Goal: Task Accomplishment & Management: Use online tool/utility

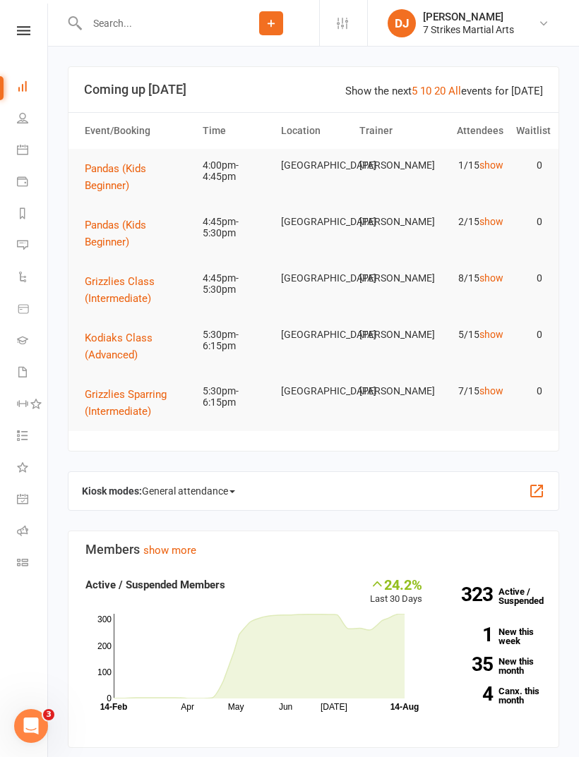
click at [20, 29] on icon at bounding box center [23, 30] width 13 height 9
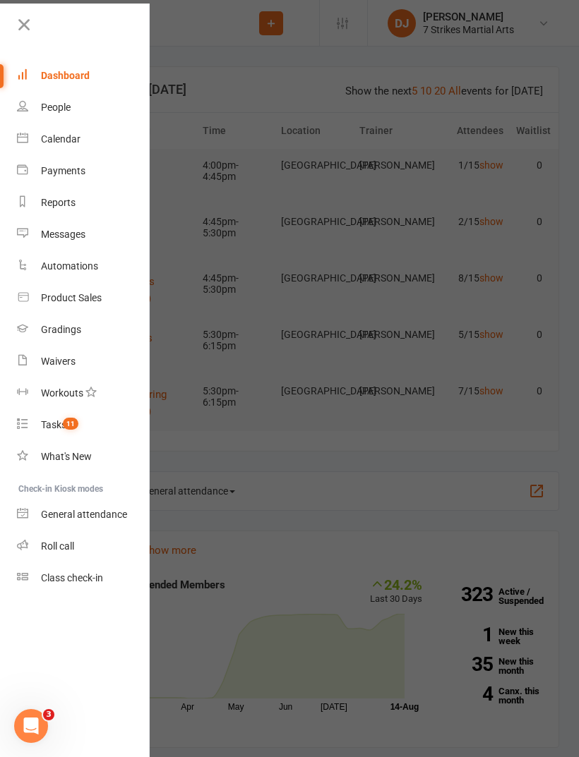
click at [61, 303] on div "Product Sales" at bounding box center [71, 297] width 61 height 11
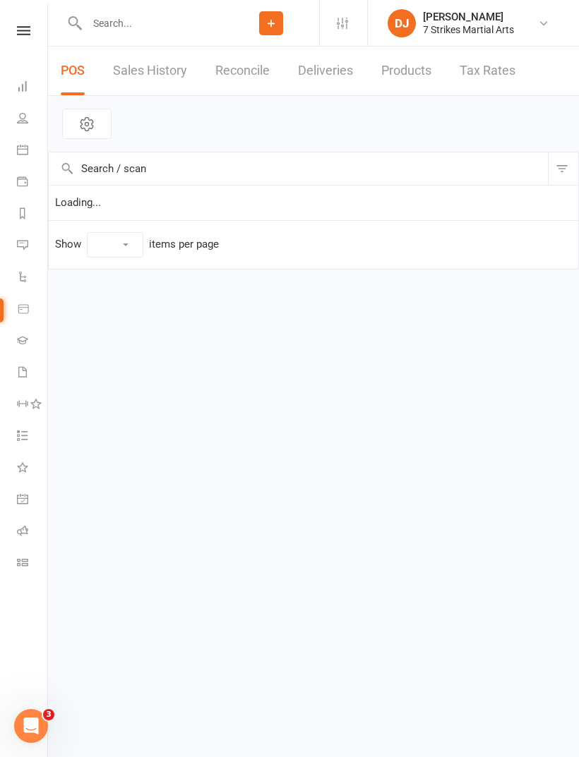
select select "10"
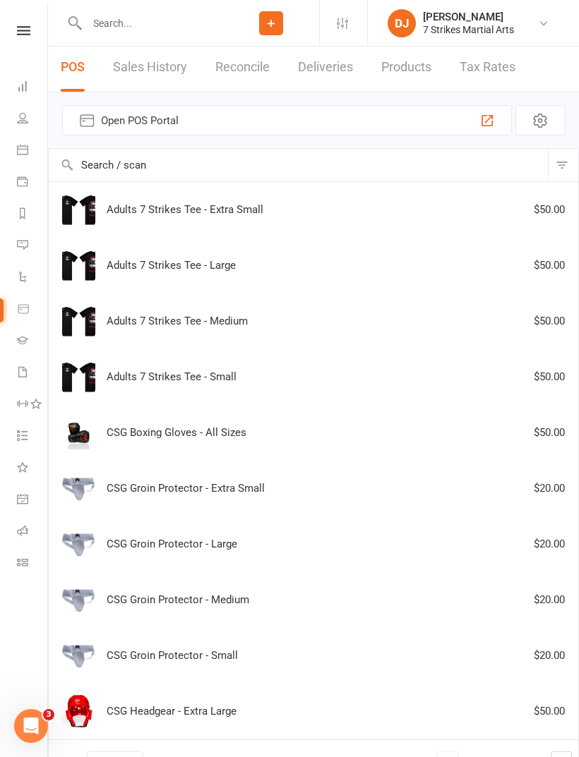
scroll to position [62, 0]
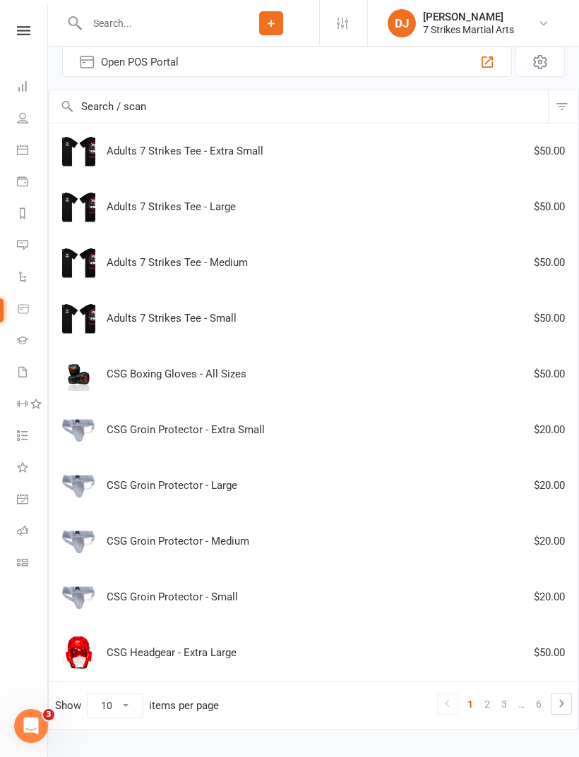
click at [483, 701] on link "2" at bounding box center [486, 704] width 17 height 20
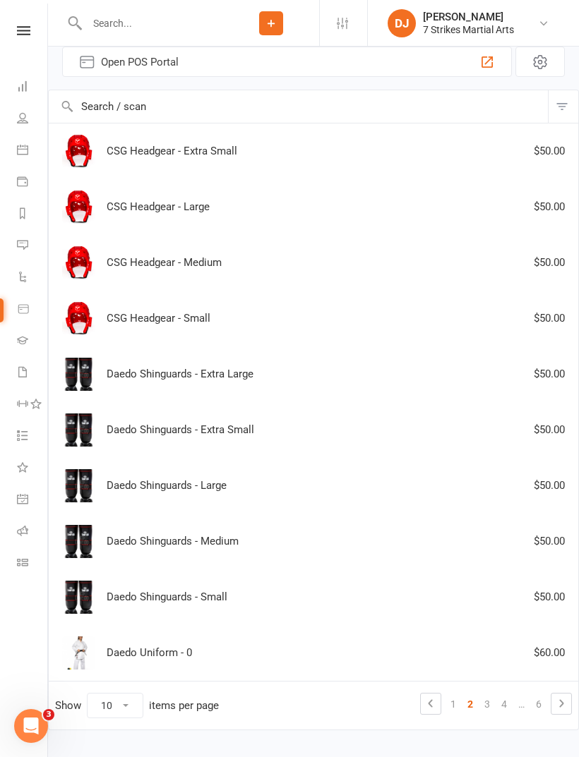
click at [488, 711] on link "3" at bounding box center [486, 704] width 17 height 20
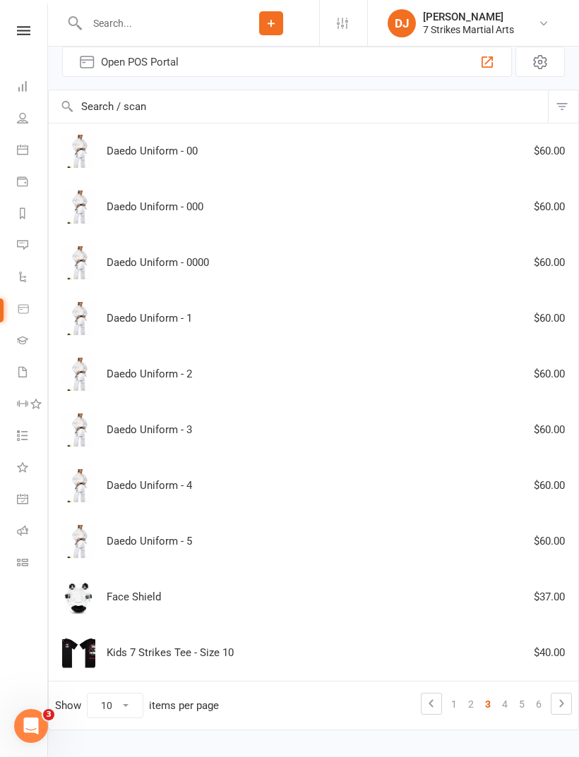
click at [504, 706] on link "4" at bounding box center [504, 704] width 17 height 20
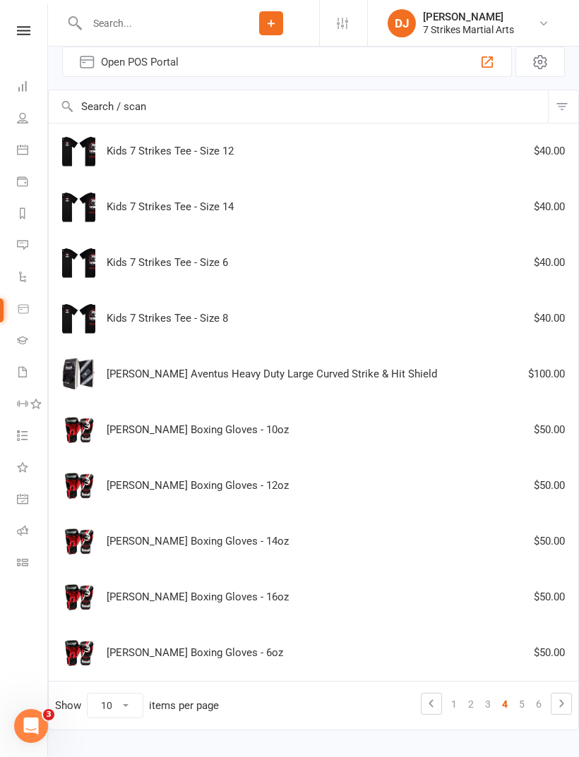
click at [521, 705] on link "5" at bounding box center [521, 704] width 17 height 20
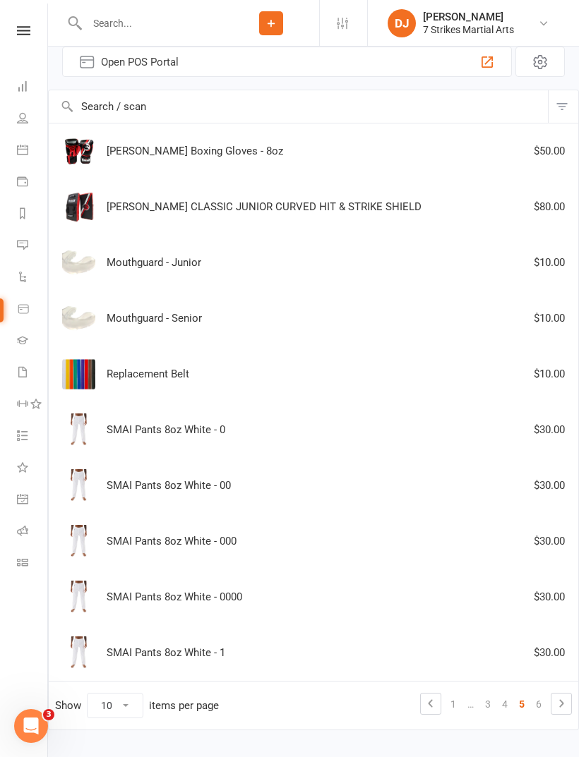
click at [152, 260] on div "Mouthguard - Junior $10.00" at bounding box center [313, 262] width 517 height 33
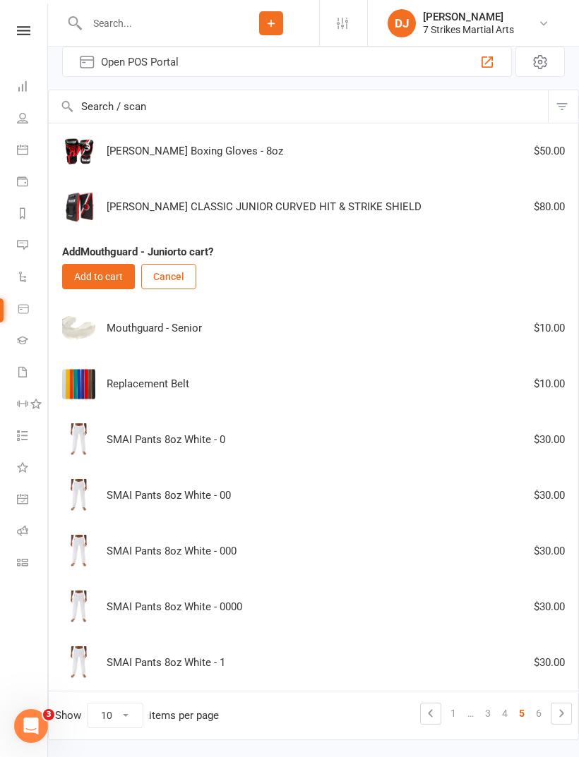
click at [94, 277] on button "Add to cart" at bounding box center [98, 276] width 73 height 25
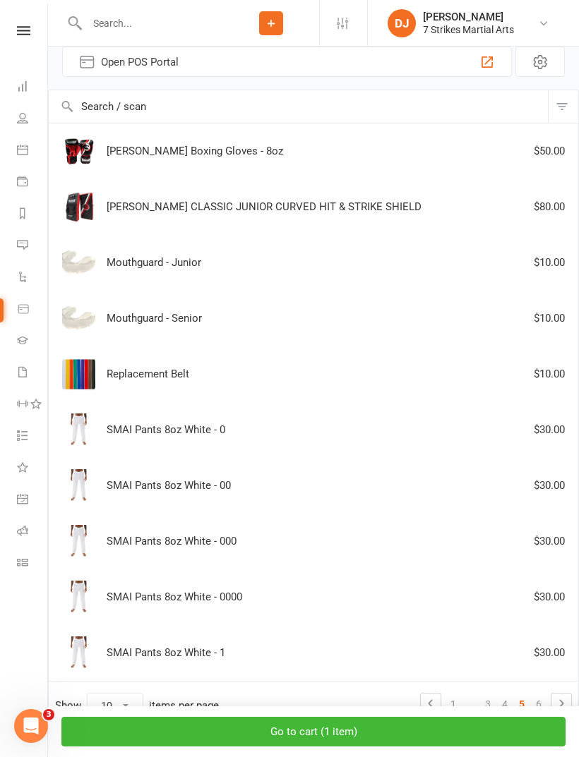
click at [486, 747] on button "Go to cart ( 1 item )" at bounding box center [313, 732] width 504 height 30
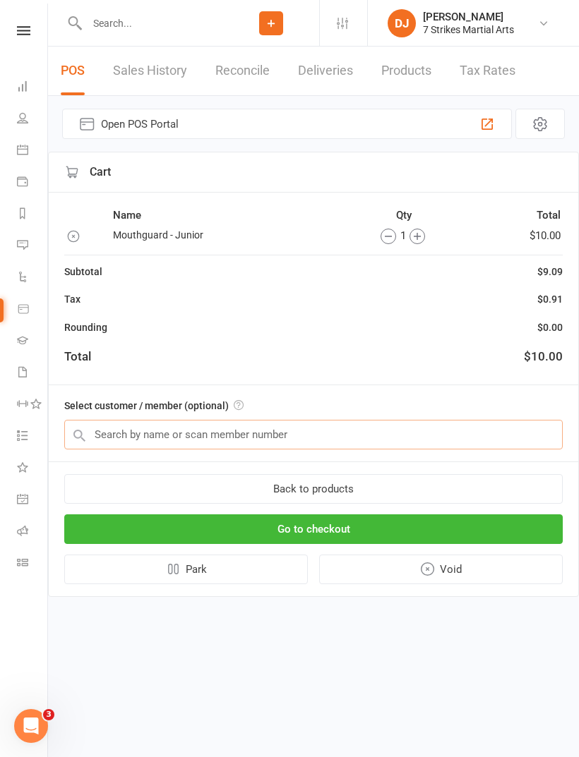
click at [373, 432] on input "text" at bounding box center [313, 435] width 498 height 30
type input "A"
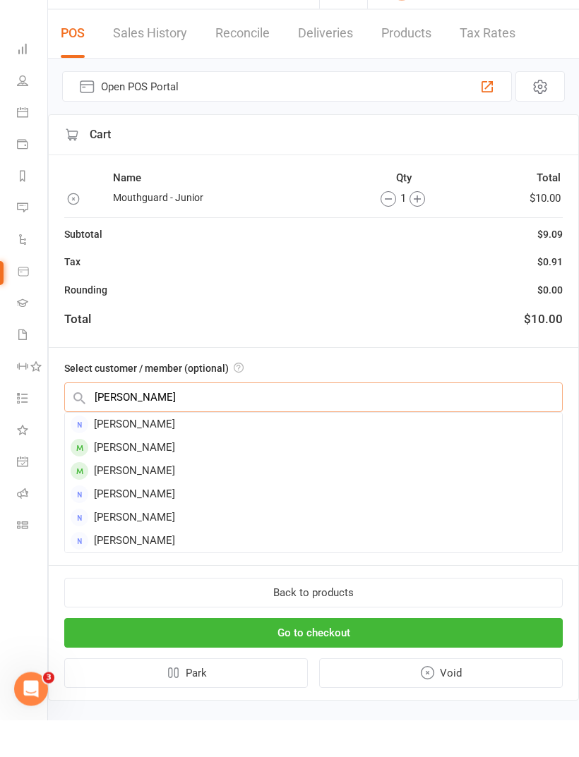
type input "Miller"
click at [281, 497] on div "[PERSON_NAME]" at bounding box center [313, 508] width 497 height 23
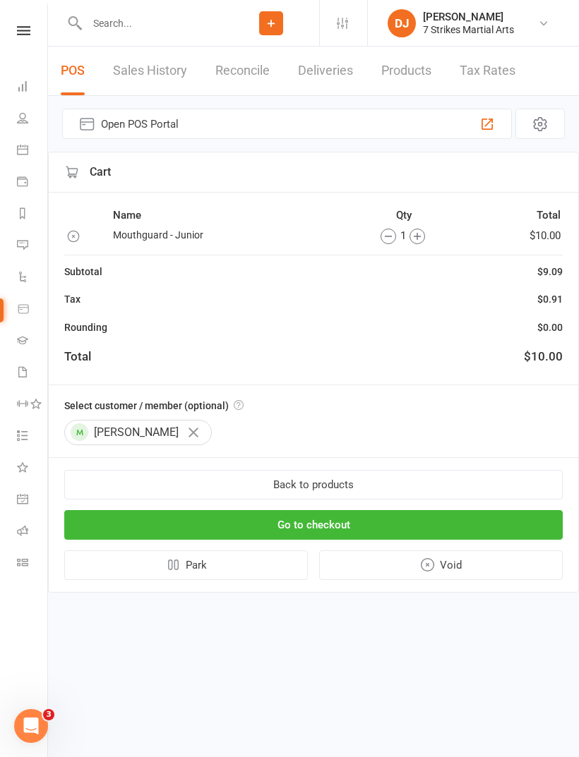
click at [392, 526] on button "Go to checkout" at bounding box center [313, 525] width 498 height 30
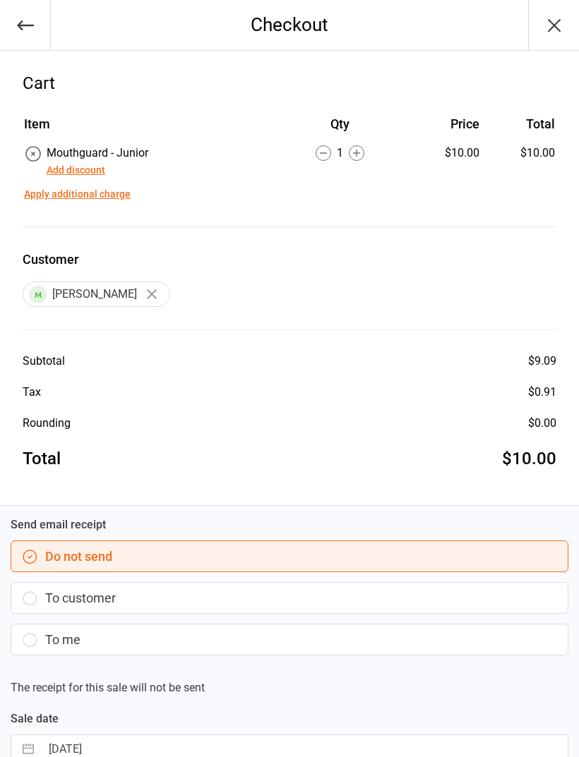
click at [466, 605] on button "To customer" at bounding box center [289, 598] width 557 height 32
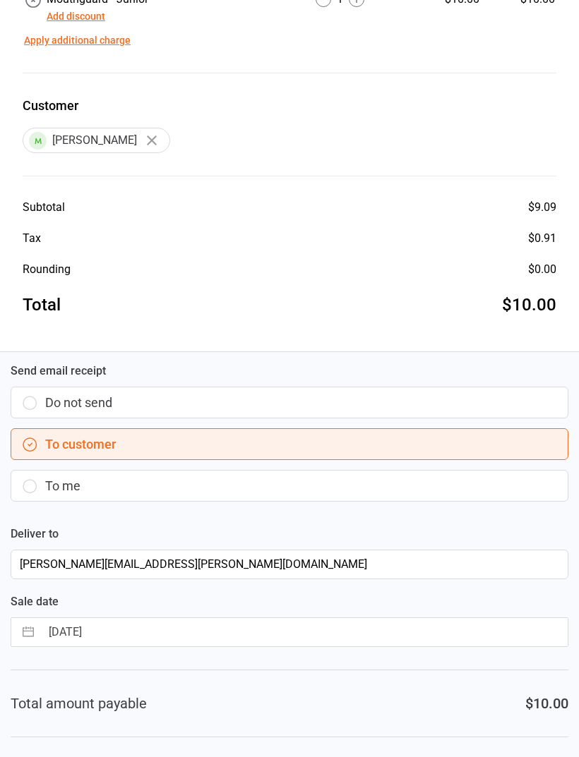
scroll to position [191, 0]
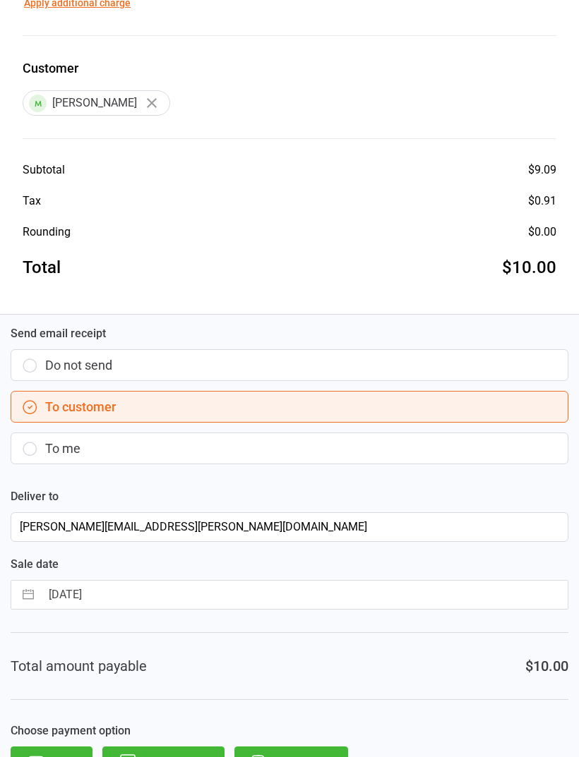
click at [289, 756] on button "Direct Debit" at bounding box center [291, 762] width 114 height 31
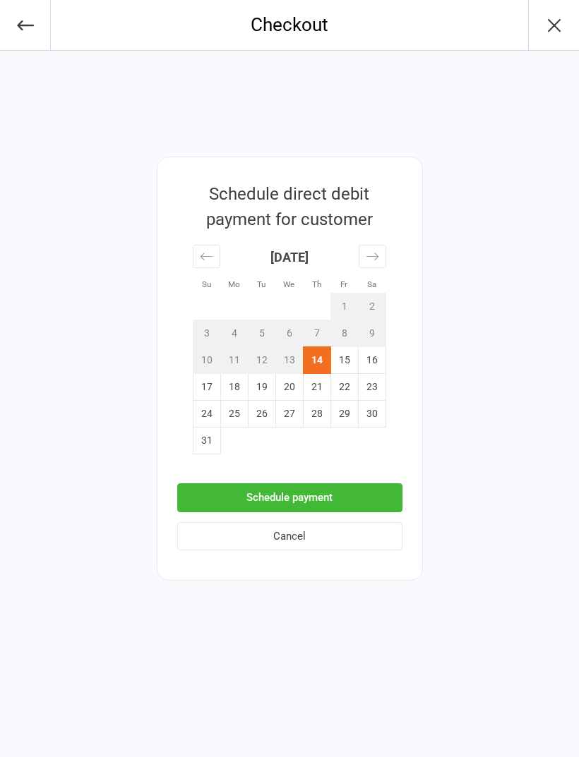
scroll to position [0, 0]
click at [253, 493] on button "Schedule payment" at bounding box center [289, 497] width 225 height 29
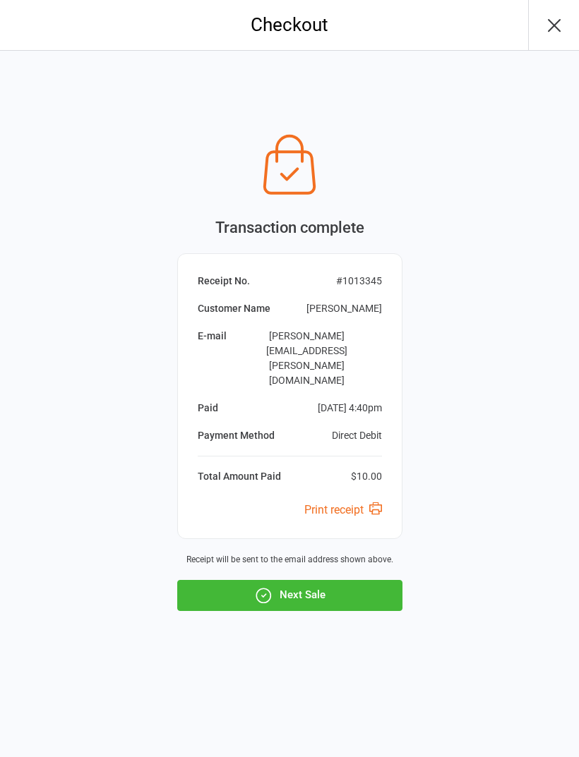
click at [376, 580] on button "Next Sale" at bounding box center [289, 595] width 225 height 31
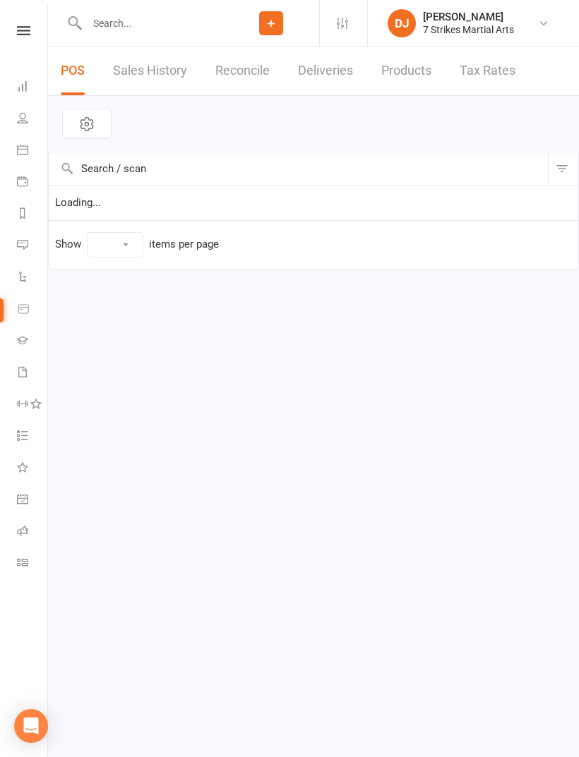
select select "10"
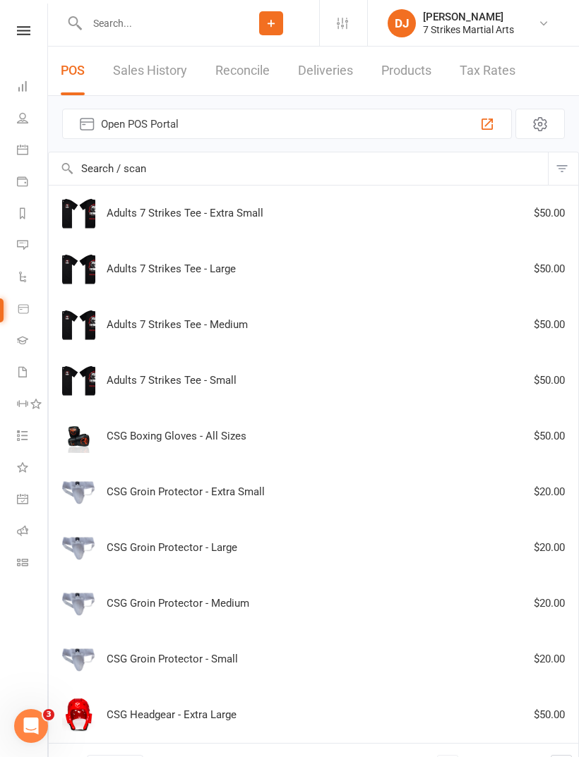
click at [33, 526] on link "Roll call" at bounding box center [33, 533] width 32 height 32
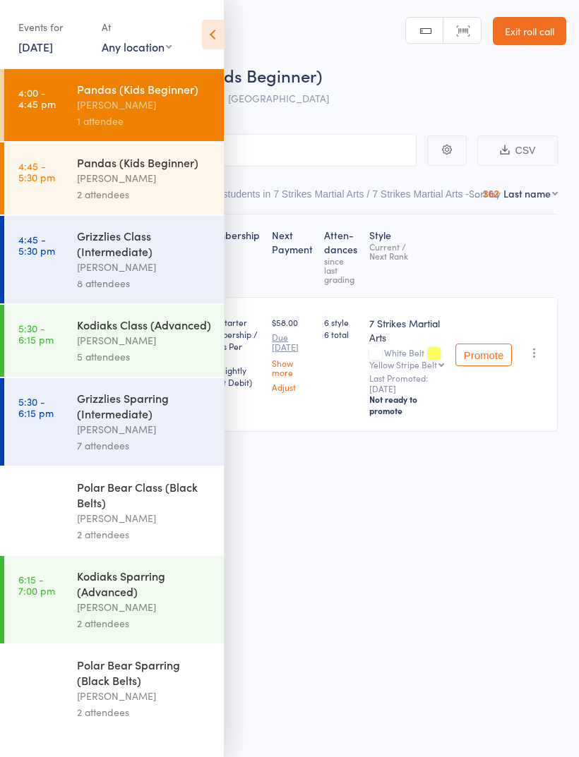
click at [155, 258] on div "Grizzlies Class (Intermediate)" at bounding box center [144, 243] width 135 height 31
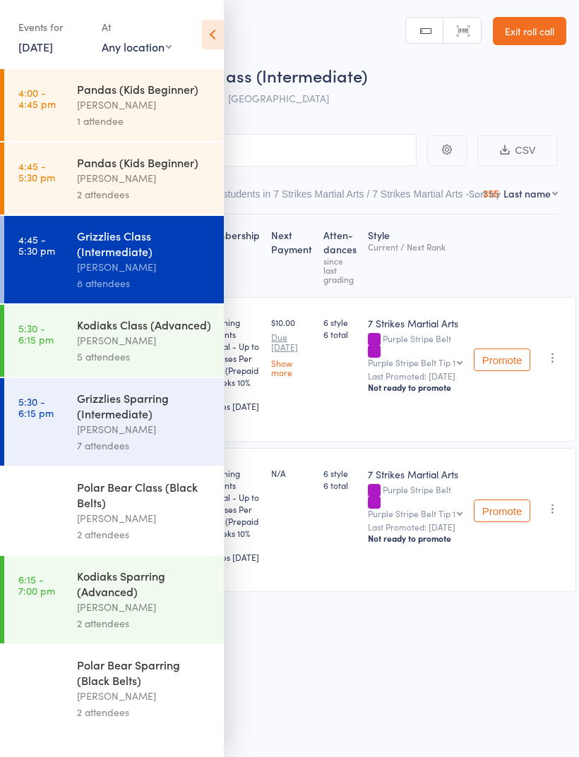
click at [213, 33] on icon at bounding box center [213, 35] width 22 height 30
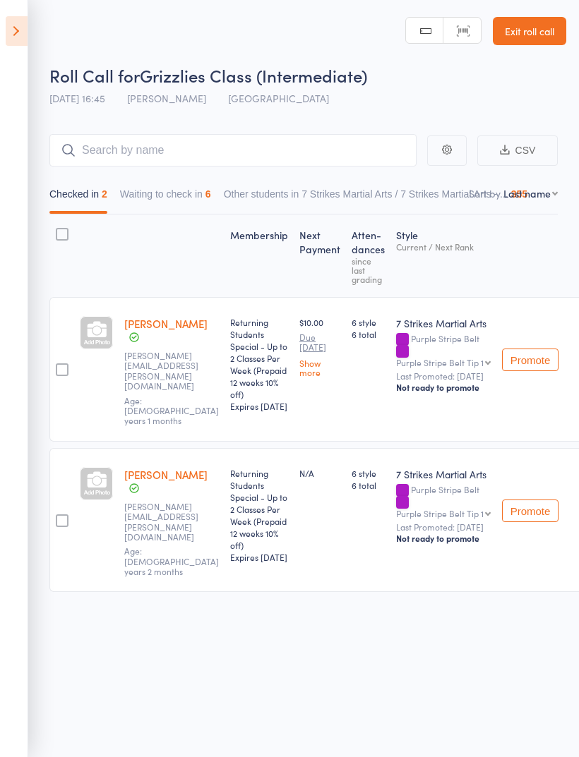
click at [211, 207] on button "Waiting to check in 6" at bounding box center [165, 197] width 91 height 32
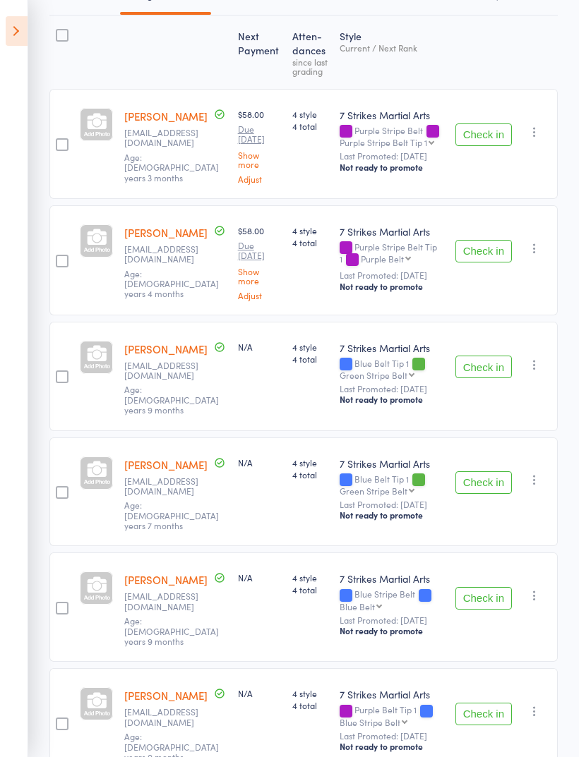
scroll to position [201, 0]
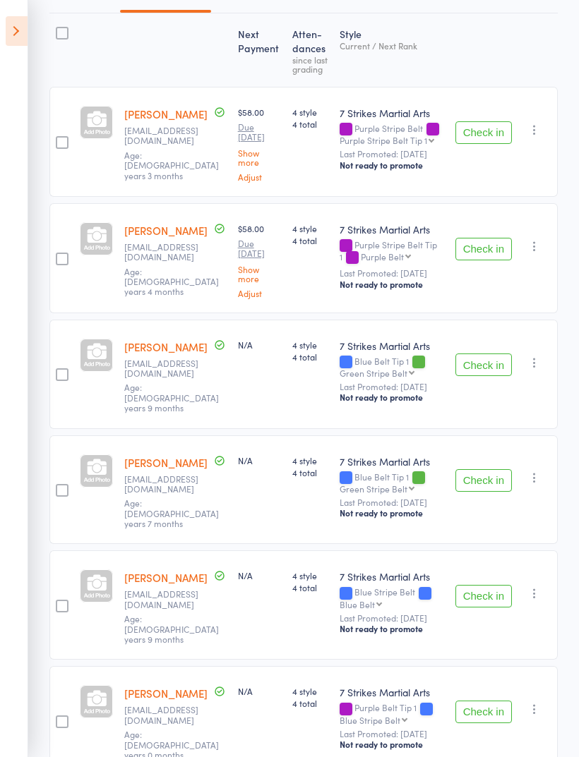
click at [494, 585] on button "Check in" at bounding box center [483, 596] width 56 height 23
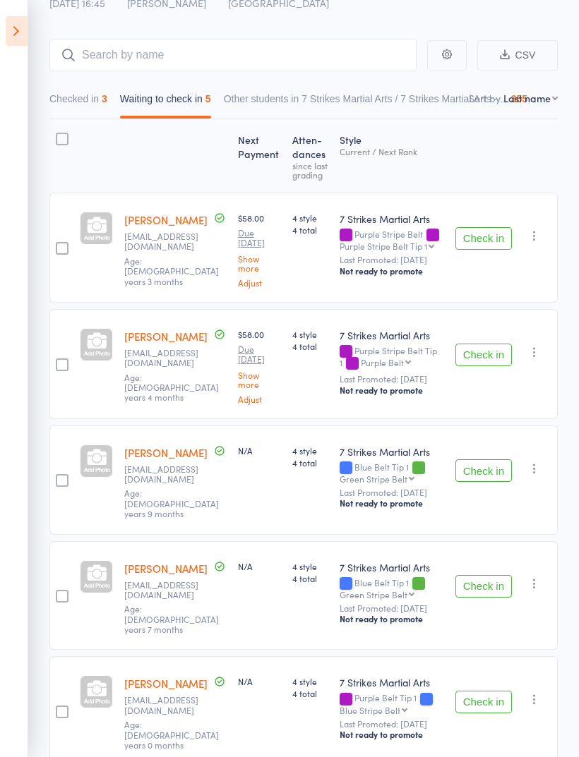
click at [27, 28] on icon at bounding box center [17, 31] width 22 height 30
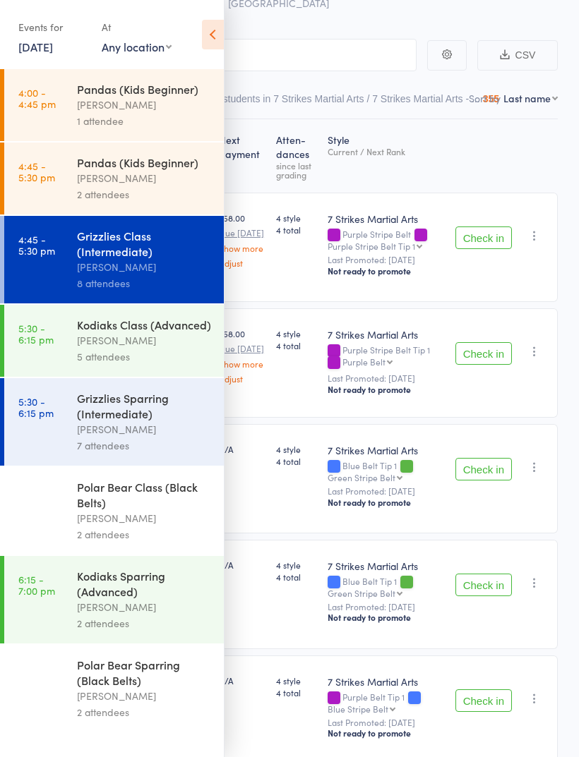
scroll to position [74, 0]
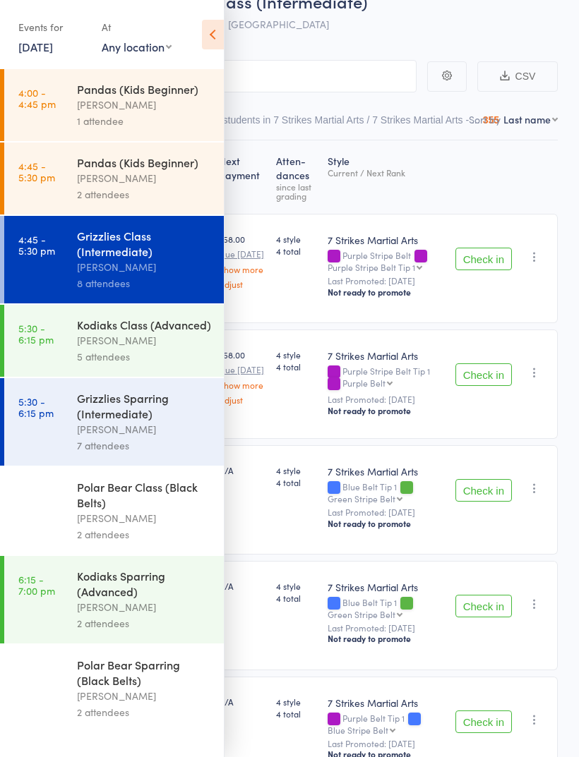
click at [166, 192] on div "2 attendees" at bounding box center [144, 194] width 135 height 16
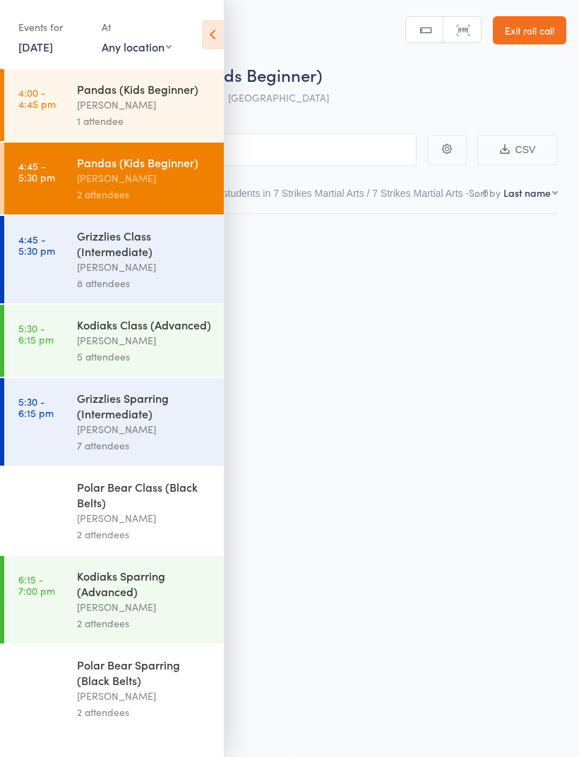
scroll to position [10, 0]
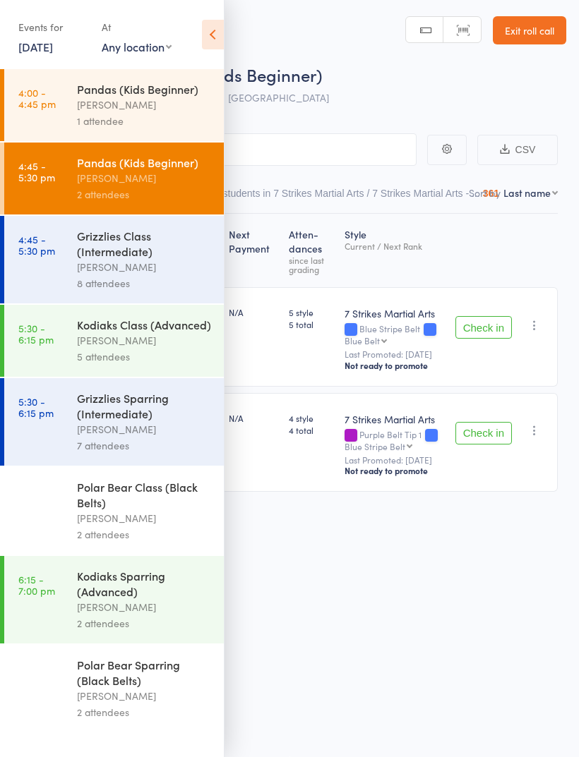
click at [215, 41] on icon at bounding box center [213, 35] width 22 height 30
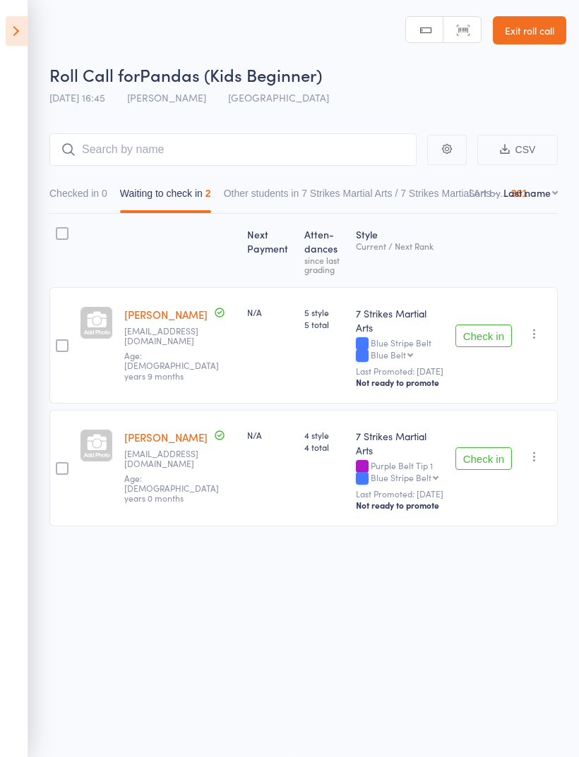
click at [535, 327] on icon "button" at bounding box center [534, 334] width 14 height 14
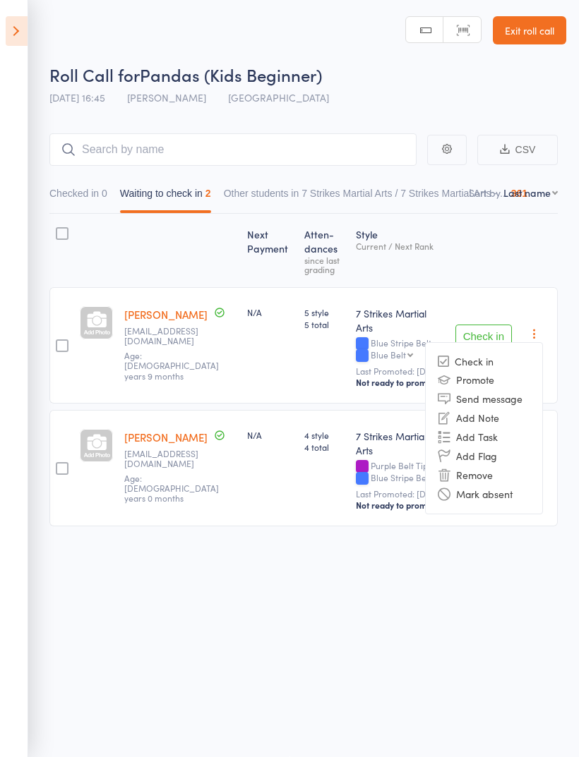
click at [490, 466] on li "Remove" at bounding box center [484, 475] width 116 height 19
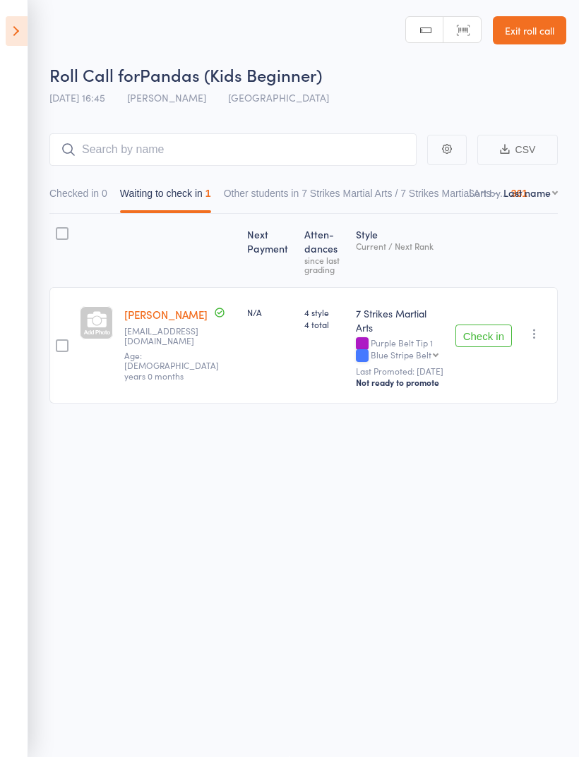
click at [540, 327] on icon "button" at bounding box center [534, 334] width 14 height 14
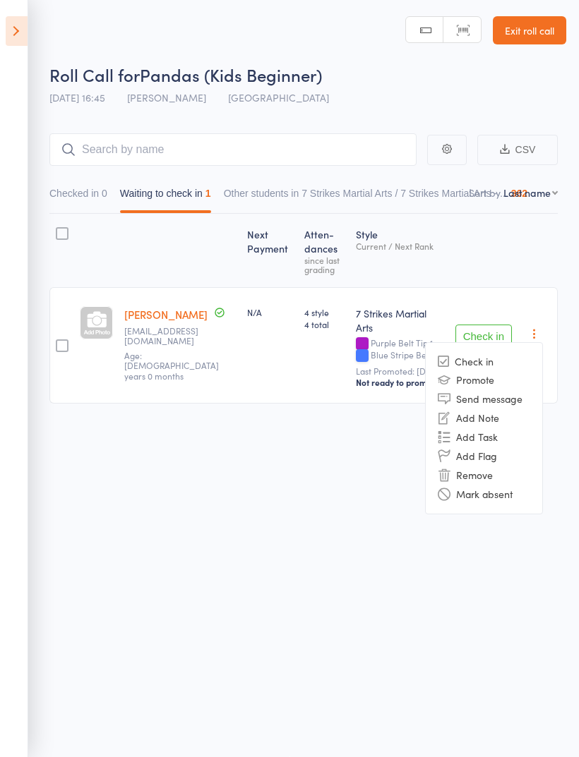
click at [506, 466] on li "Remove" at bounding box center [484, 475] width 116 height 19
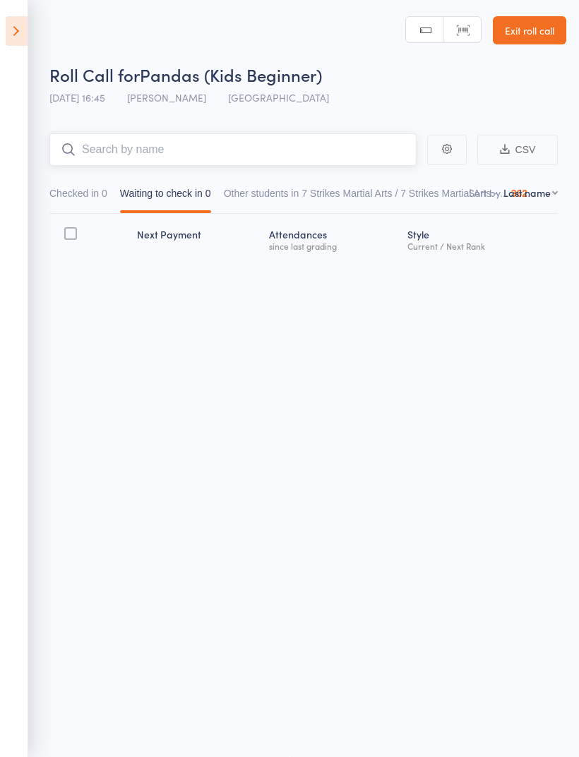
click at [294, 140] on input "search" at bounding box center [232, 149] width 367 height 32
type input "Dhru"
click at [381, 175] on link "Drop in" at bounding box center [379, 180] width 46 height 22
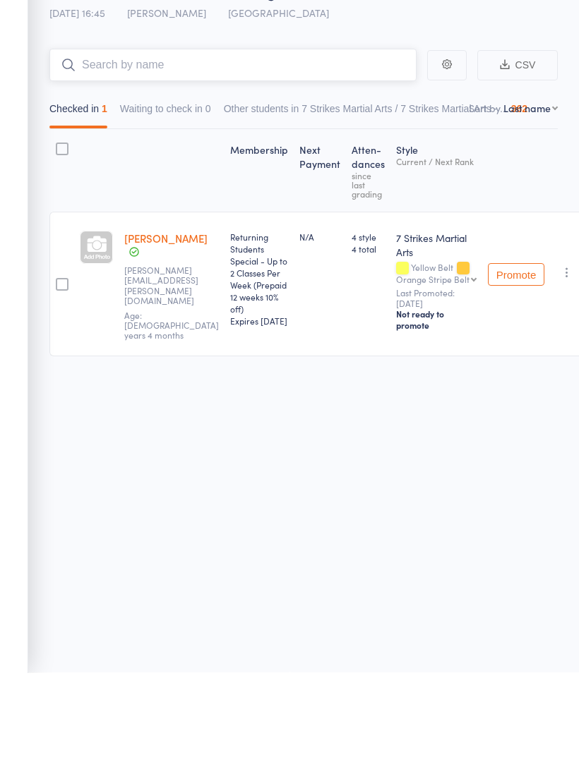
scroll to position [0, 0]
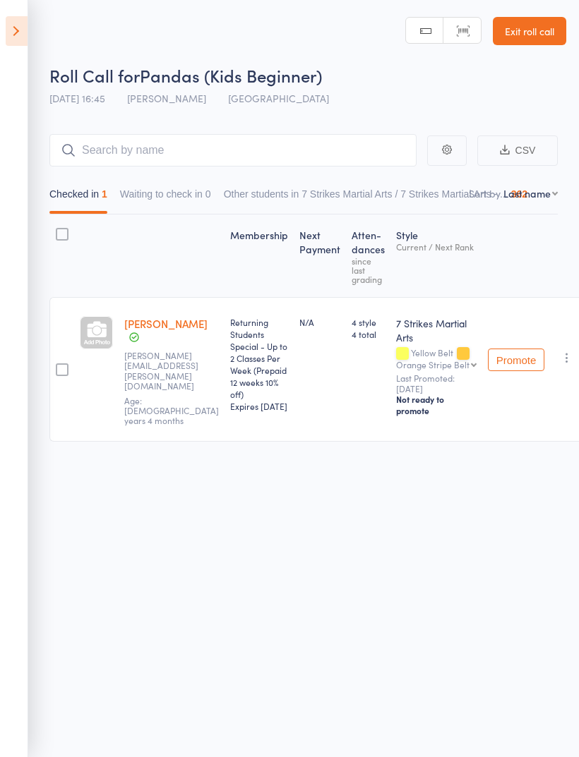
click at [18, 33] on icon at bounding box center [17, 31] width 22 height 30
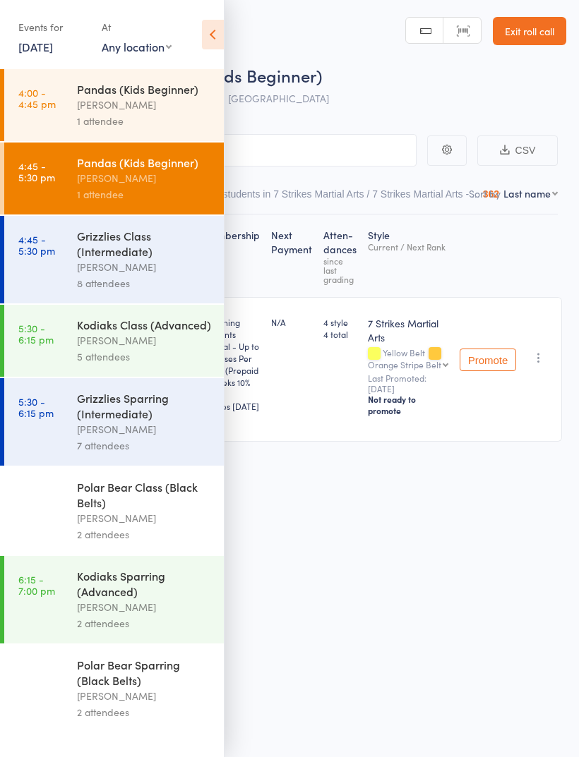
click at [90, 255] on div "Grizzlies Class (Intermediate)" at bounding box center [144, 243] width 135 height 31
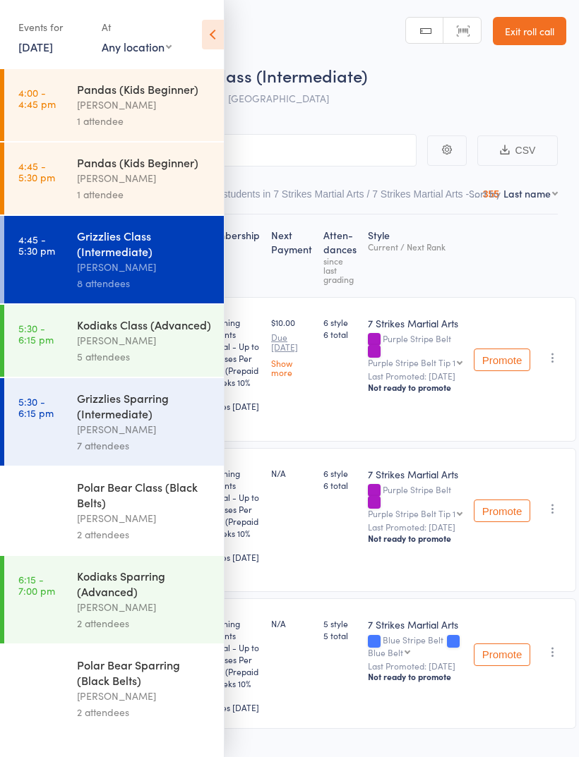
click at [207, 30] on icon at bounding box center [213, 35] width 22 height 30
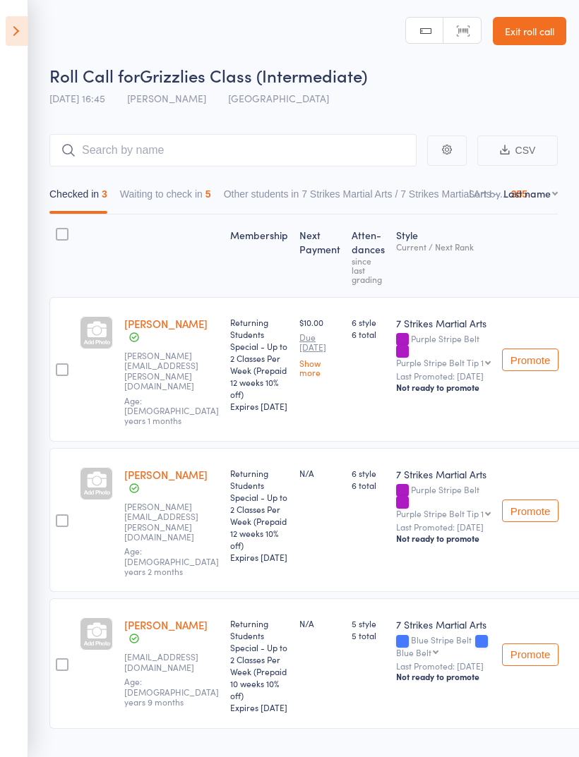
scroll to position [19, 0]
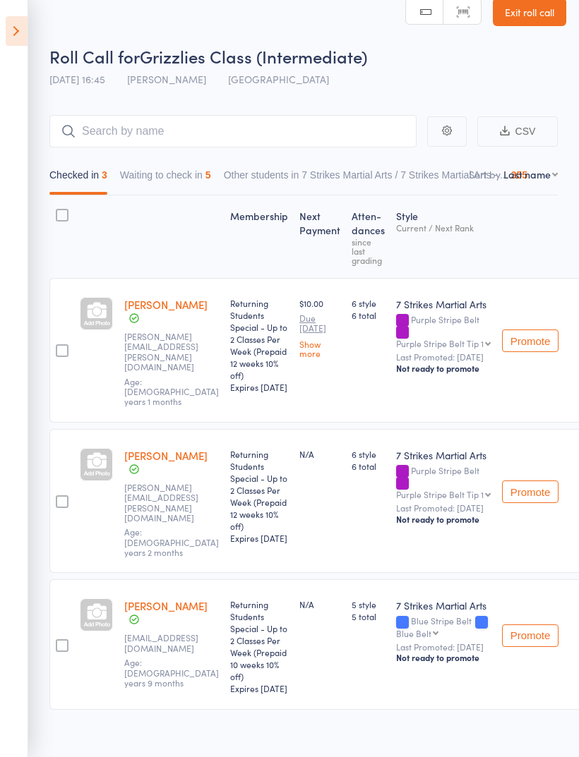
click at [159, 181] on button "Waiting to check in 5" at bounding box center [165, 178] width 91 height 32
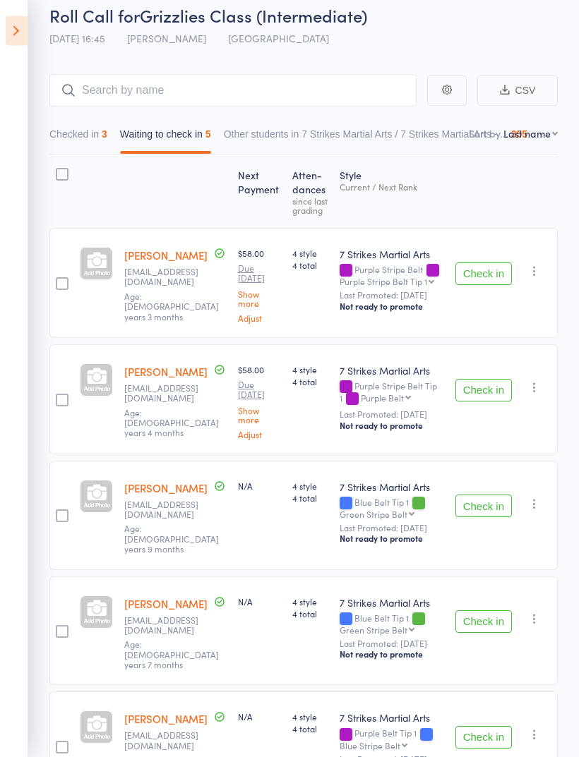
scroll to position [60, 0]
click at [484, 502] on button "Check in" at bounding box center [483, 506] width 56 height 23
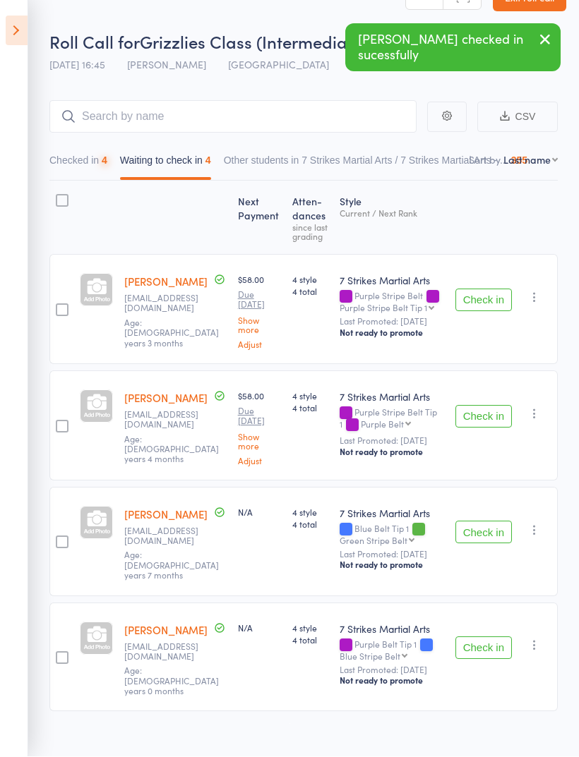
scroll to position [34, 0]
click at [488, 533] on button "Check in" at bounding box center [483, 532] width 56 height 23
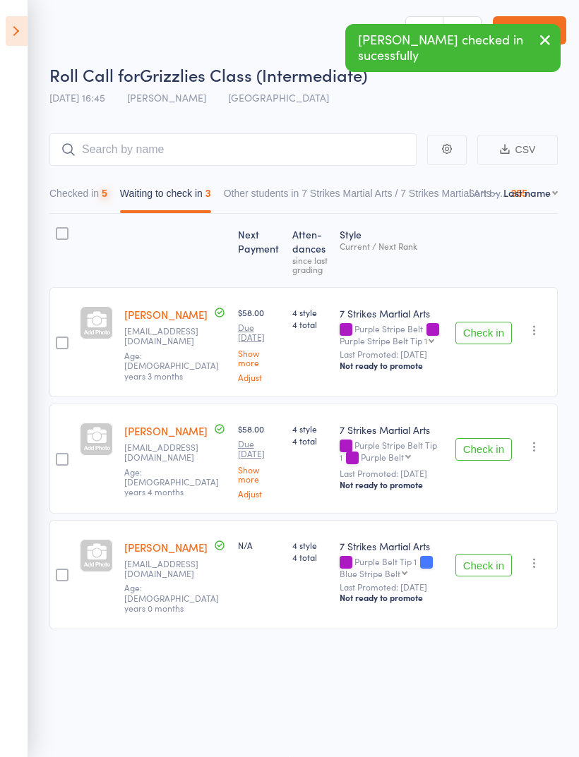
scroll to position [10, 0]
click at [23, 34] on icon at bounding box center [17, 31] width 22 height 30
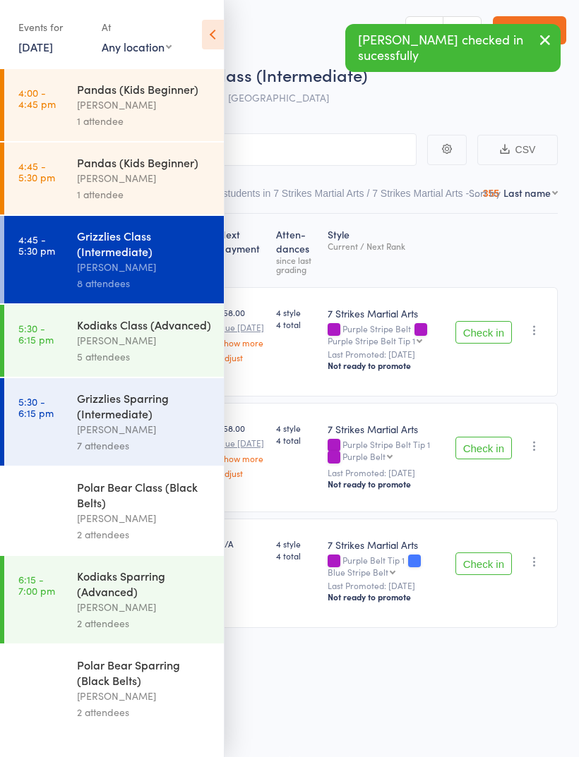
click at [160, 434] on div "[PERSON_NAME]" at bounding box center [144, 429] width 135 height 16
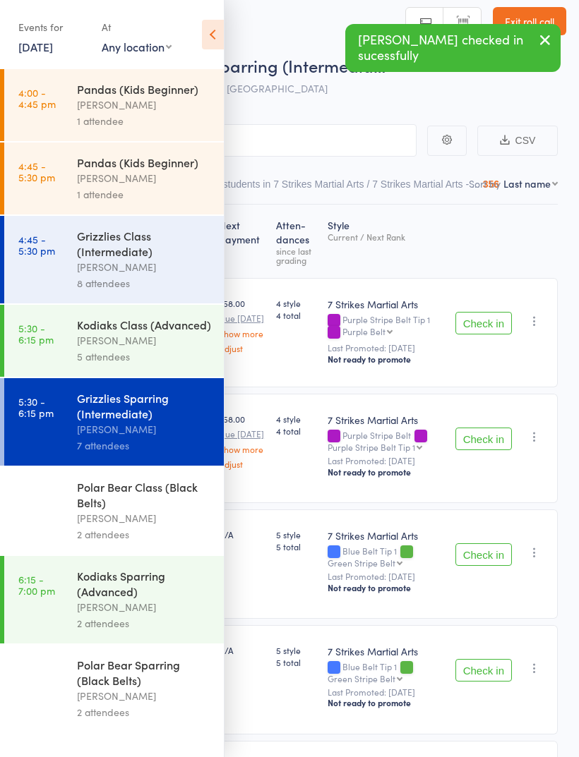
click at [212, 37] on icon at bounding box center [213, 35] width 22 height 30
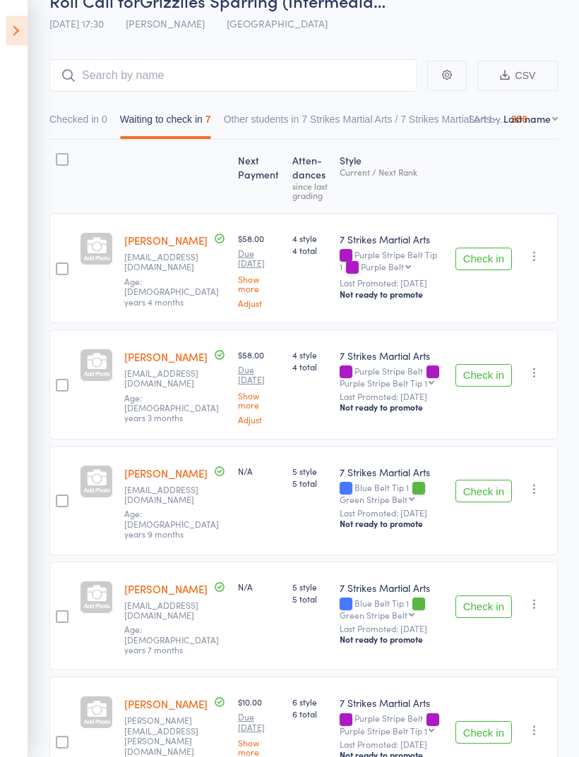
scroll to position [75, 0]
click at [490, 489] on button "Check in" at bounding box center [483, 491] width 56 height 23
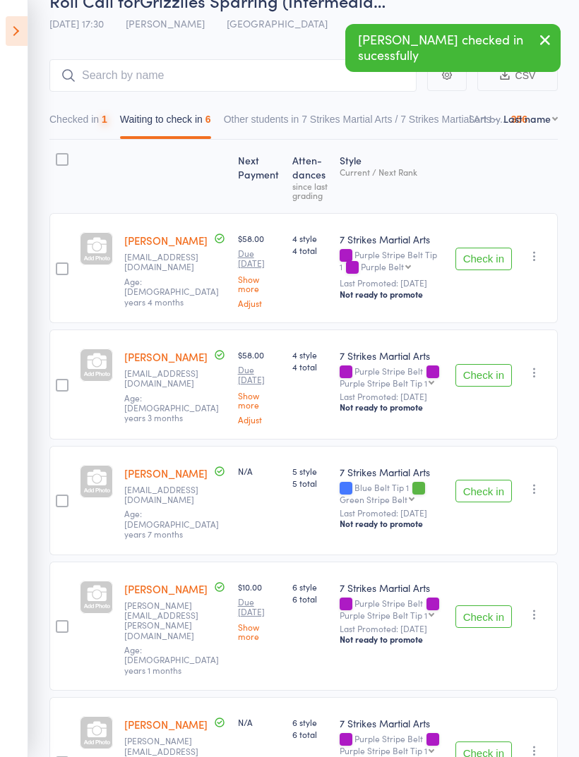
click at [489, 489] on button "Check in" at bounding box center [483, 491] width 56 height 23
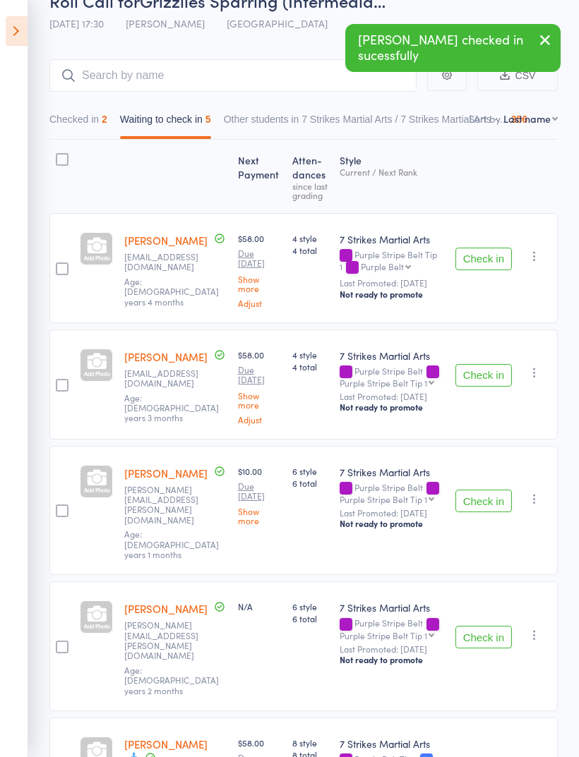
click at [495, 490] on button "Check in" at bounding box center [483, 501] width 56 height 23
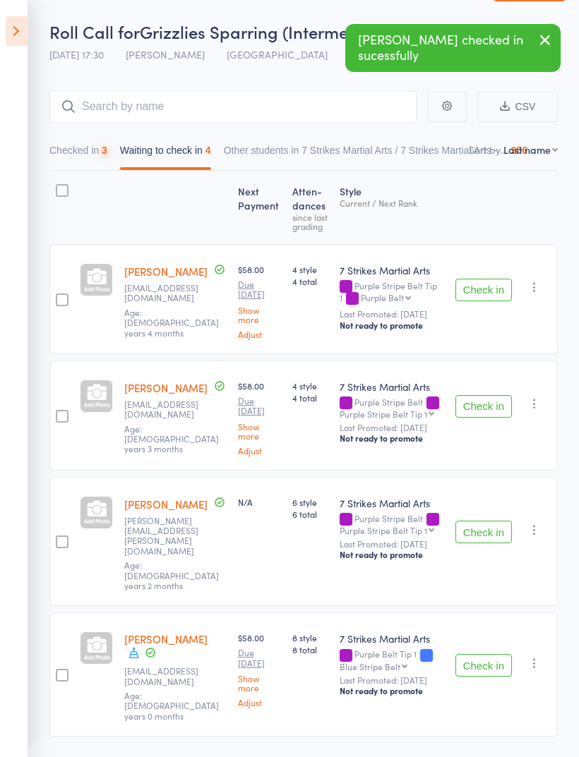
scroll to position [44, 0]
click at [486, 520] on button "Check in" at bounding box center [483, 531] width 56 height 23
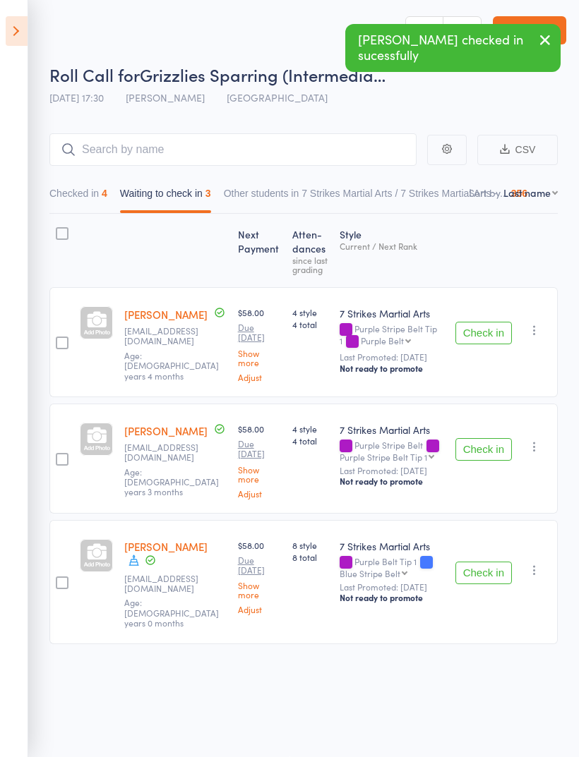
click at [20, 29] on icon at bounding box center [17, 31] width 22 height 30
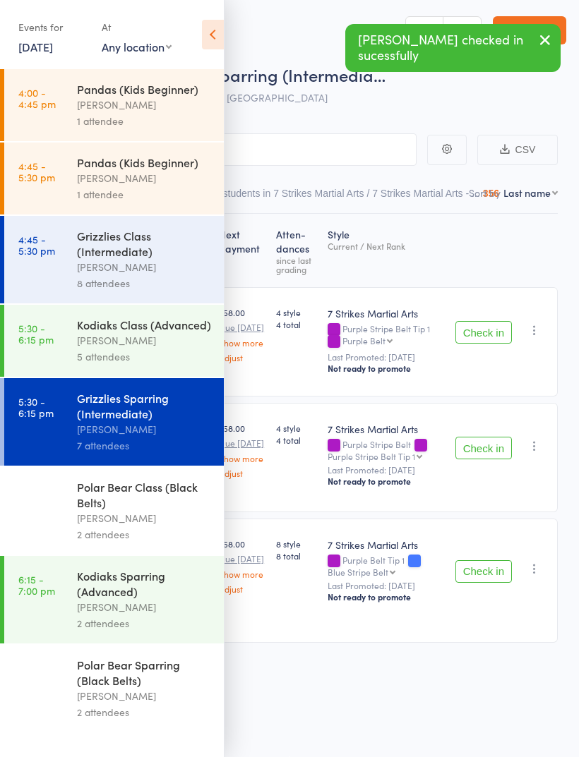
click at [162, 267] on div "[PERSON_NAME]" at bounding box center [144, 267] width 135 height 16
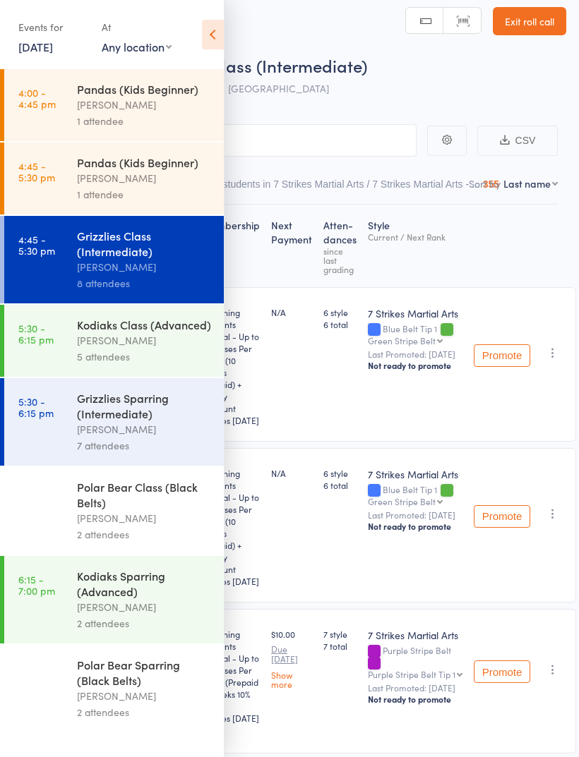
click at [215, 37] on icon at bounding box center [213, 35] width 22 height 30
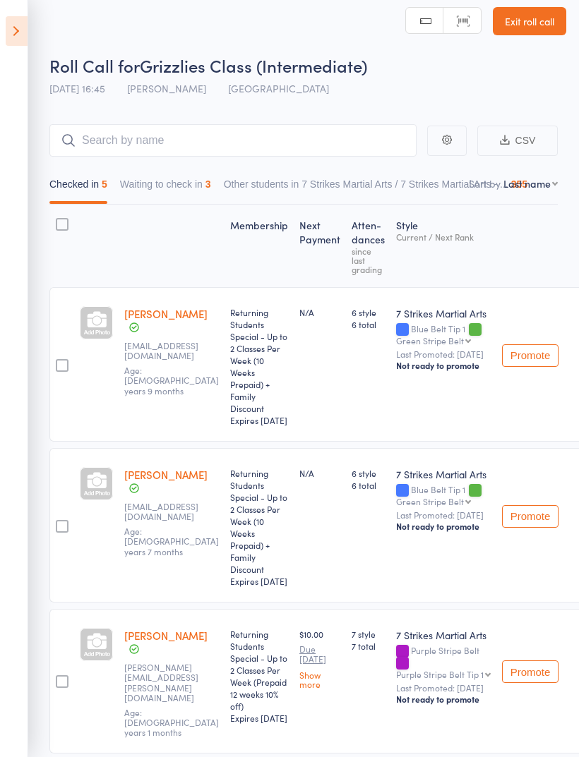
click at [153, 195] on button "Waiting to check in 3" at bounding box center [165, 187] width 91 height 32
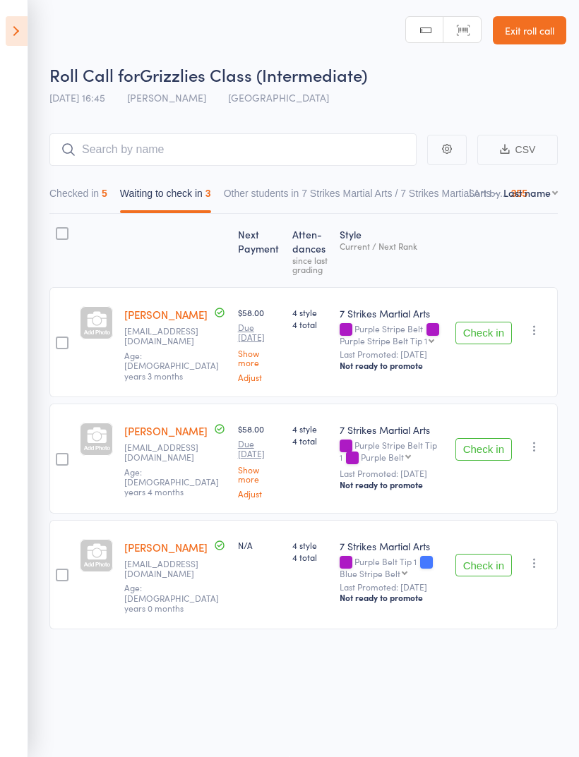
click at [479, 330] on button "Check in" at bounding box center [483, 333] width 56 height 23
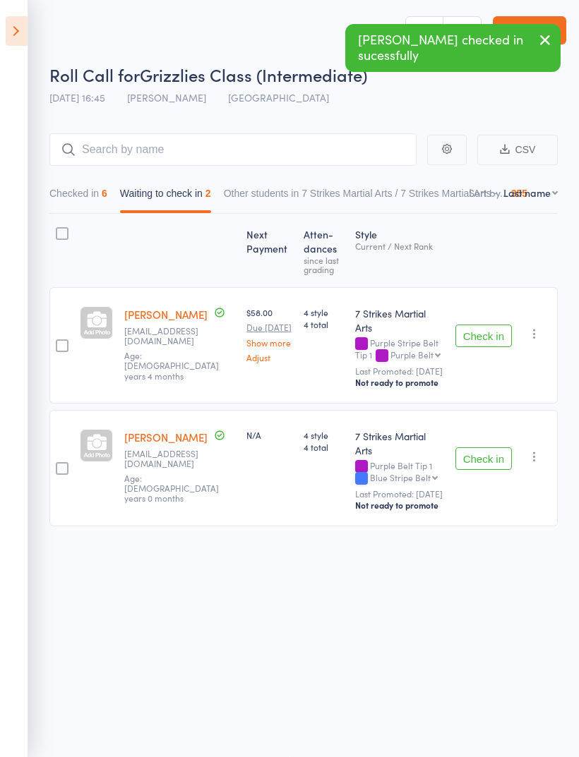
click at [485, 325] on button "Check in" at bounding box center [483, 336] width 56 height 23
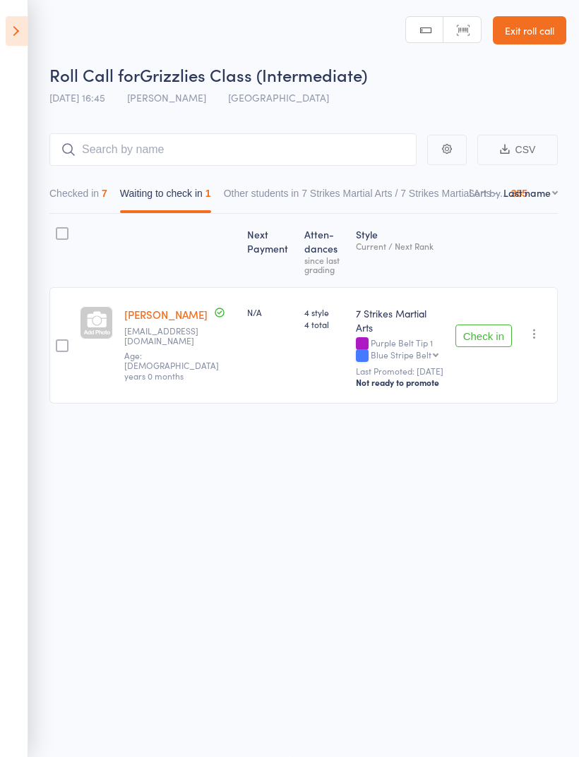
click at [15, 32] on icon at bounding box center [17, 31] width 22 height 30
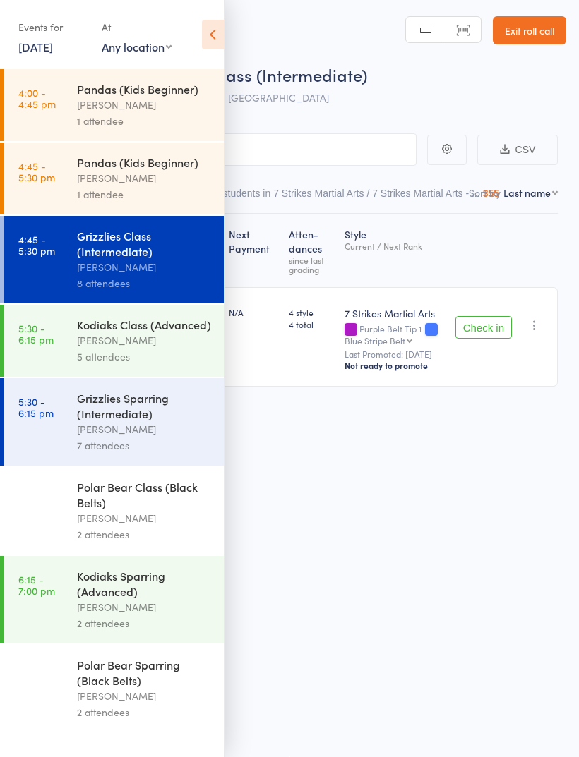
click at [99, 346] on div "[PERSON_NAME]" at bounding box center [144, 340] width 135 height 16
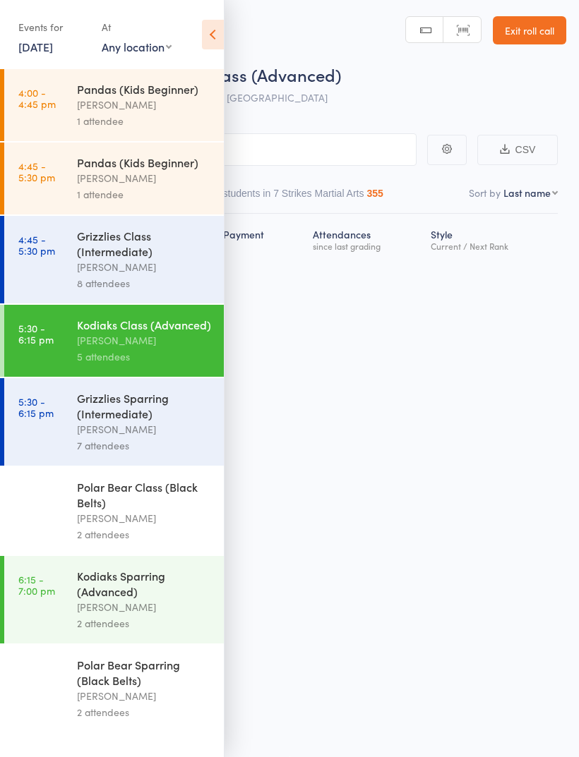
click at [203, 35] on icon at bounding box center [213, 35] width 22 height 30
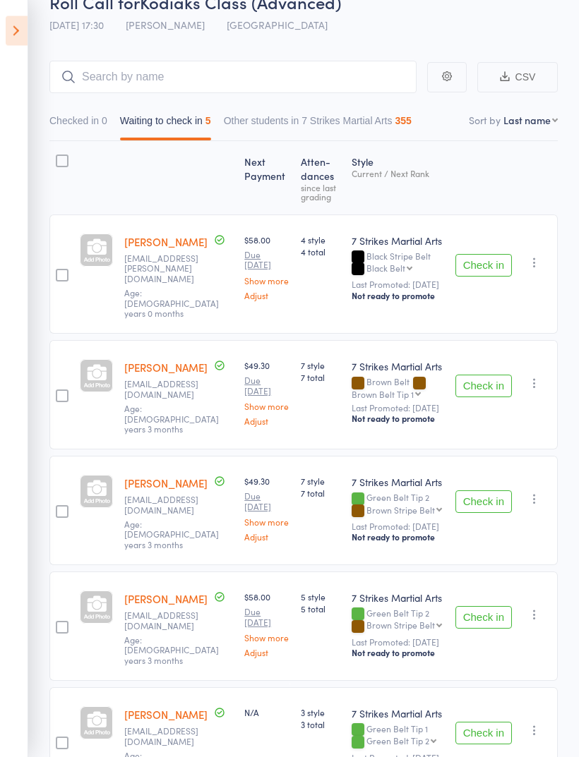
scroll to position [86, 0]
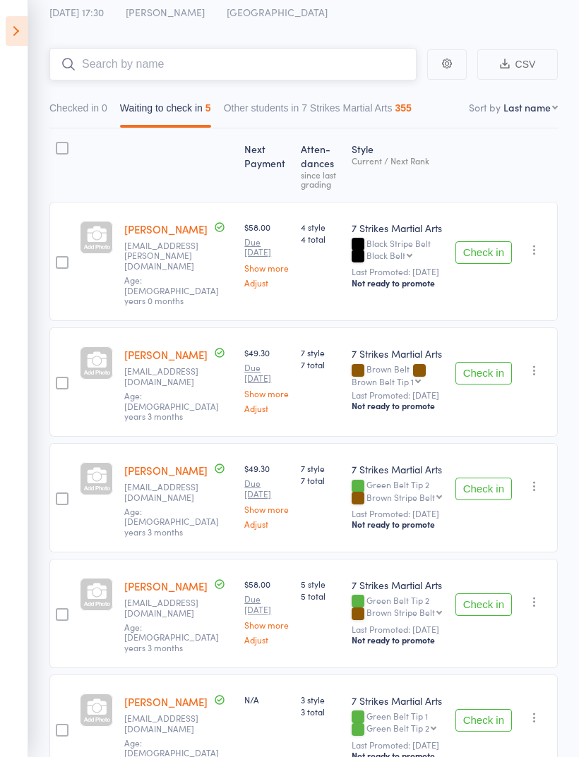
click at [337, 72] on input "search" at bounding box center [232, 64] width 367 height 32
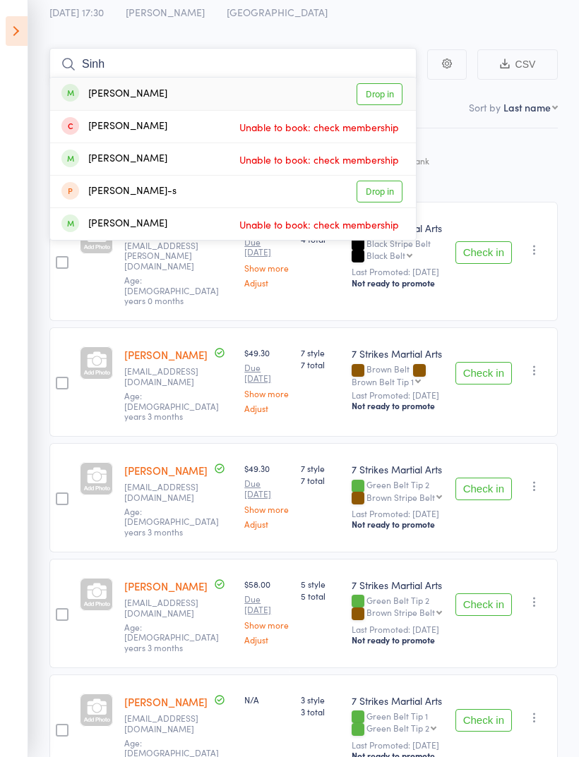
type input "Sinh"
click at [505, 154] on div "Next Payment Atten­dances since last grading Style Current / Next Rank Alicia D…" at bounding box center [303, 459] width 508 height 662
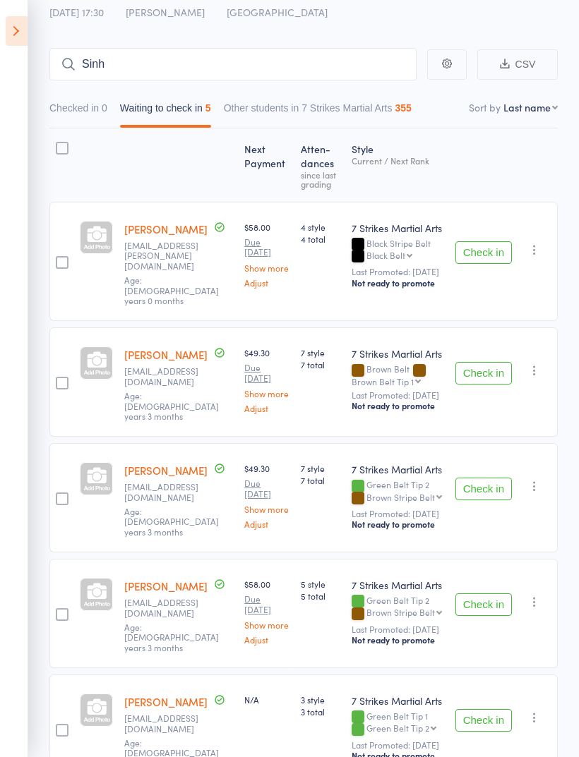
click at [26, 19] on icon at bounding box center [17, 31] width 22 height 30
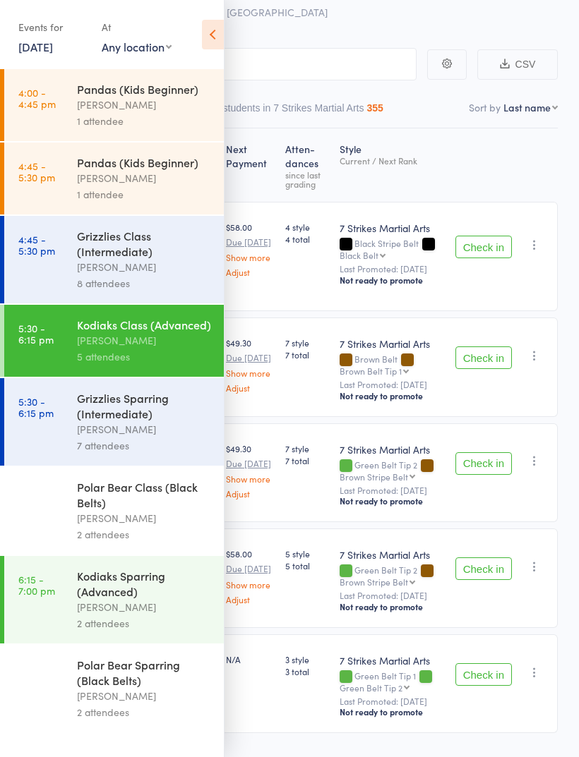
scroll to position [74, 0]
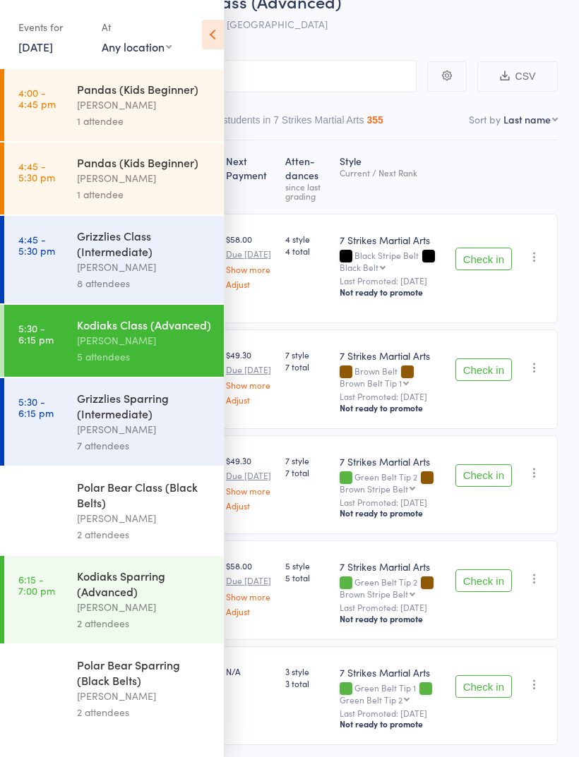
click at [151, 259] on div "Grizzlies Class (Intermediate)" at bounding box center [144, 243] width 135 height 31
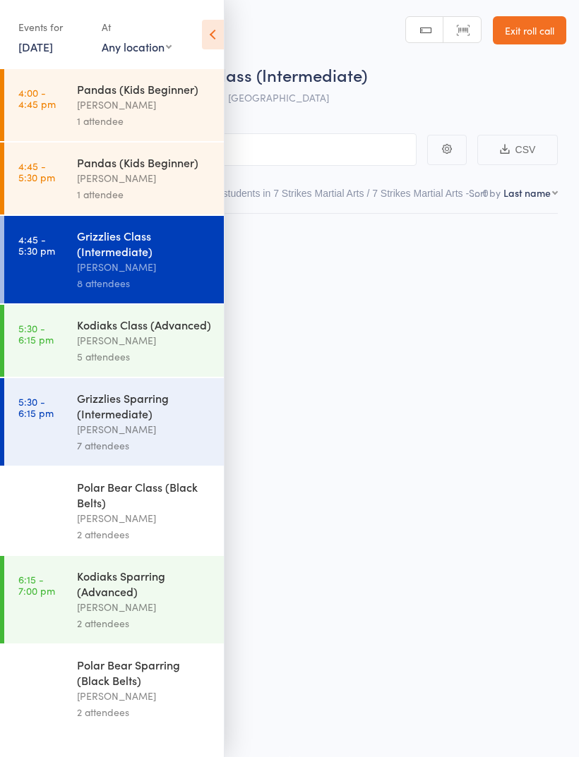
scroll to position [10, 0]
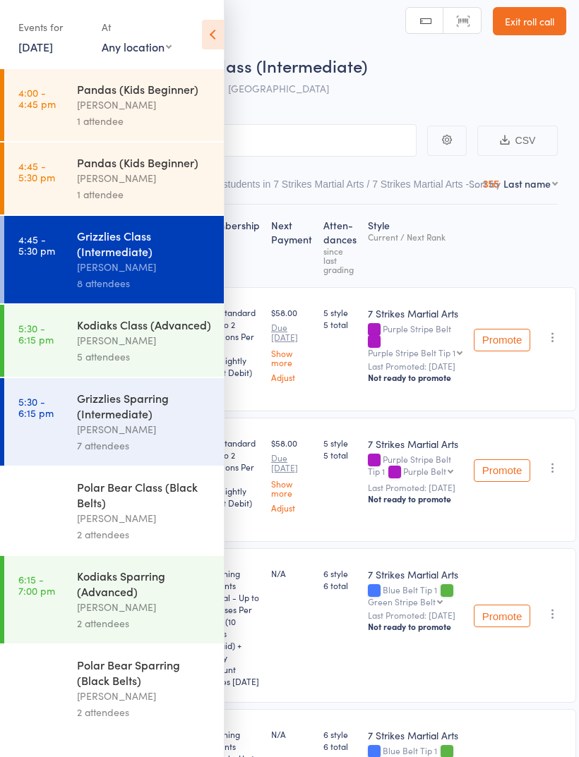
click at [213, 31] on icon at bounding box center [213, 35] width 22 height 30
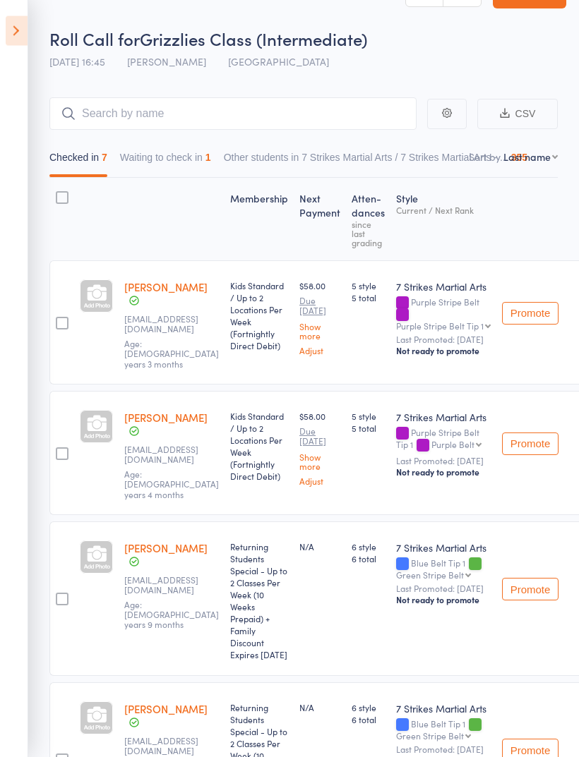
click at [200, 146] on button "Waiting to check in 1" at bounding box center [165, 161] width 91 height 32
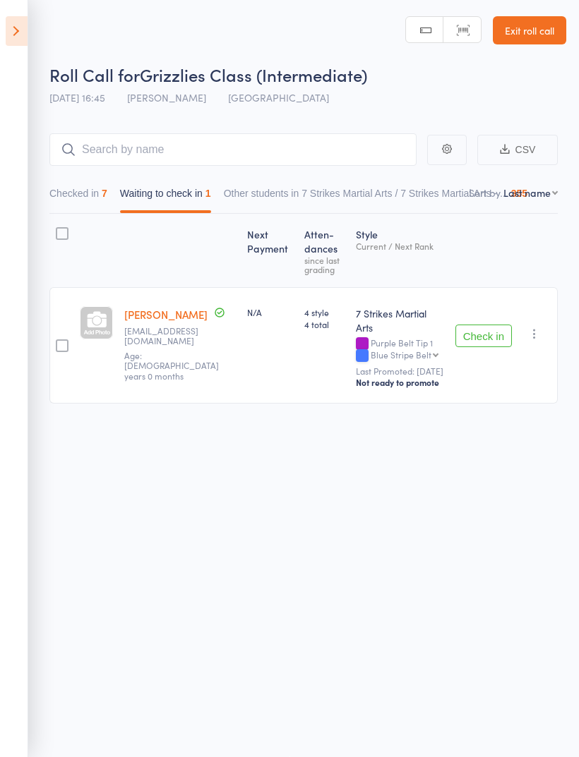
click at [497, 325] on button "Check in" at bounding box center [483, 336] width 56 height 23
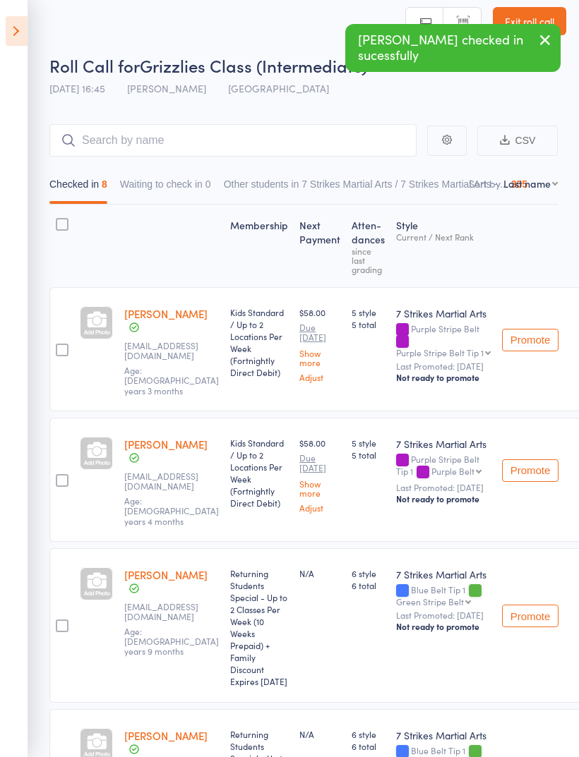
click at [18, 18] on icon at bounding box center [17, 31] width 22 height 30
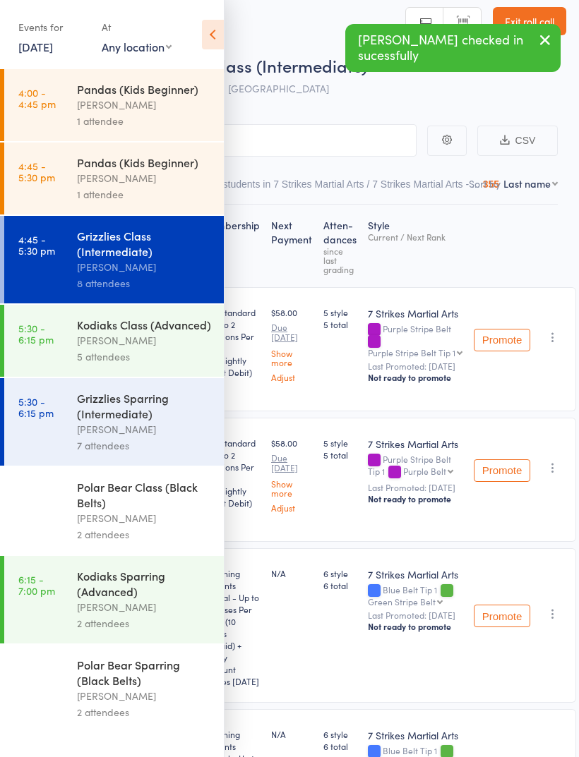
click at [158, 340] on div "[PERSON_NAME]" at bounding box center [144, 340] width 135 height 16
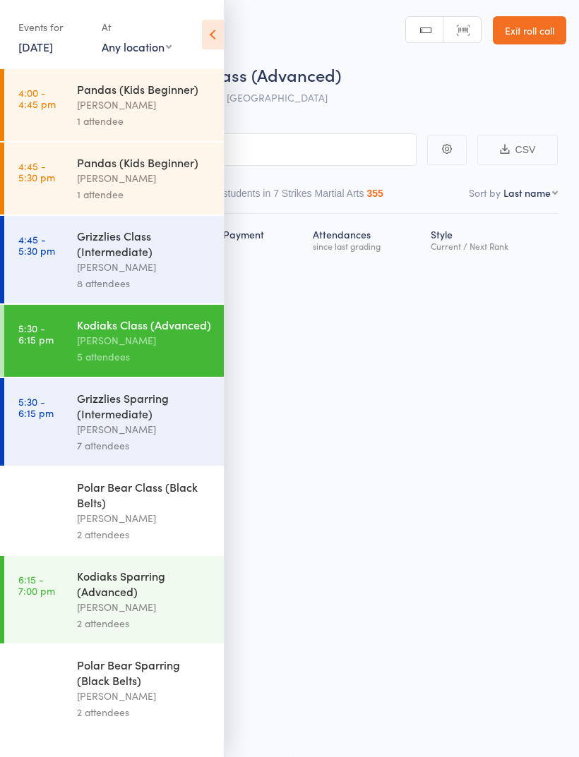
click at [213, 35] on icon at bounding box center [213, 35] width 22 height 30
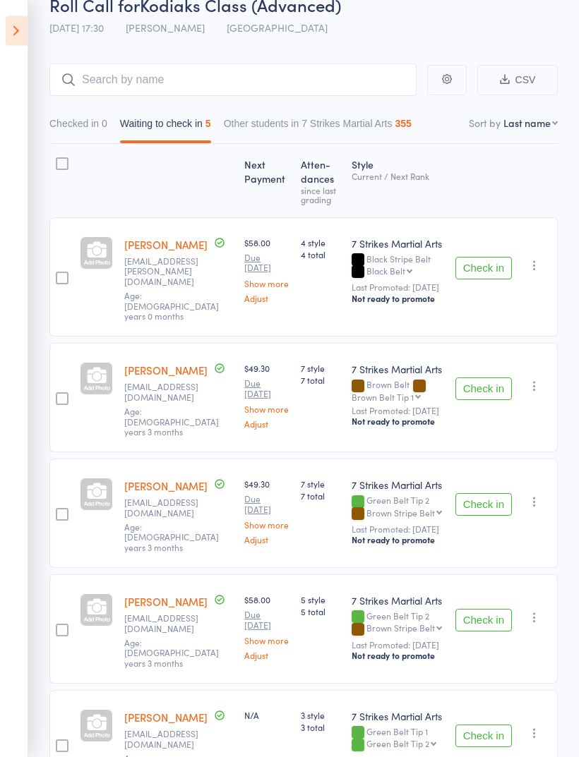
scroll to position [86, 0]
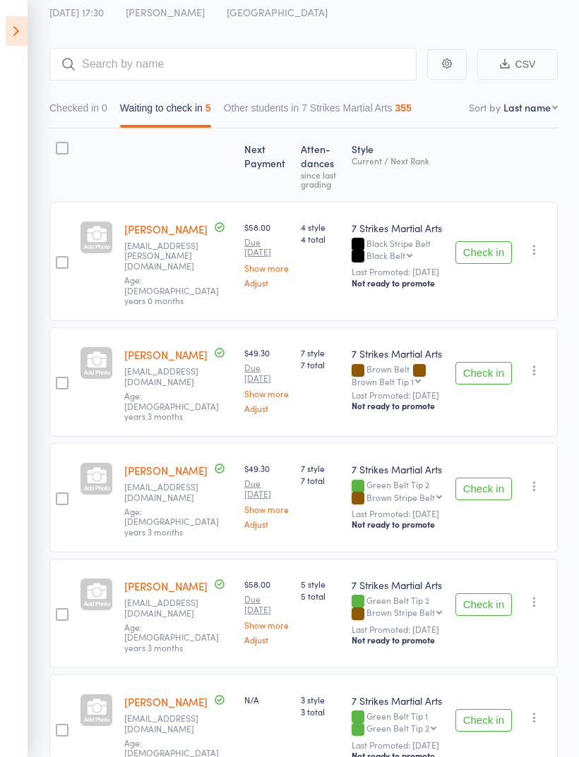
click at [486, 709] on button "Check in" at bounding box center [483, 720] width 56 height 23
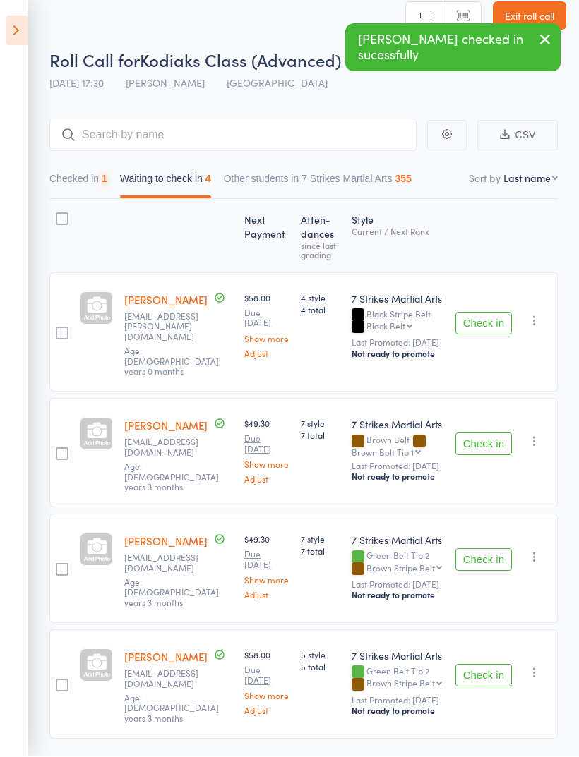
scroll to position [16, 0]
click at [191, 182] on button "Waiting to check in 4" at bounding box center [165, 182] width 91 height 32
click at [291, 185] on button "Other students in 7 Strikes Martial Arts 355" at bounding box center [318, 182] width 188 height 32
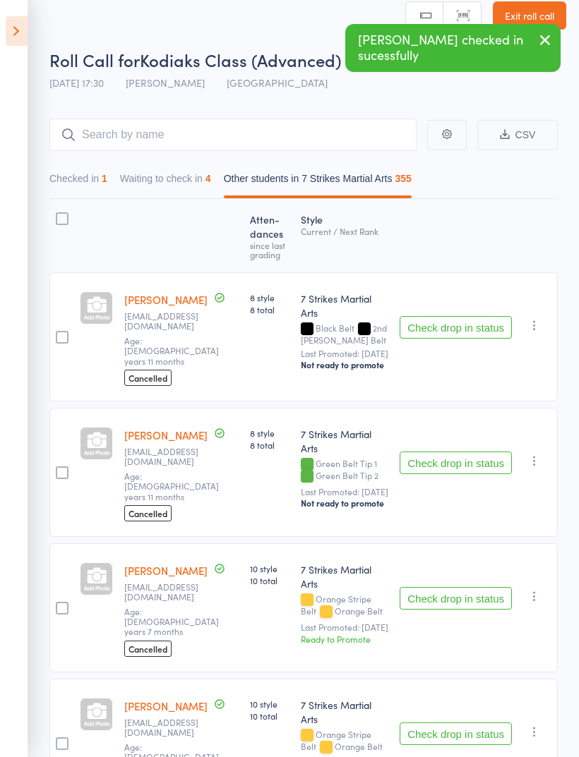
click at [191, 183] on button "Waiting to check in 4" at bounding box center [165, 182] width 91 height 32
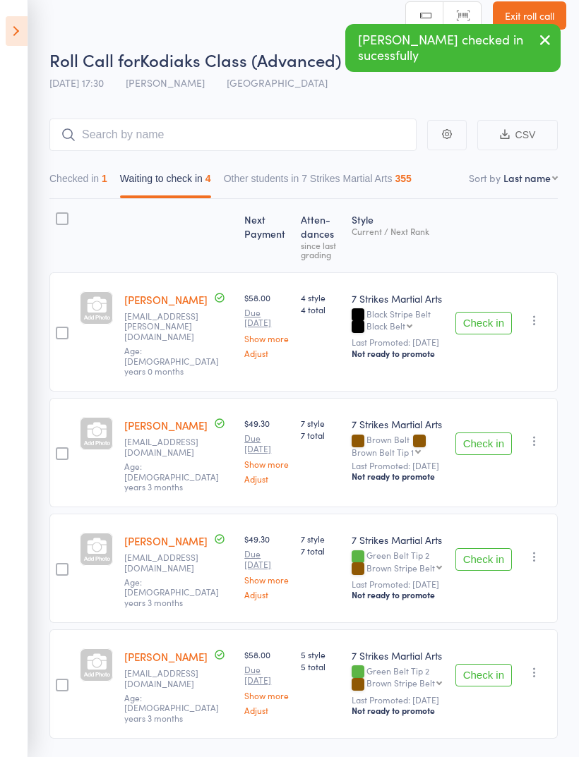
click at [95, 181] on button "Checked in 1" at bounding box center [78, 182] width 58 height 32
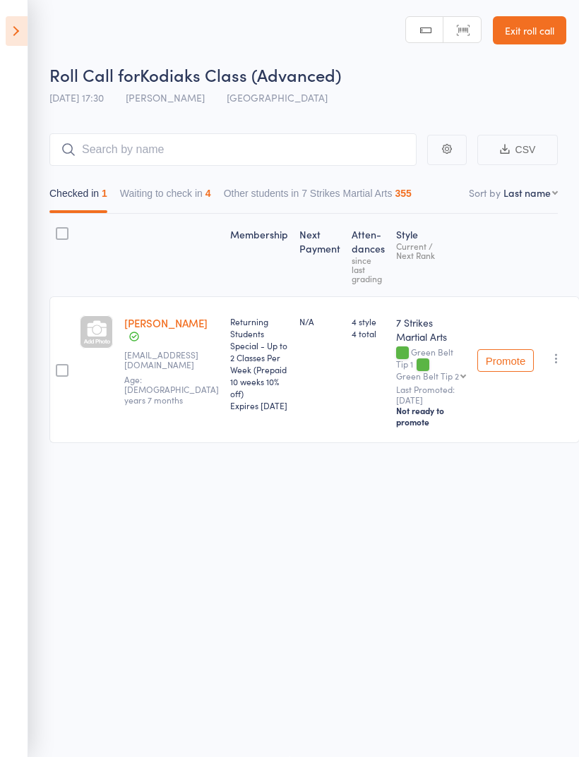
click at [183, 185] on button "Waiting to check in 4" at bounding box center [165, 197] width 91 height 32
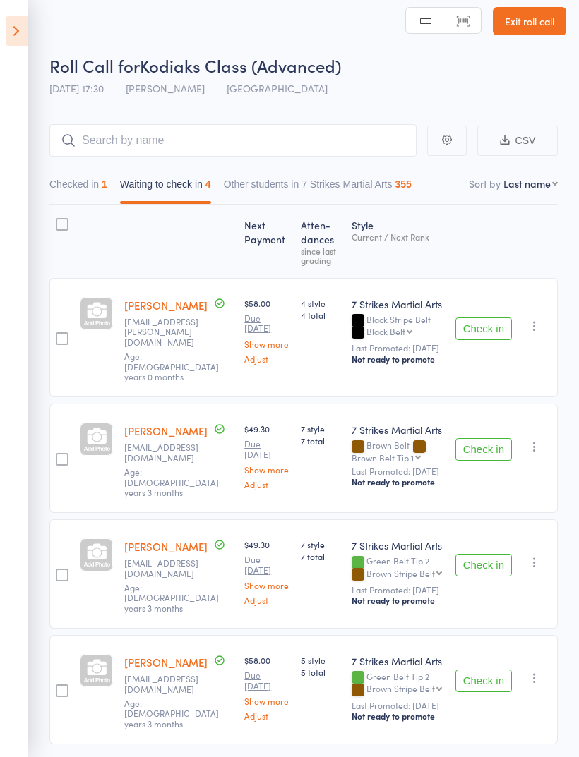
scroll to position [16, 0]
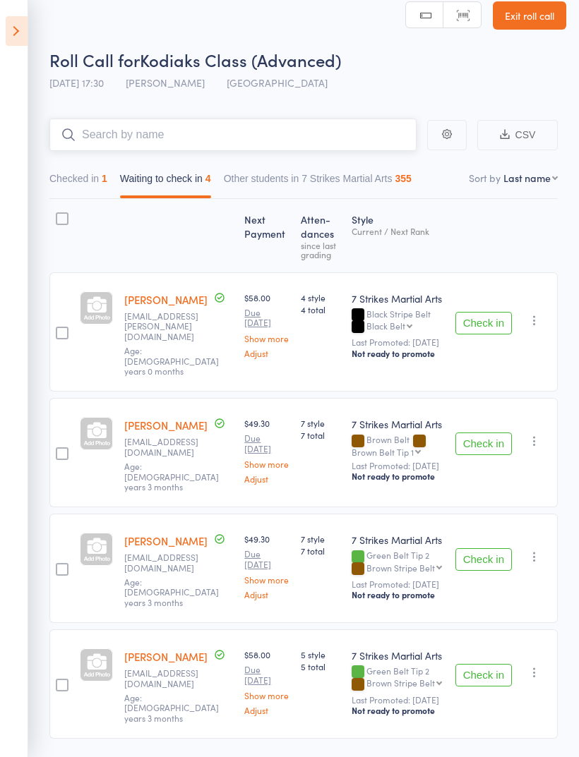
click at [290, 137] on input "search" at bounding box center [232, 135] width 367 height 32
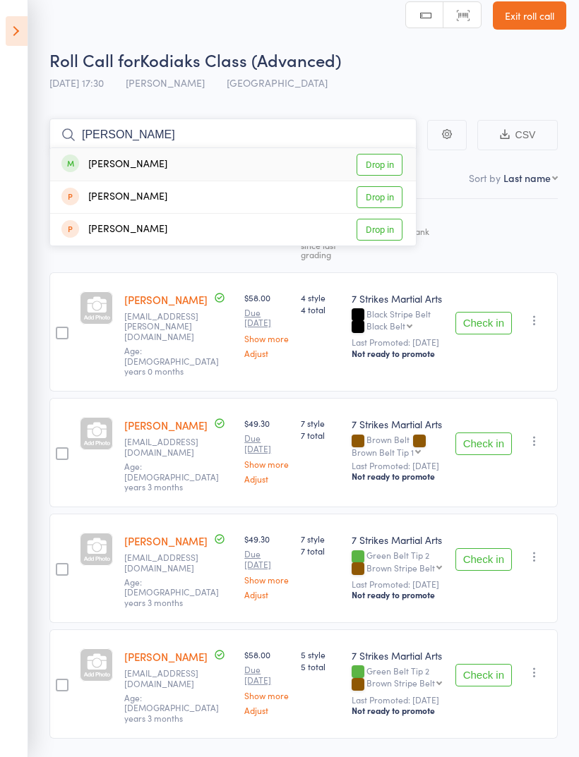
type input "Anishka"
click at [382, 161] on link "Drop in" at bounding box center [379, 165] width 46 height 22
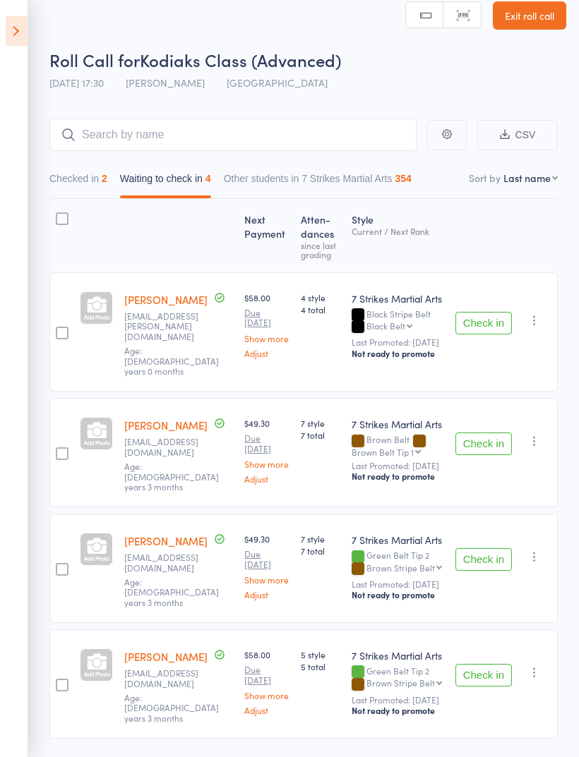
click at [24, 30] on icon at bounding box center [17, 31] width 22 height 30
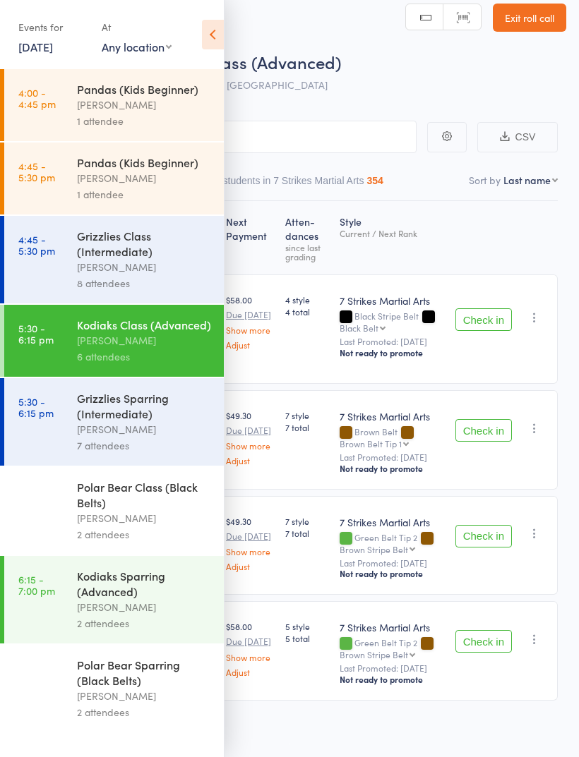
click at [158, 599] on div "Kodiaks Sparring (Advanced)" at bounding box center [144, 583] width 135 height 31
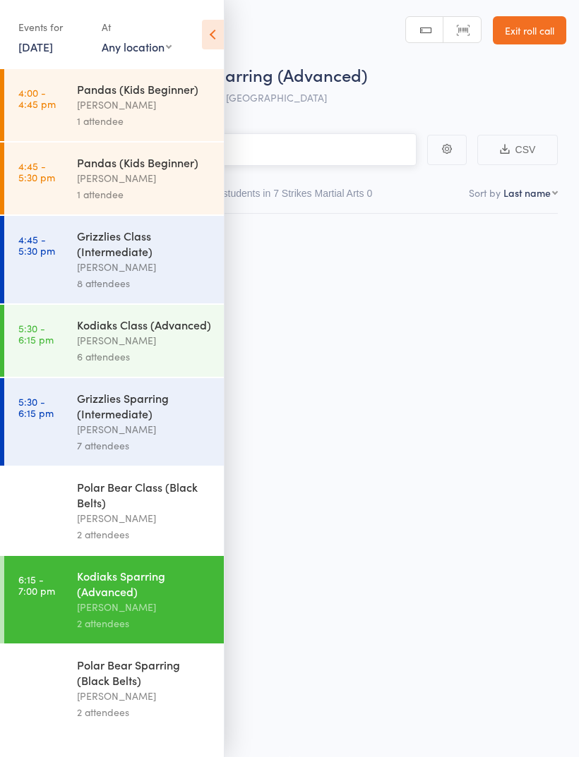
scroll to position [10, 0]
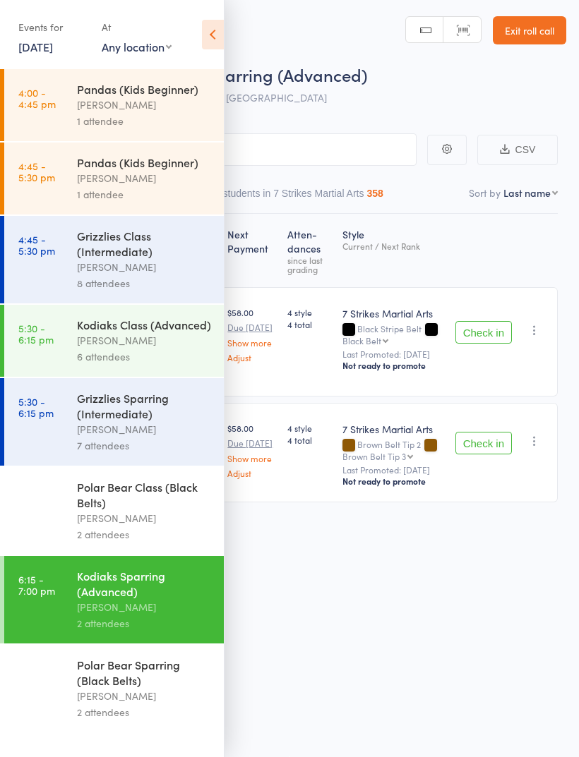
click at [214, 33] on icon at bounding box center [213, 35] width 22 height 30
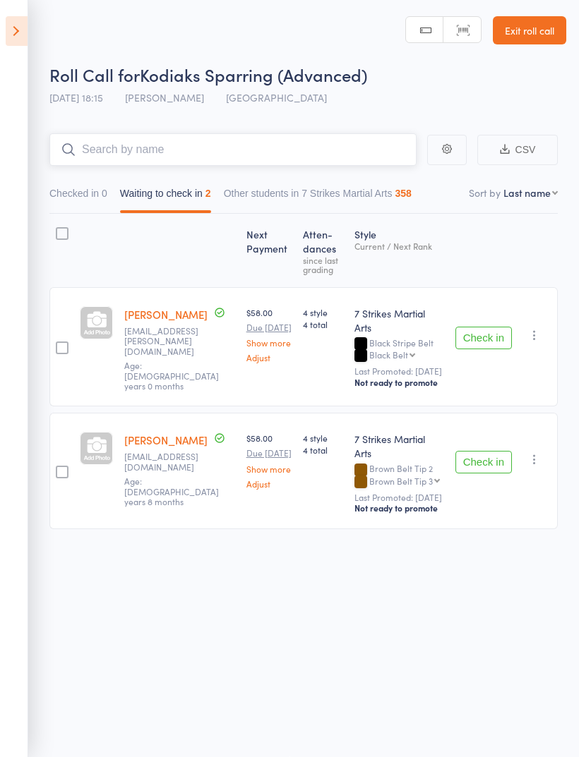
click at [297, 139] on input "search" at bounding box center [232, 149] width 367 height 32
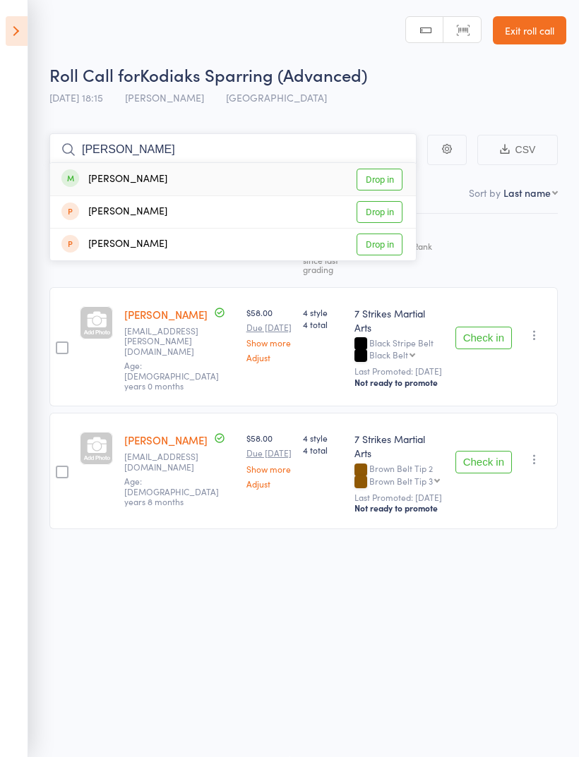
type input "Anishka"
click at [384, 169] on link "Drop in" at bounding box center [379, 180] width 46 height 22
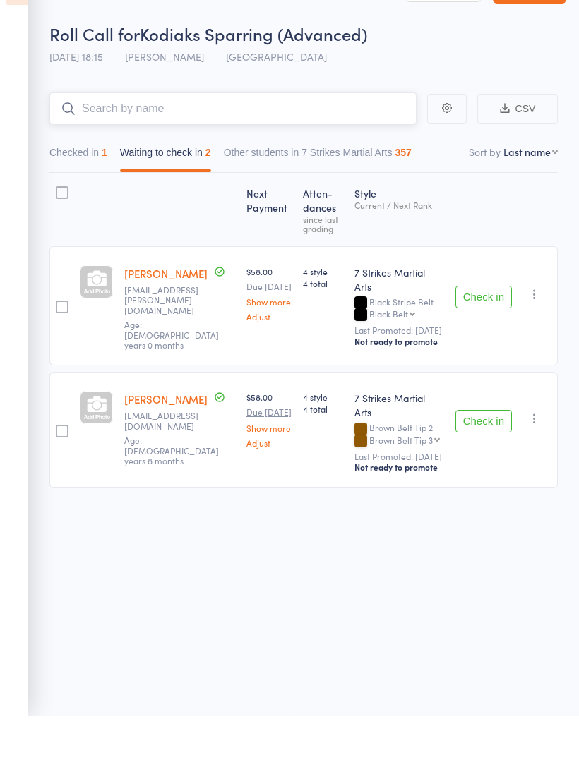
scroll to position [0, 0]
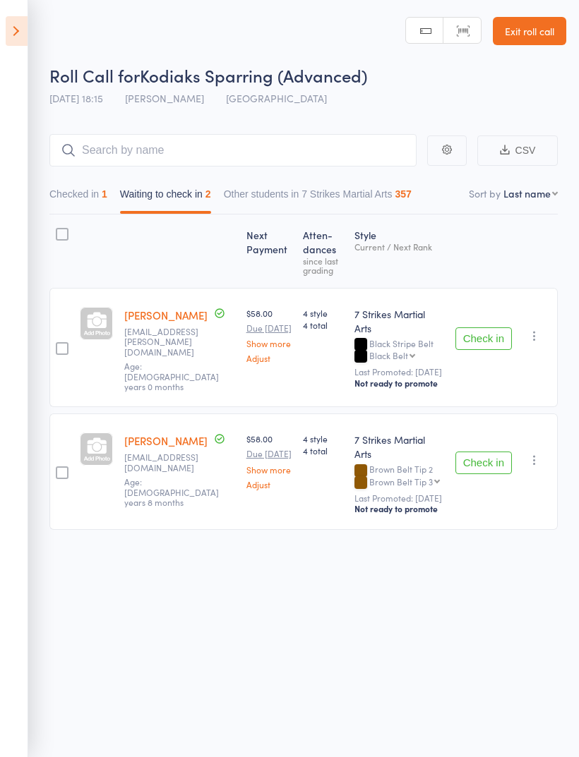
click at [9, 25] on icon at bounding box center [17, 31] width 22 height 30
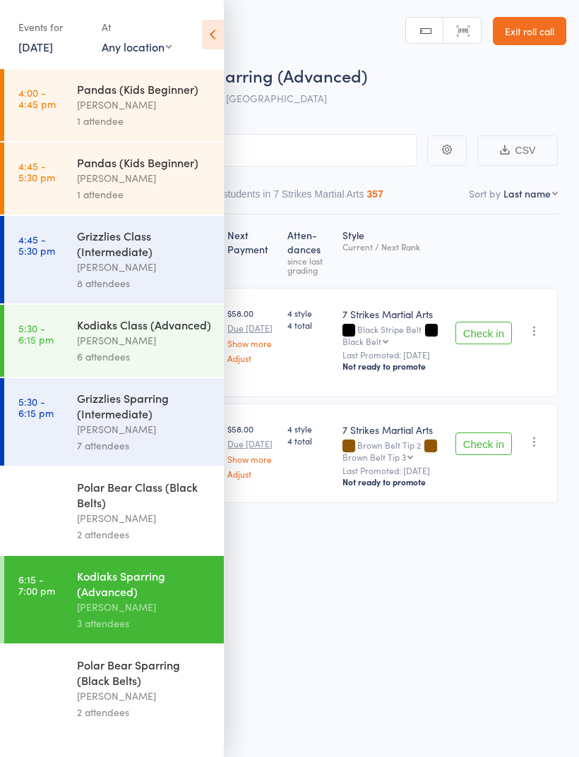
click at [164, 349] on div "[PERSON_NAME]" at bounding box center [144, 340] width 135 height 16
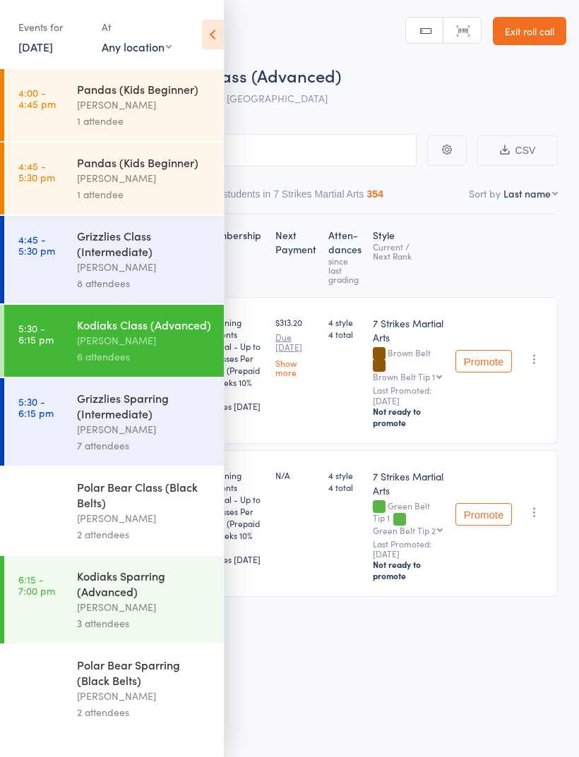
click at [216, 35] on icon at bounding box center [213, 35] width 22 height 30
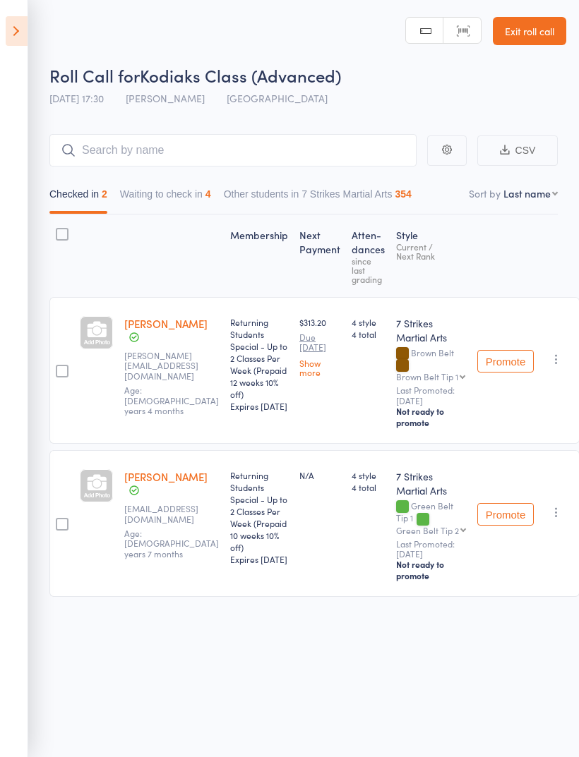
click at [192, 209] on button "Waiting to check in 4" at bounding box center [165, 197] width 91 height 32
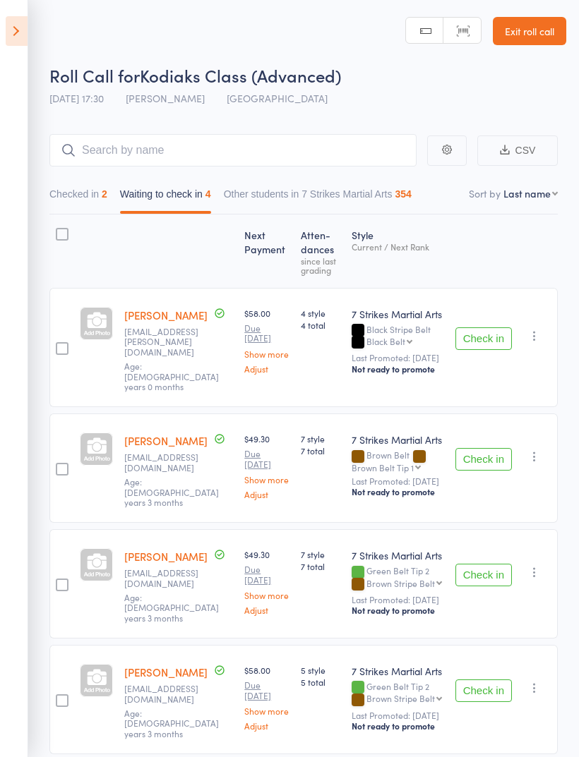
click at [498, 680] on button "Check in" at bounding box center [483, 691] width 56 height 23
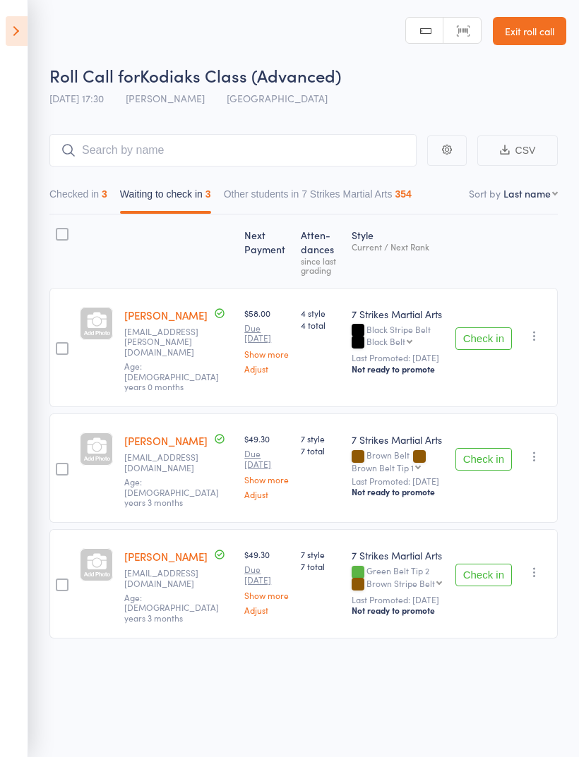
click at [481, 330] on button "Check in" at bounding box center [483, 338] width 56 height 23
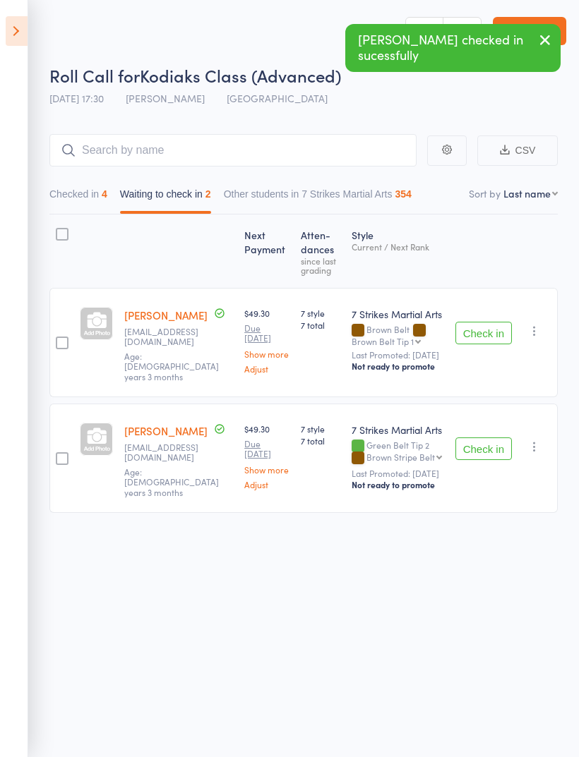
click at [20, 32] on icon at bounding box center [17, 31] width 22 height 30
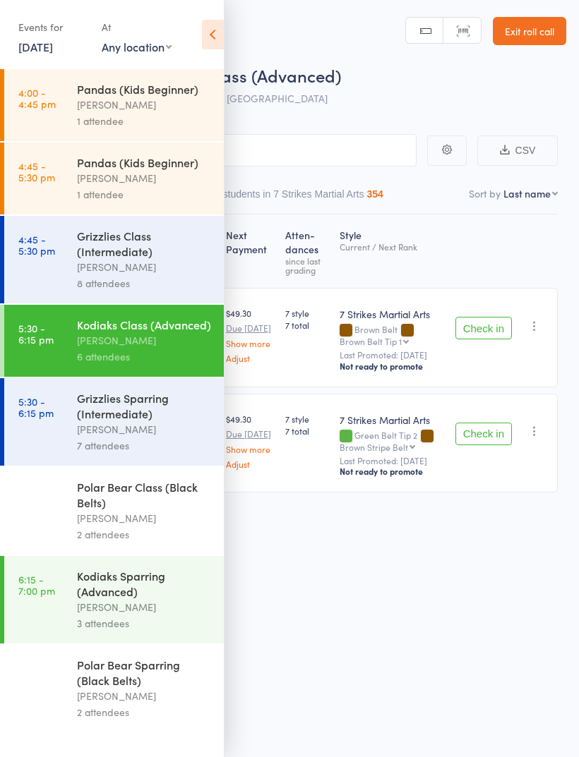
click at [210, 28] on icon at bounding box center [213, 35] width 22 height 30
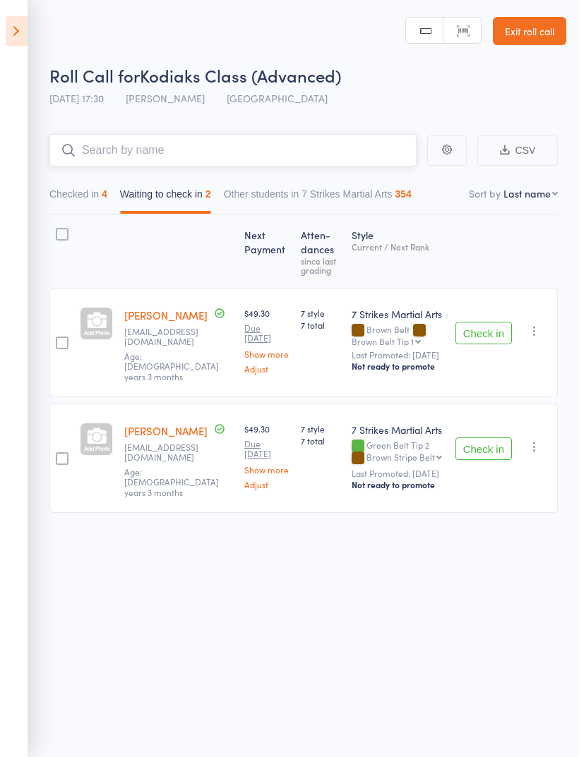
click at [314, 141] on input "search" at bounding box center [232, 150] width 367 height 32
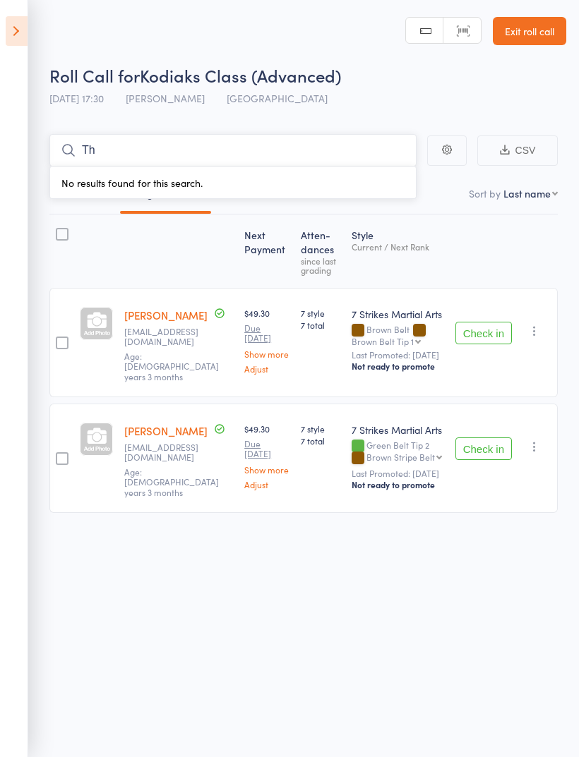
type input "T"
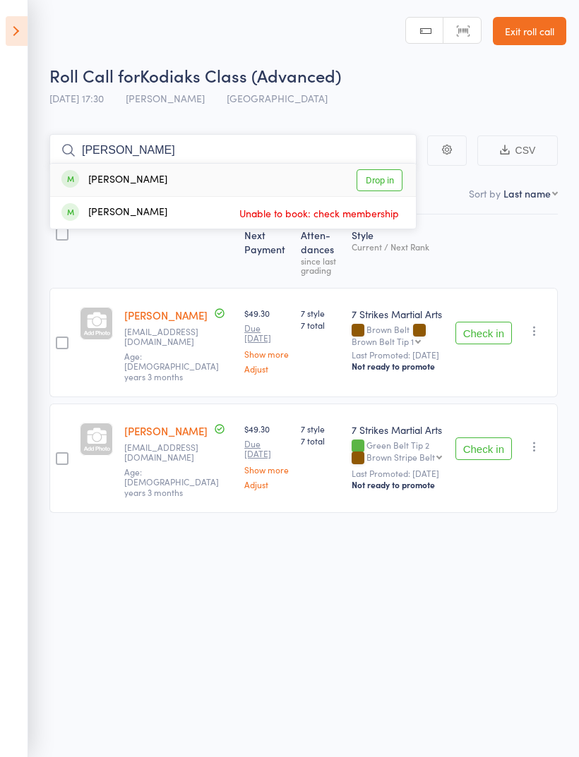
type input "Ken"
click at [382, 186] on link "Drop in" at bounding box center [379, 180] width 46 height 22
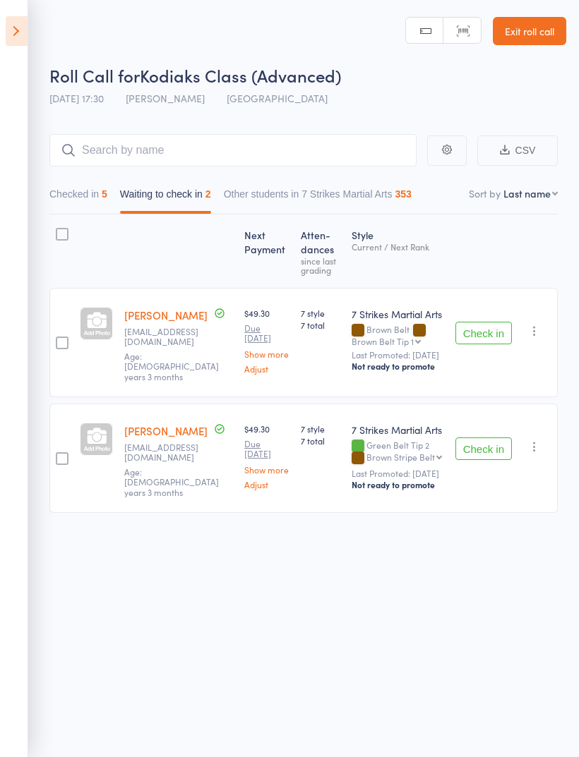
click at [21, 30] on icon at bounding box center [17, 31] width 22 height 30
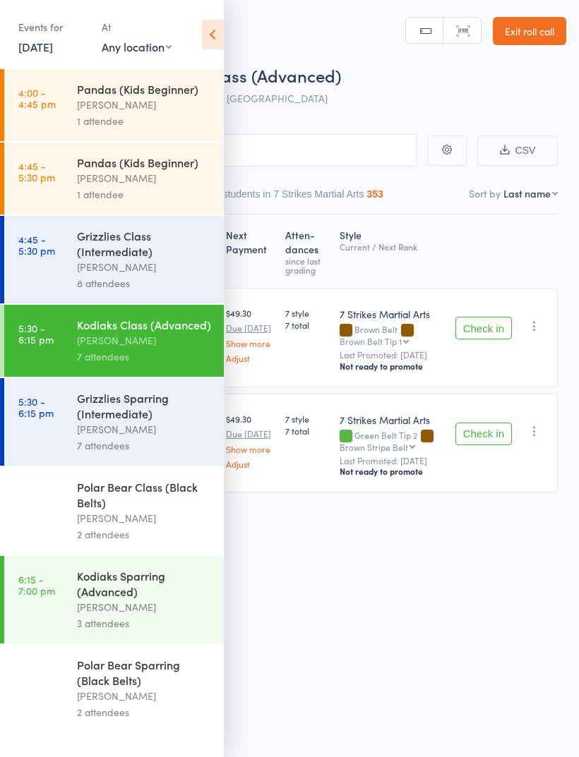
click at [204, 43] on icon at bounding box center [213, 35] width 22 height 30
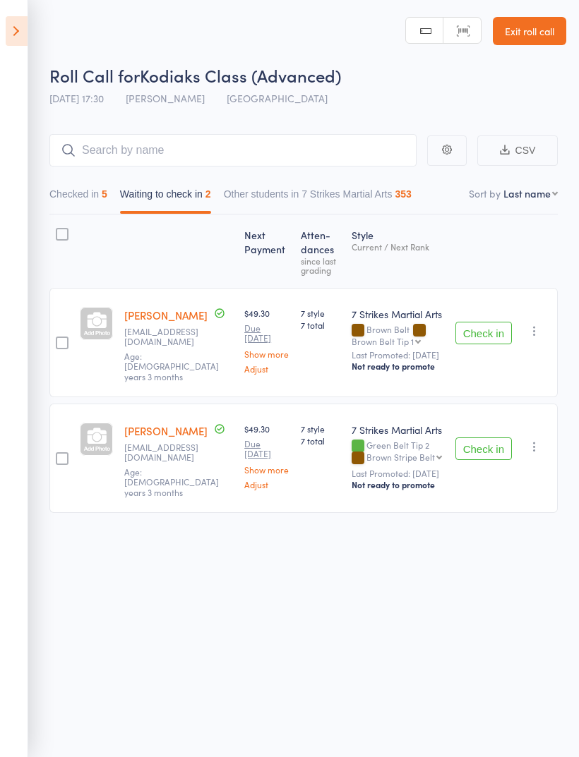
click at [531, 28] on link "Exit roll call" at bounding box center [529, 31] width 73 height 28
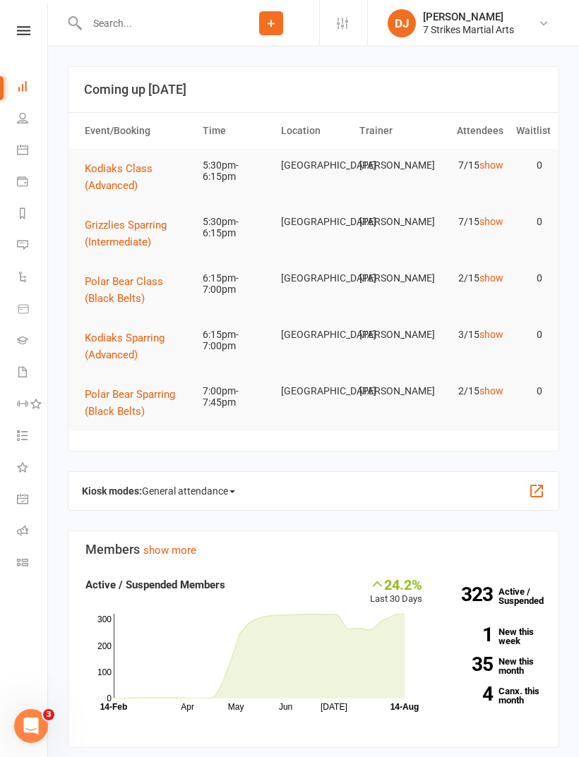
click at [19, 27] on icon at bounding box center [23, 30] width 13 height 9
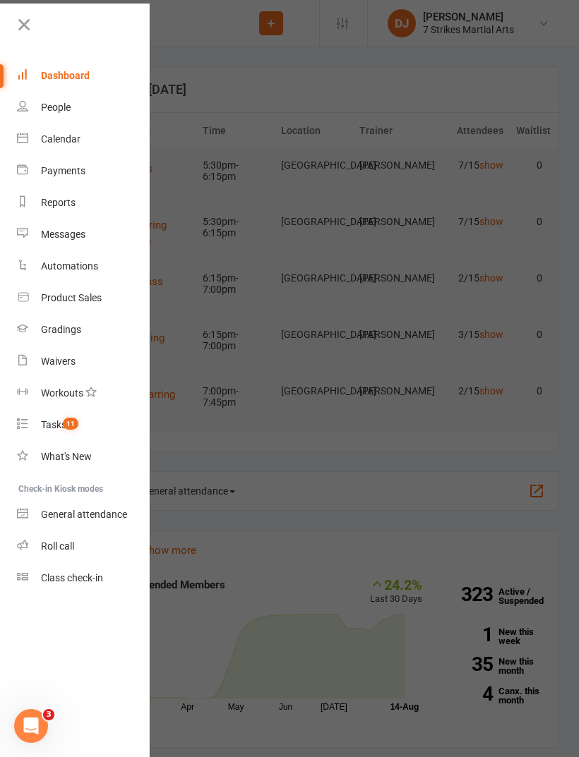
click at [61, 295] on div "Product Sales" at bounding box center [71, 297] width 61 height 11
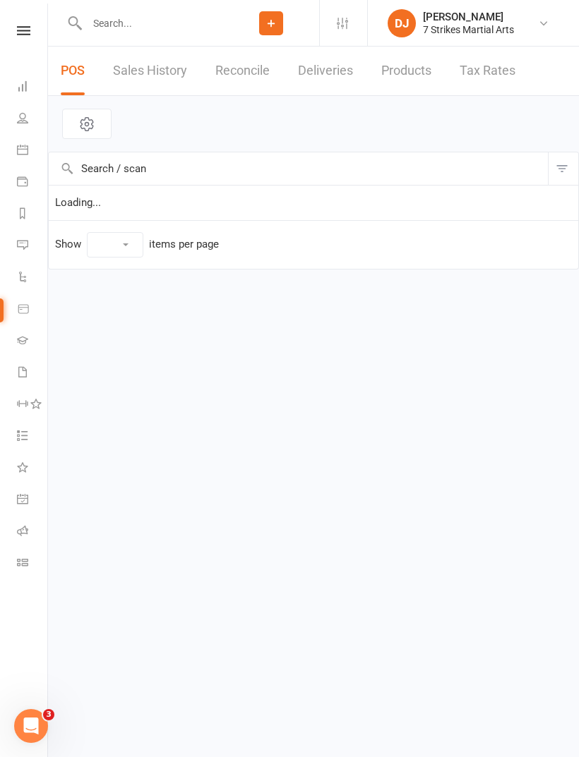
select select "10"
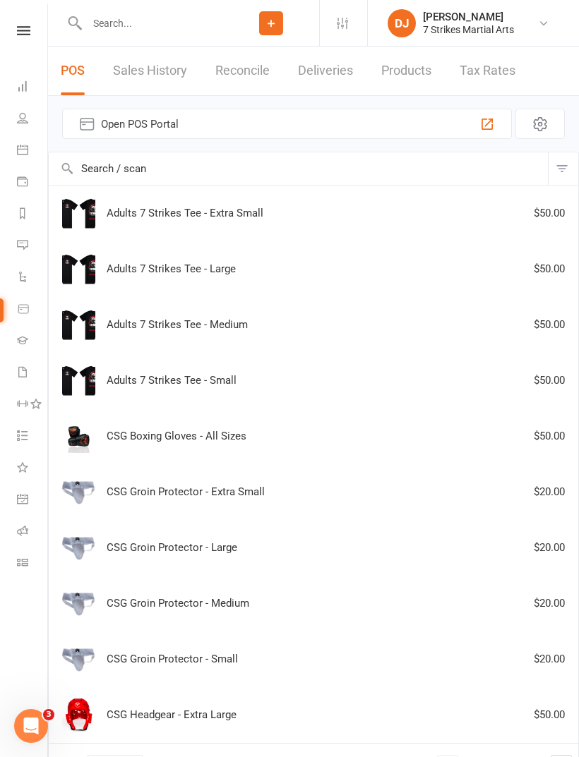
scroll to position [62, 0]
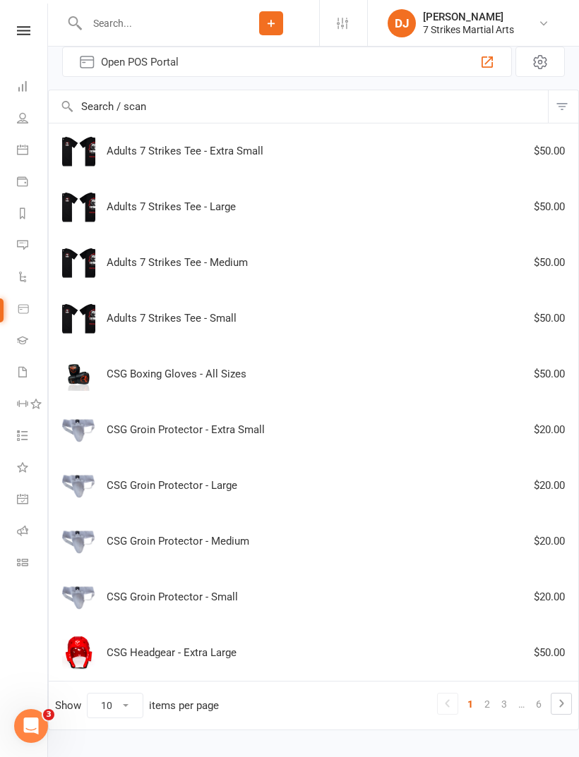
click at [484, 704] on link "2" at bounding box center [486, 704] width 17 height 20
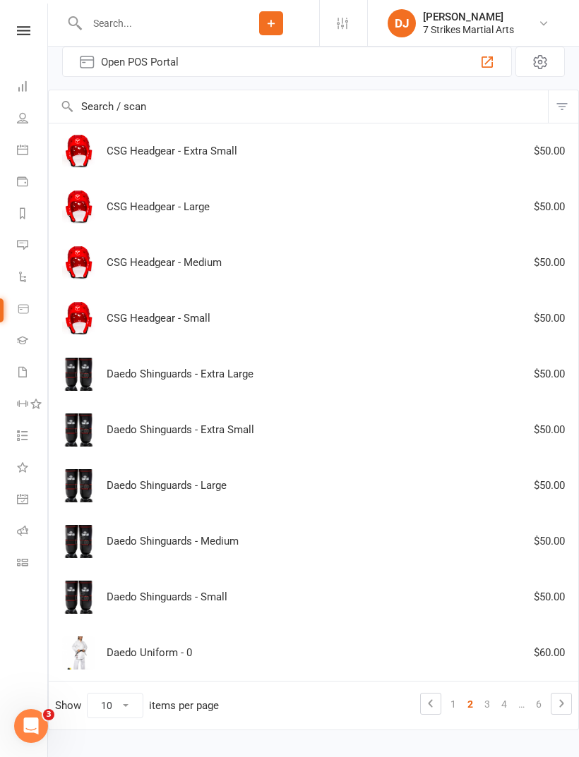
click at [255, 318] on div "CSG Headgear - Small $50.00" at bounding box center [313, 318] width 517 height 33
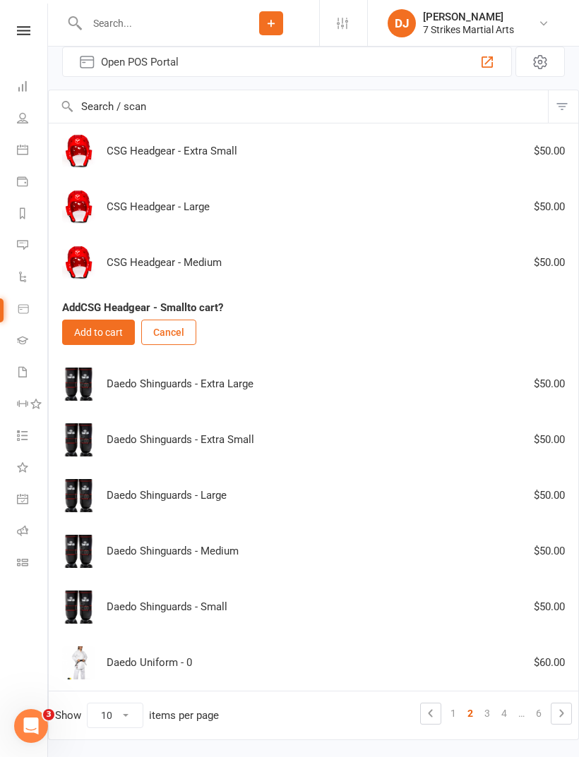
click at [111, 332] on button "Add to cart" at bounding box center [98, 332] width 73 height 25
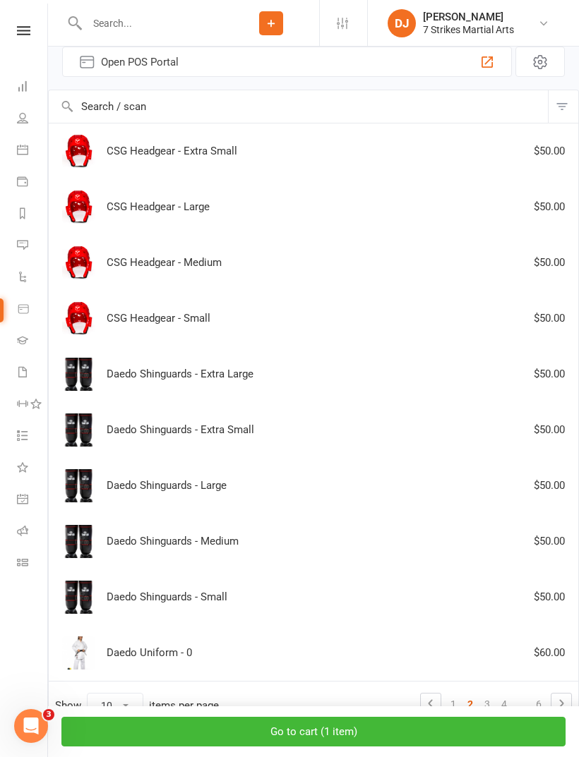
click at [489, 706] on link "3" at bounding box center [486, 704] width 17 height 20
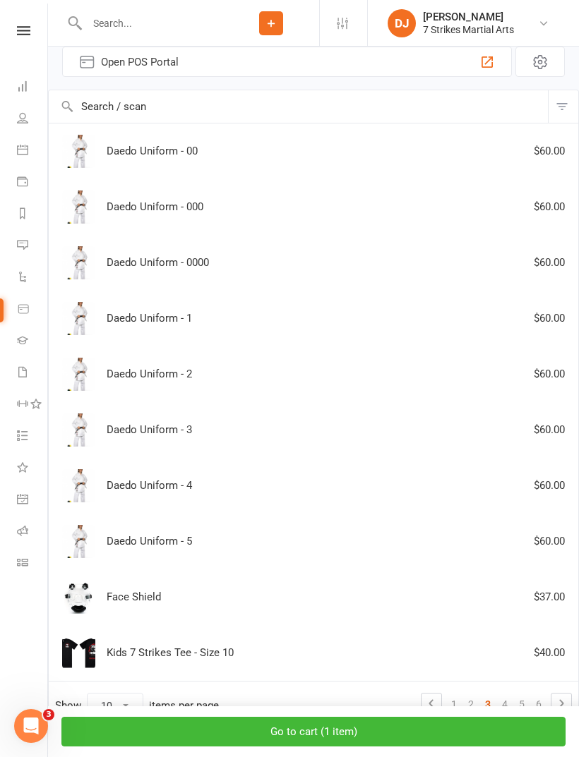
click at [505, 704] on link "4" at bounding box center [504, 704] width 17 height 20
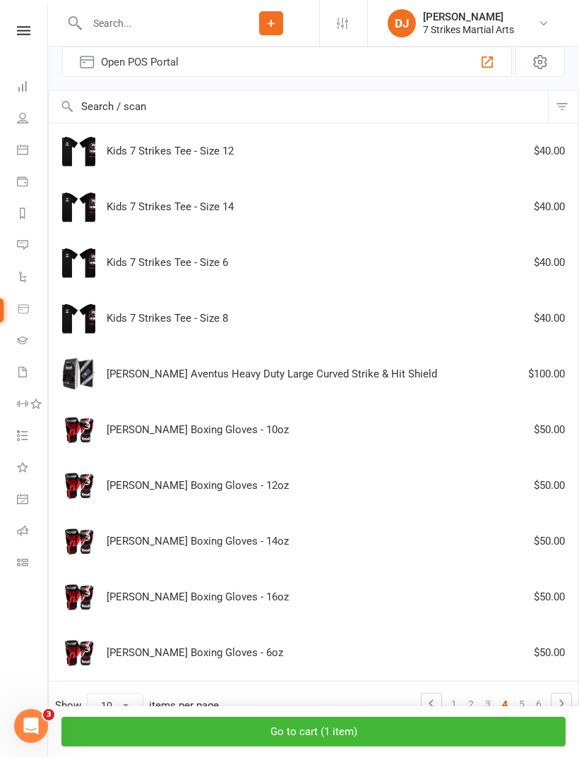
click at [514, 704] on link "5" at bounding box center [521, 704] width 17 height 20
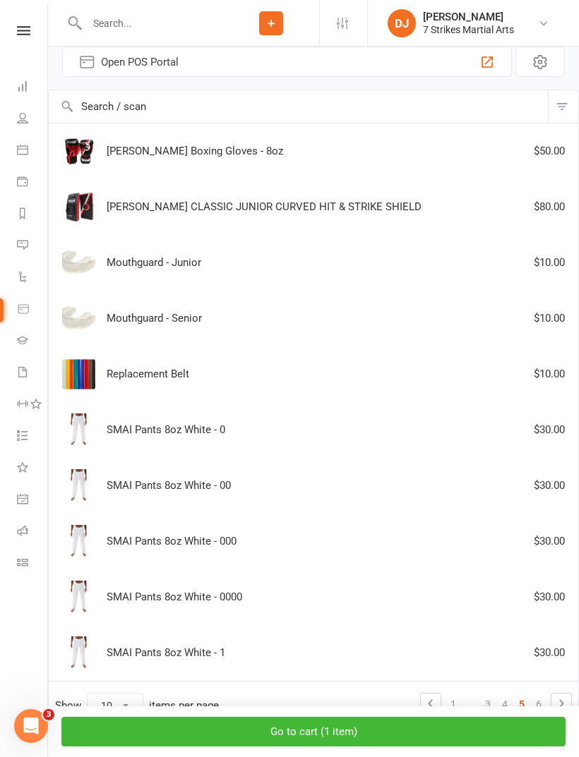
click at [283, 147] on div "Morgan Boxing Gloves - 8oz $50.00" at bounding box center [313, 151] width 517 height 33
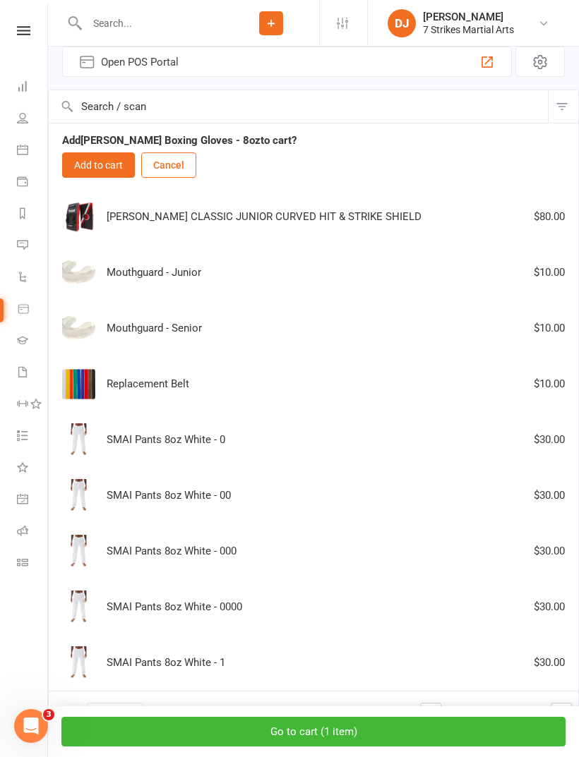
click at [104, 171] on button "Add to cart" at bounding box center [98, 164] width 73 height 25
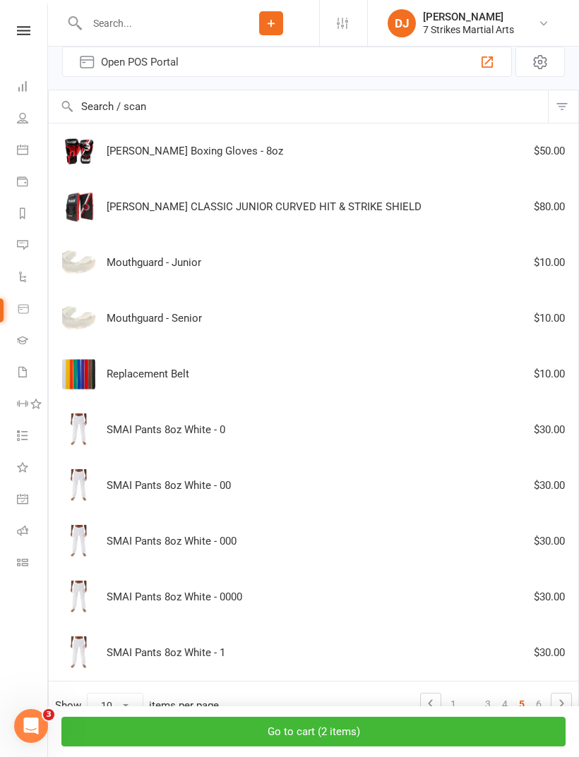
click at [399, 270] on div "Mouthguard - Junior $10.00" at bounding box center [313, 262] width 517 height 33
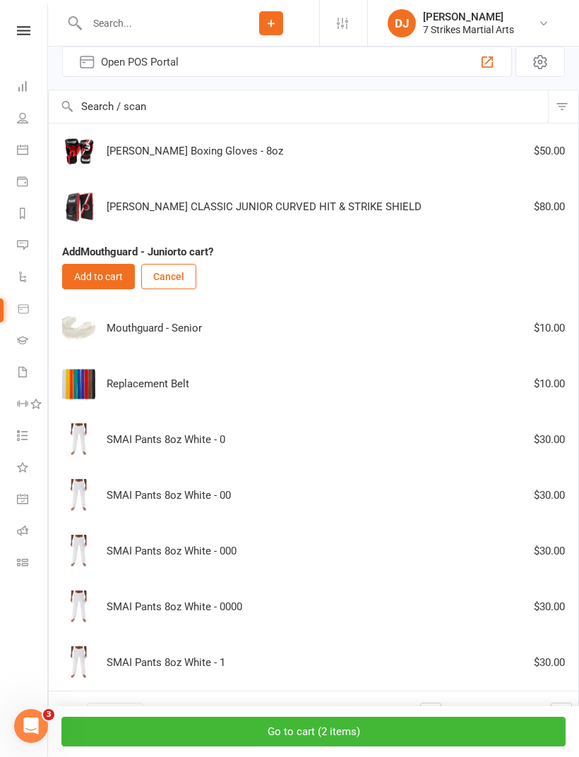
click at [111, 282] on button "Add to cart" at bounding box center [98, 276] width 73 height 25
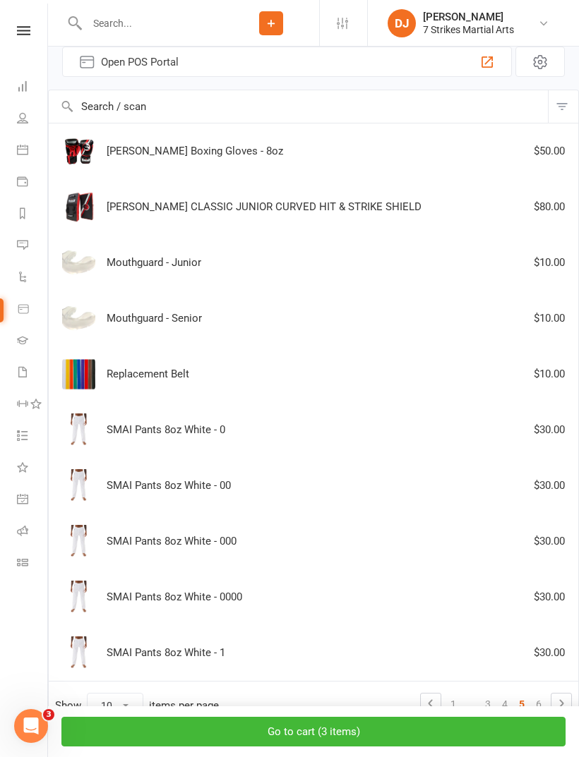
click at [430, 747] on button "Go to cart ( 3 items )" at bounding box center [313, 732] width 504 height 30
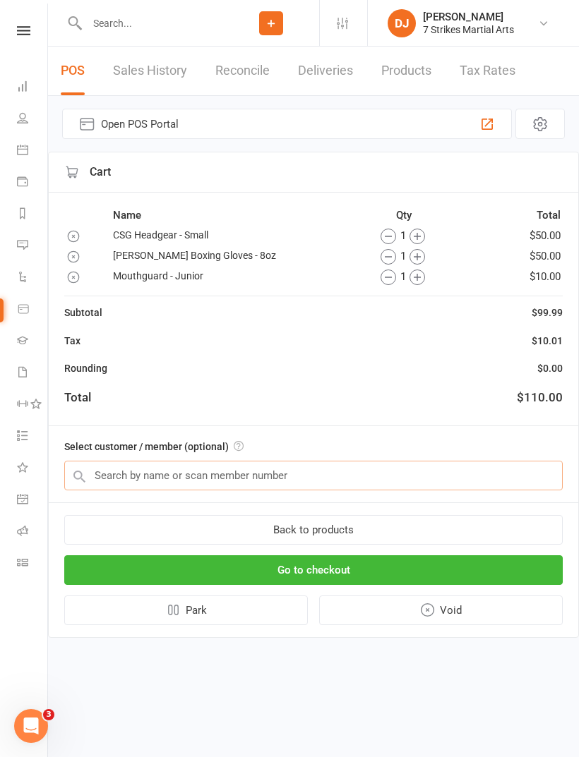
click at [434, 474] on input "text" at bounding box center [313, 476] width 498 height 30
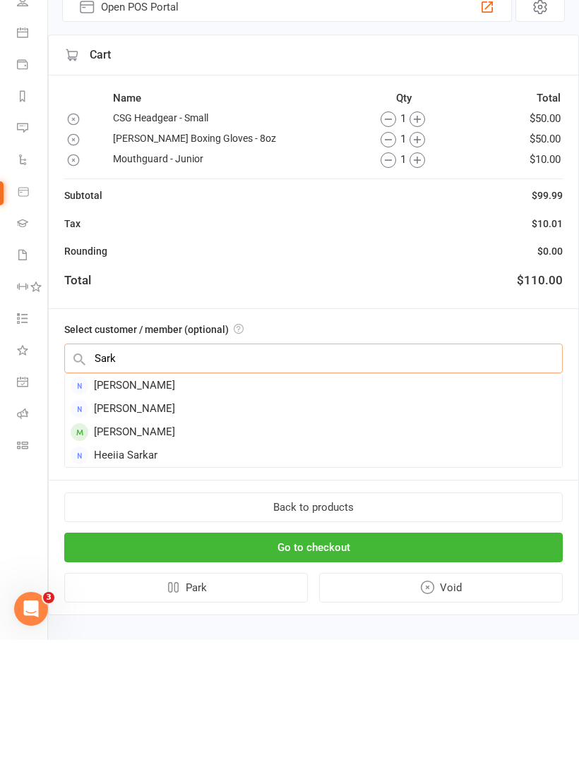
type input "Sark"
click at [159, 538] on div "Ethan Sarkar" at bounding box center [313, 549] width 497 height 23
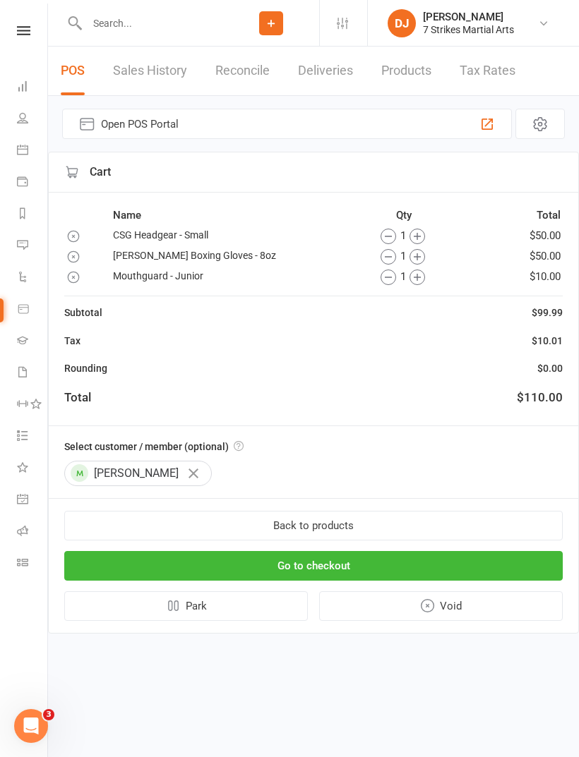
click at [412, 566] on button "Go to checkout" at bounding box center [313, 566] width 498 height 30
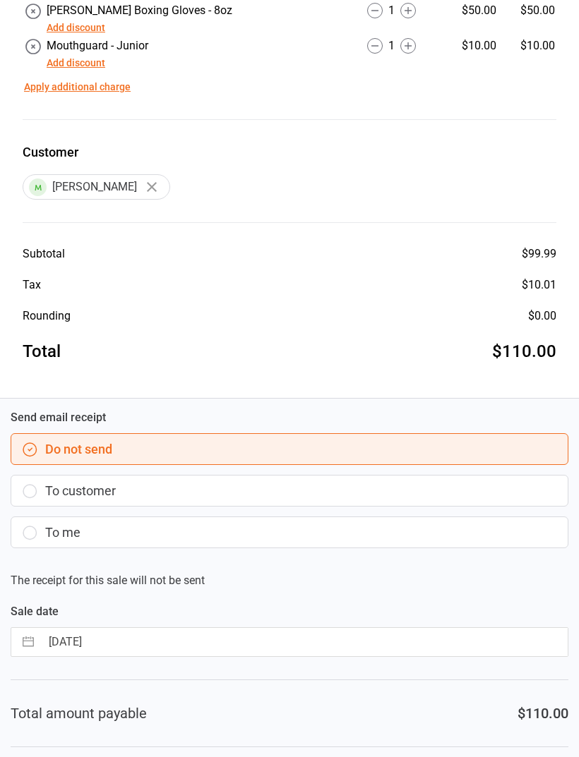
scroll to position [225, 0]
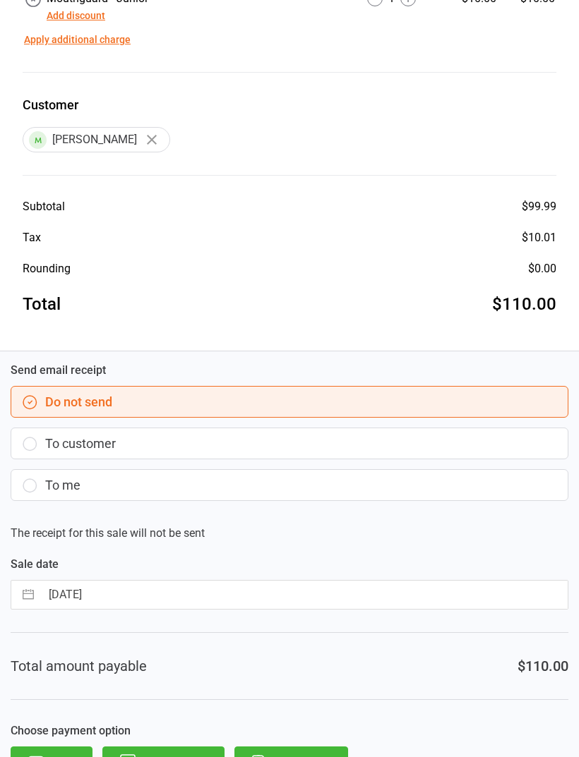
click at [39, 438] on button "To customer" at bounding box center [289, 444] width 557 height 32
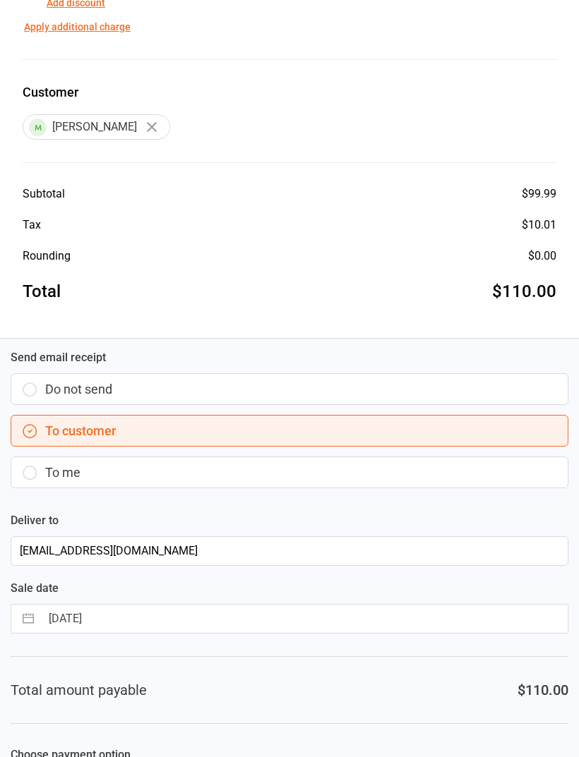
scroll to position [262, 0]
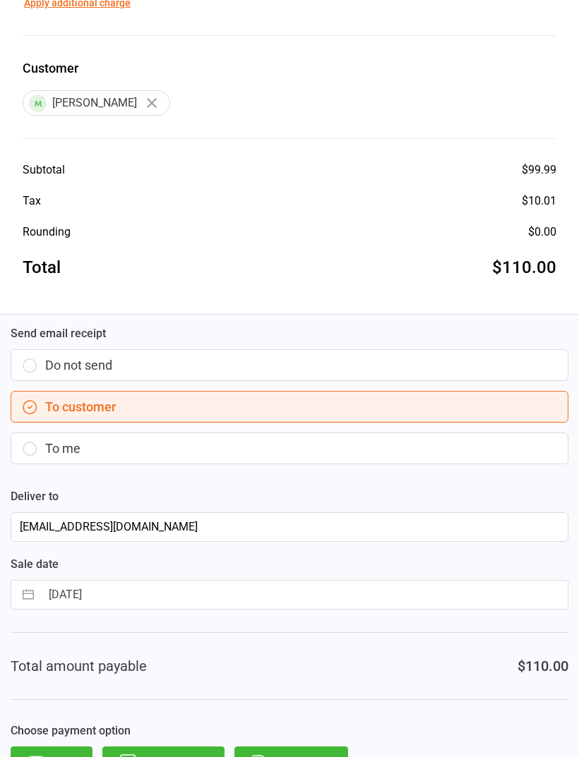
click at [326, 756] on button "Direct Debit" at bounding box center [291, 762] width 114 height 31
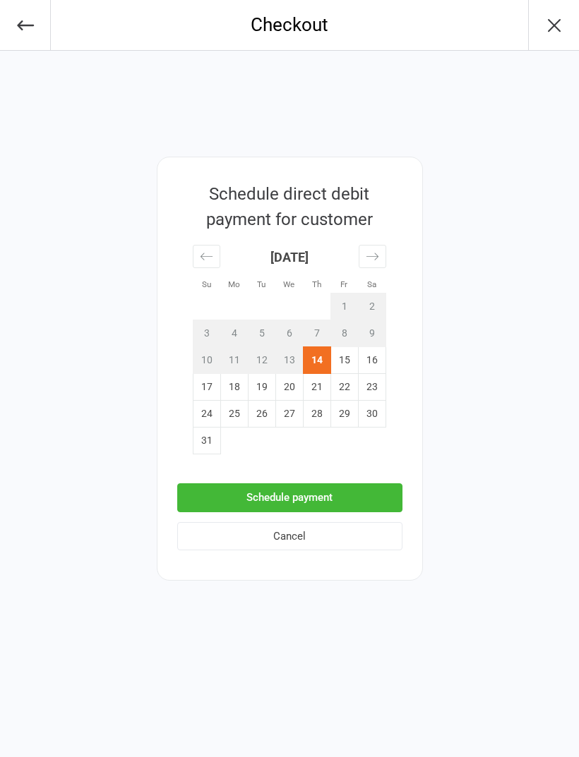
click at [351, 500] on button "Schedule payment" at bounding box center [289, 497] width 225 height 29
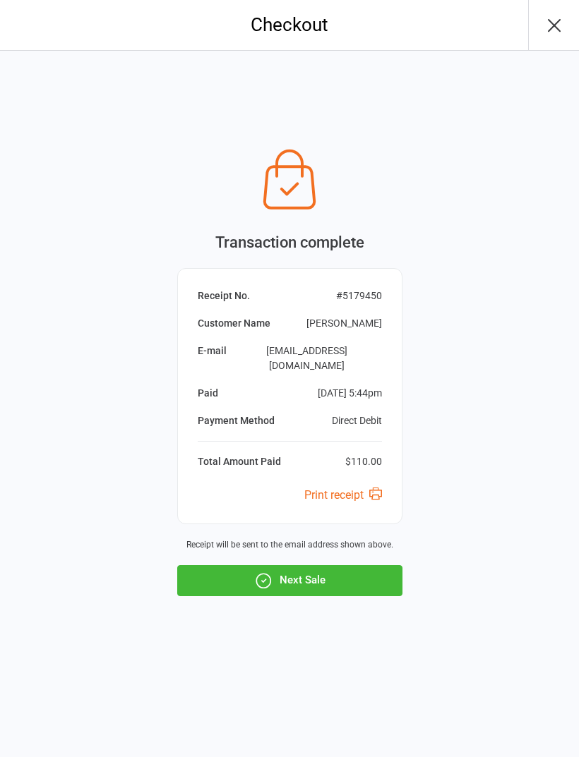
click at [346, 572] on button "Next Sale" at bounding box center [289, 580] width 225 height 31
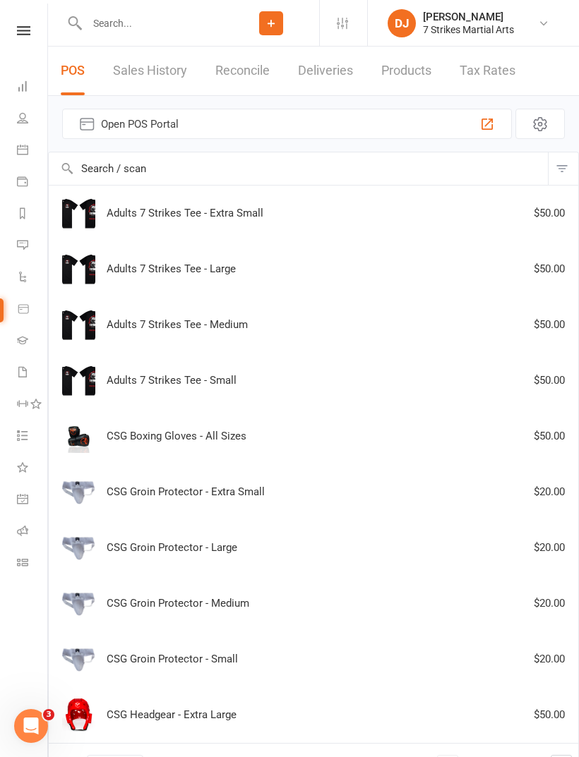
click at [27, 30] on icon at bounding box center [23, 30] width 13 height 9
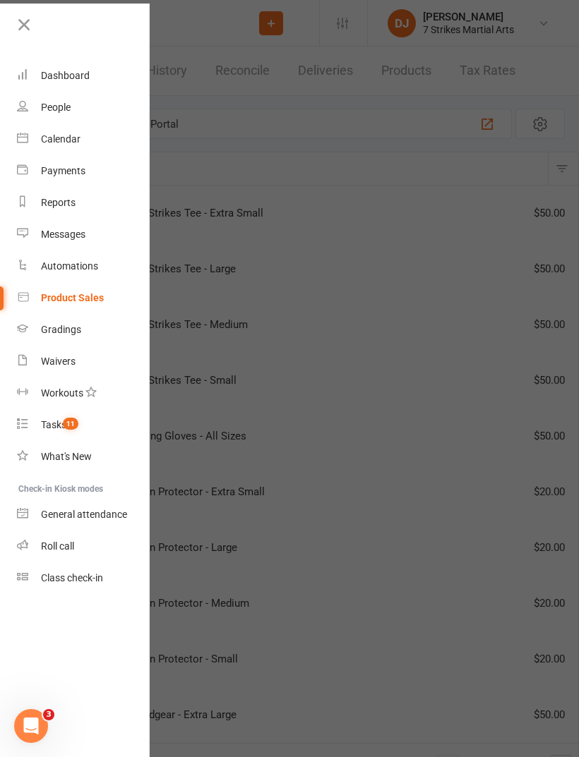
click at [97, 546] on link "Roll call" at bounding box center [83, 547] width 133 height 32
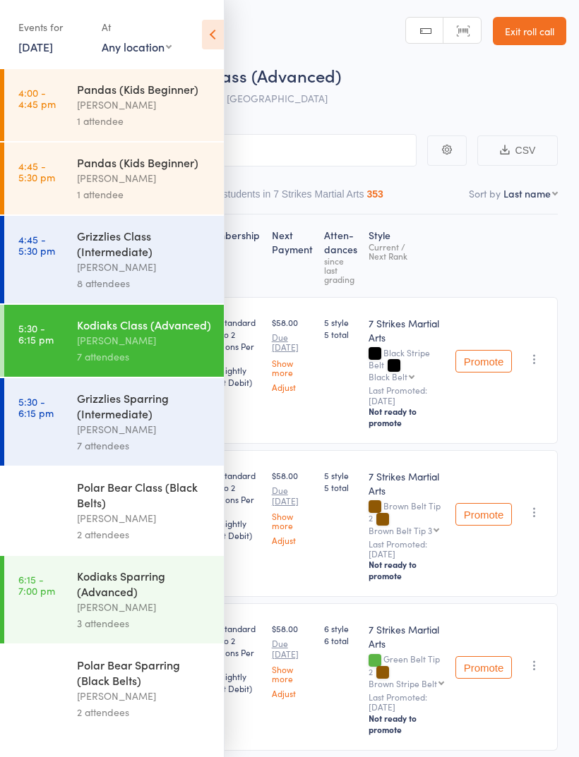
click at [172, 346] on div "[PERSON_NAME]" at bounding box center [144, 340] width 135 height 16
click at [217, 35] on icon at bounding box center [213, 35] width 22 height 30
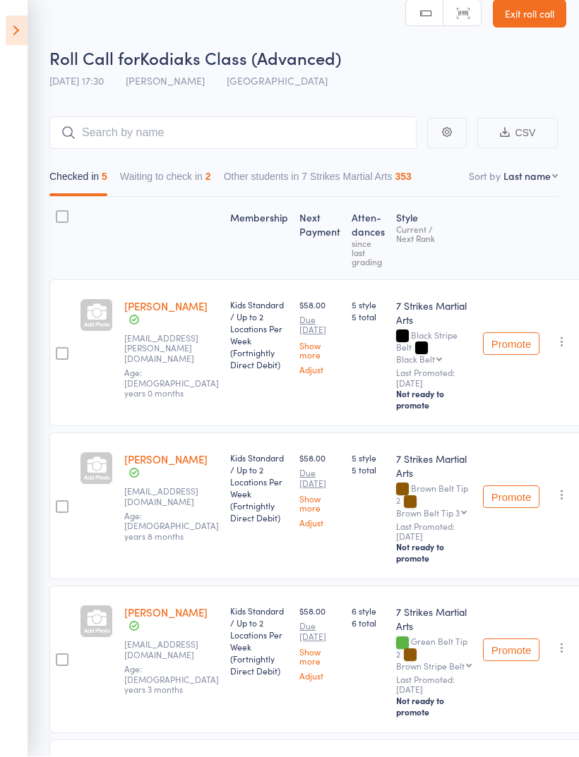
click at [211, 190] on button "Waiting to check in 2" at bounding box center [165, 180] width 91 height 32
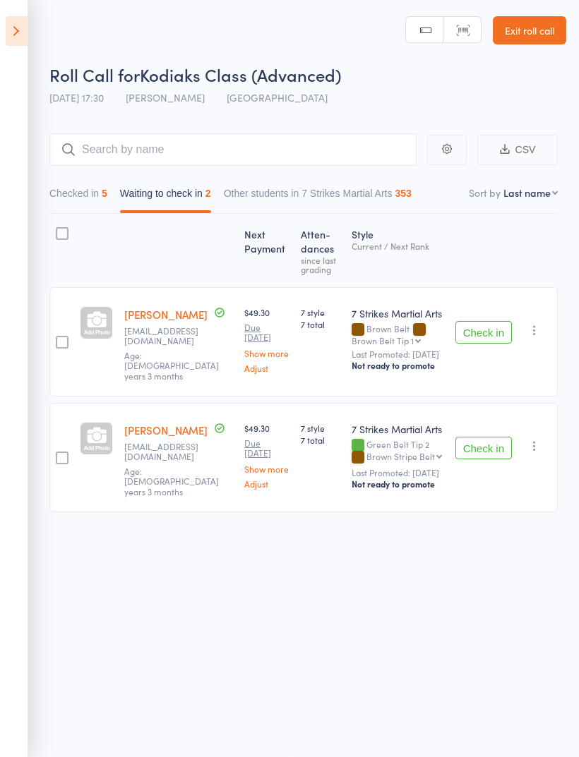
click at [536, 327] on button "button" at bounding box center [534, 330] width 17 height 17
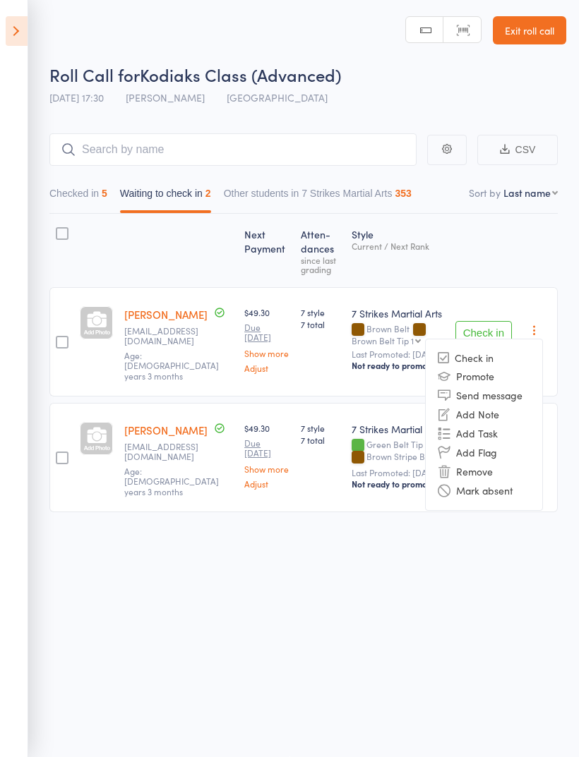
click at [500, 462] on li "Remove" at bounding box center [484, 471] width 116 height 19
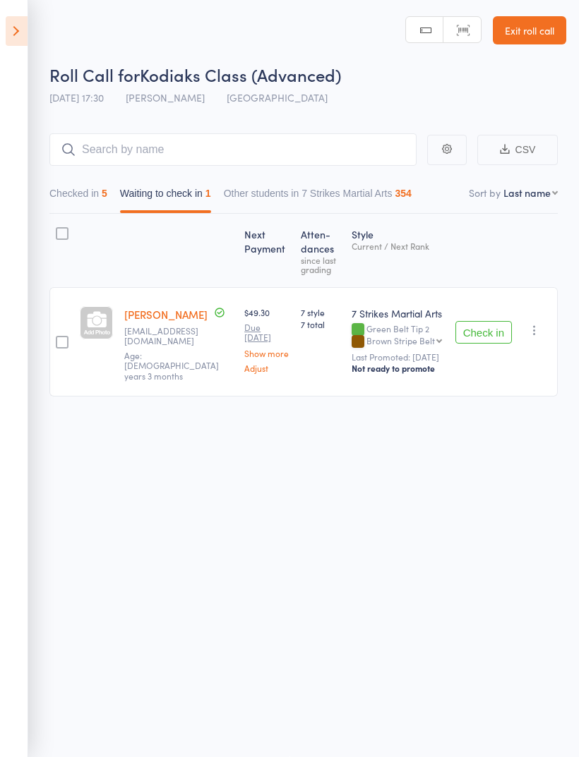
click at [541, 322] on button "button" at bounding box center [534, 330] width 17 height 17
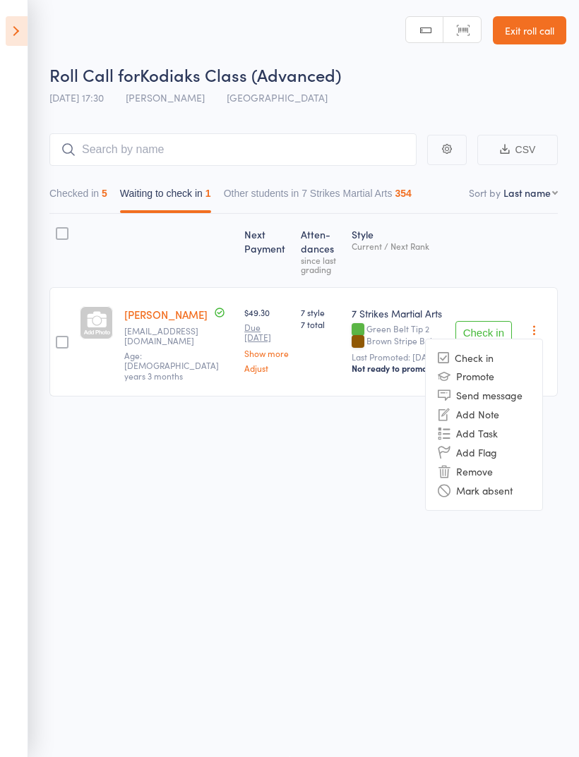
click at [506, 462] on li "Remove" at bounding box center [484, 471] width 116 height 19
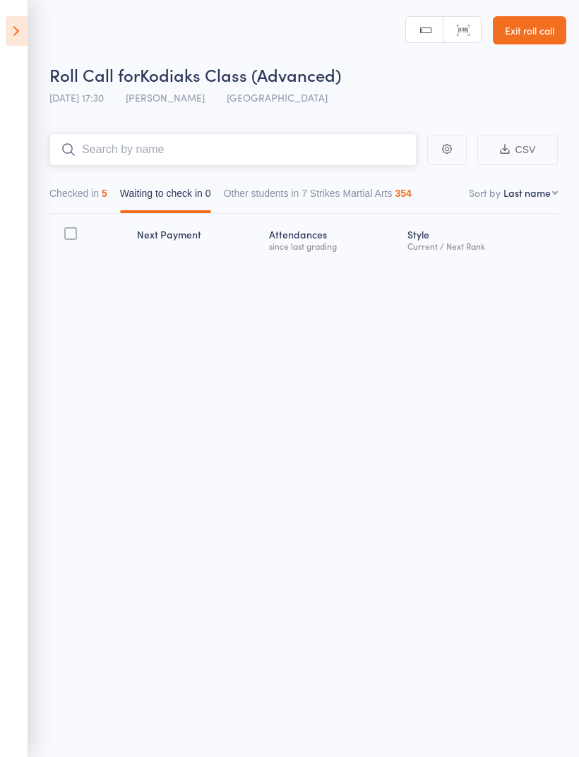
click at [314, 145] on input "search" at bounding box center [232, 149] width 367 height 32
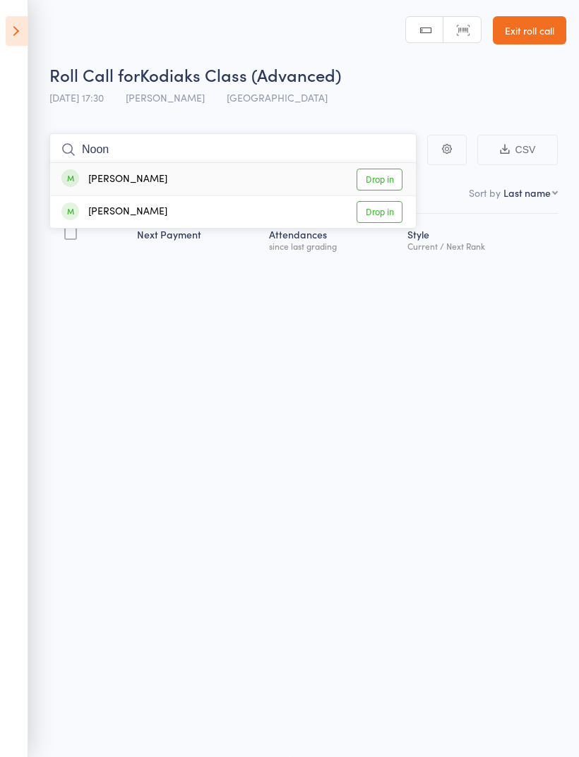
type input "Noon"
click at [391, 169] on link "Drop in" at bounding box center [379, 180] width 46 height 22
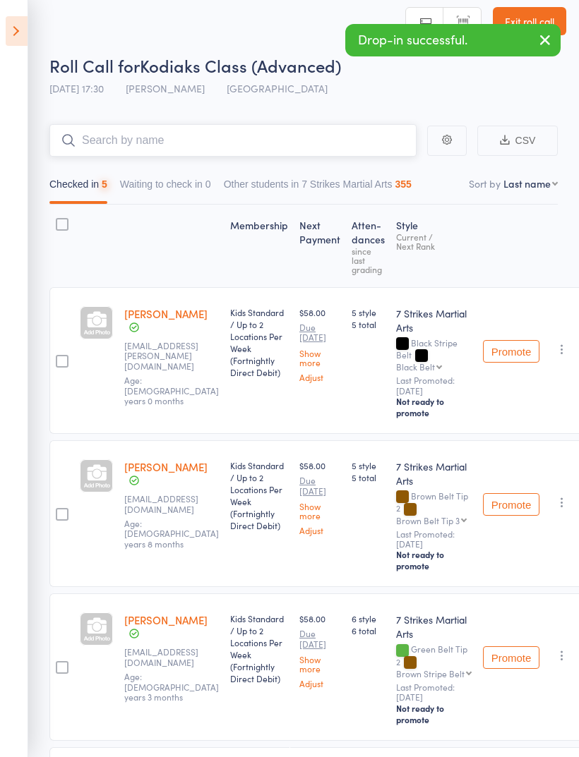
click at [336, 139] on input "search" at bounding box center [232, 140] width 367 height 32
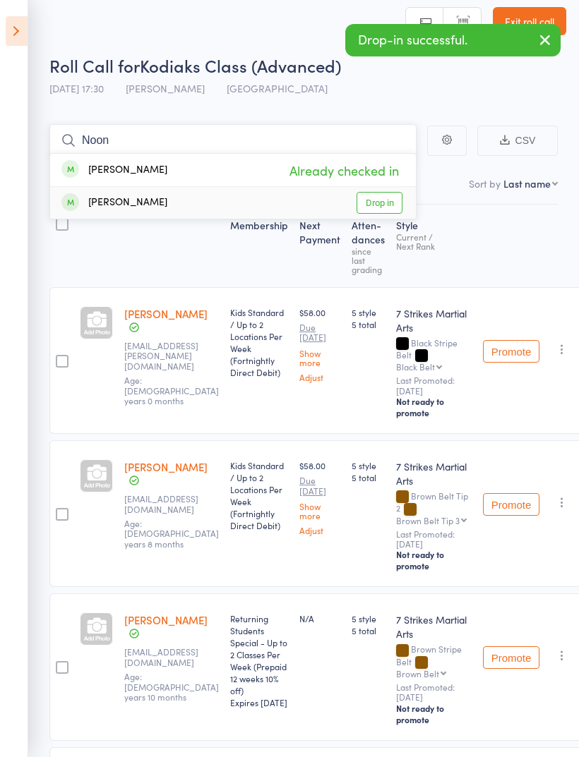
type input "Noon"
click at [390, 212] on link "Drop in" at bounding box center [379, 203] width 46 height 22
type input "Atie"
click at [387, 174] on link "Drop in" at bounding box center [379, 170] width 46 height 22
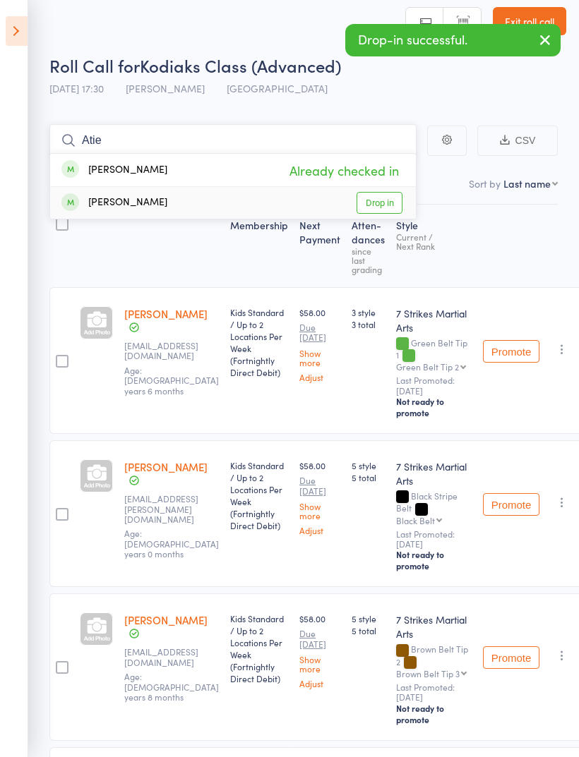
type input "Atie"
click at [382, 207] on link "Drop in" at bounding box center [379, 203] width 46 height 22
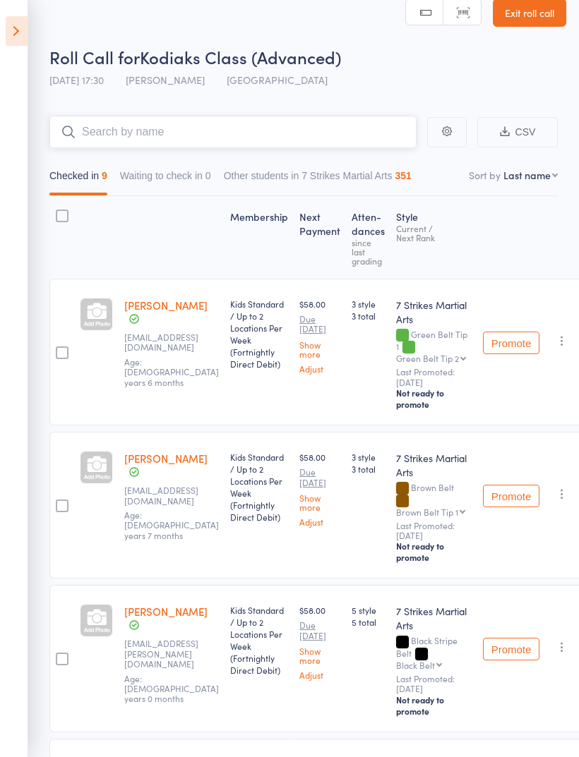
scroll to position [0, 0]
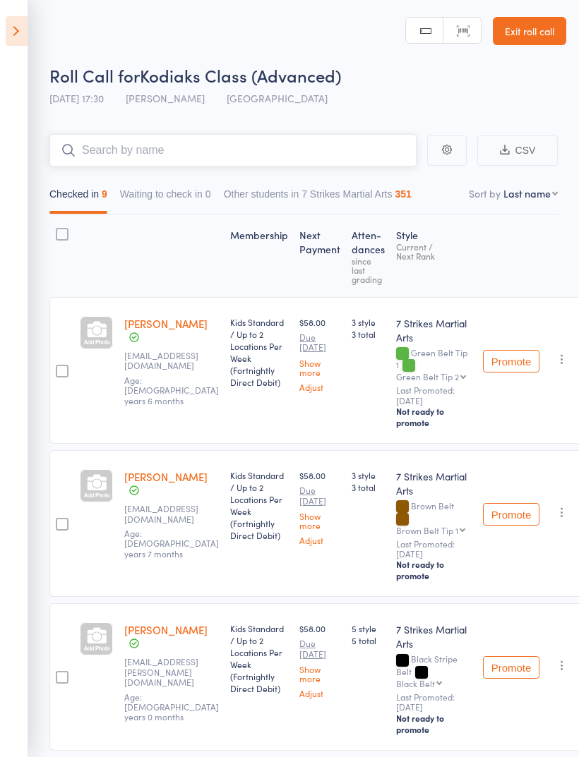
click at [284, 143] on input "search" at bounding box center [232, 150] width 367 height 32
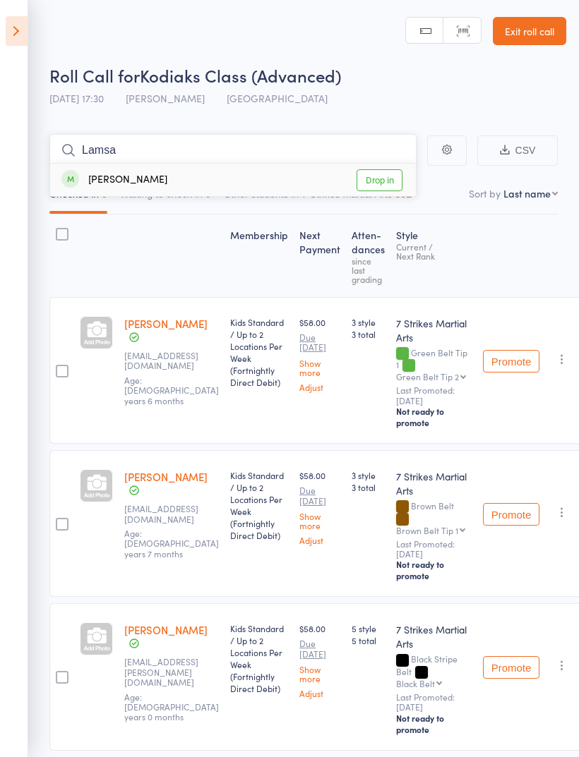
type input "Lamsa"
click at [390, 178] on link "Drop in" at bounding box center [379, 180] width 46 height 22
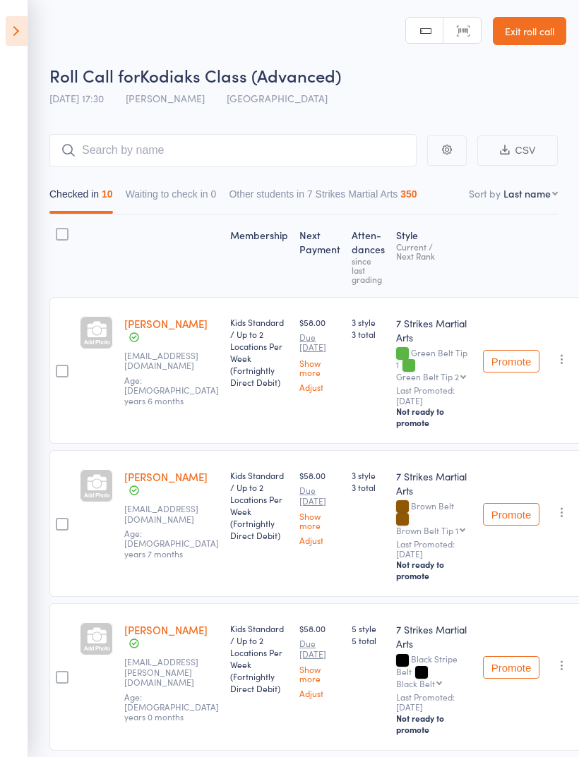
click at [13, 30] on icon at bounding box center [17, 31] width 22 height 30
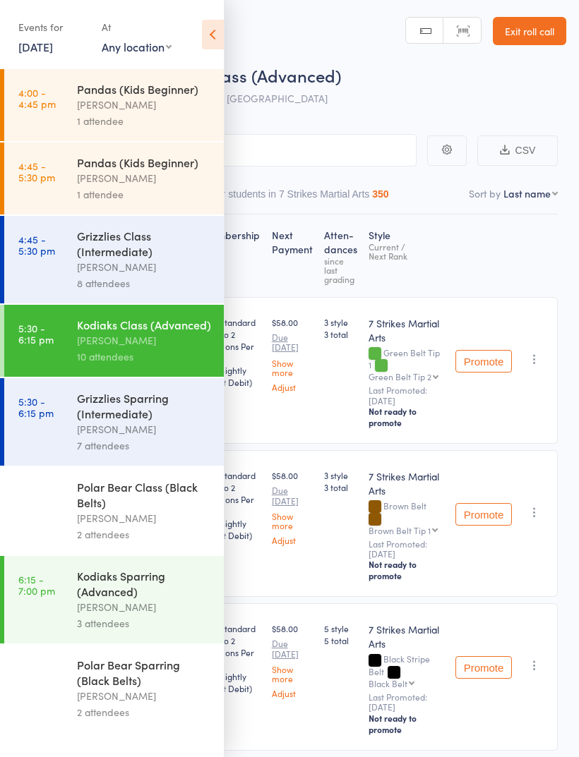
click at [85, 252] on div "Grizzlies Class (Intermediate)" at bounding box center [144, 243] width 135 height 31
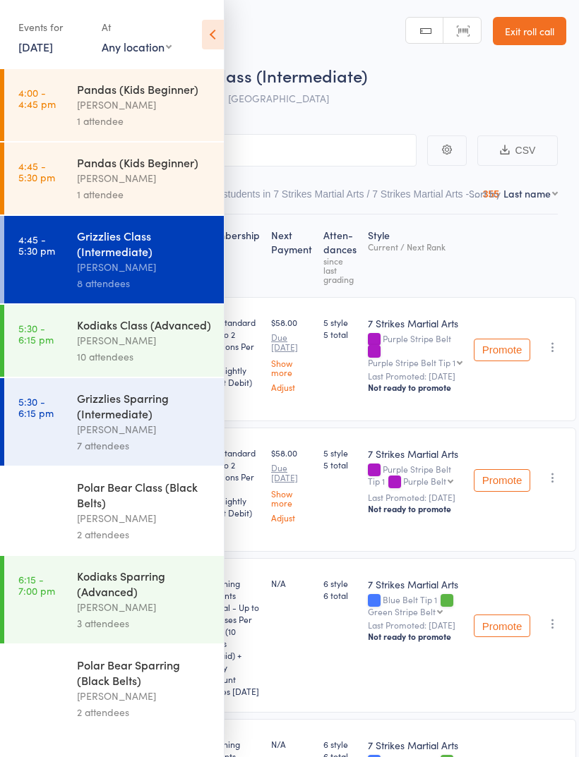
click at [79, 435] on div "[PERSON_NAME]" at bounding box center [144, 429] width 135 height 16
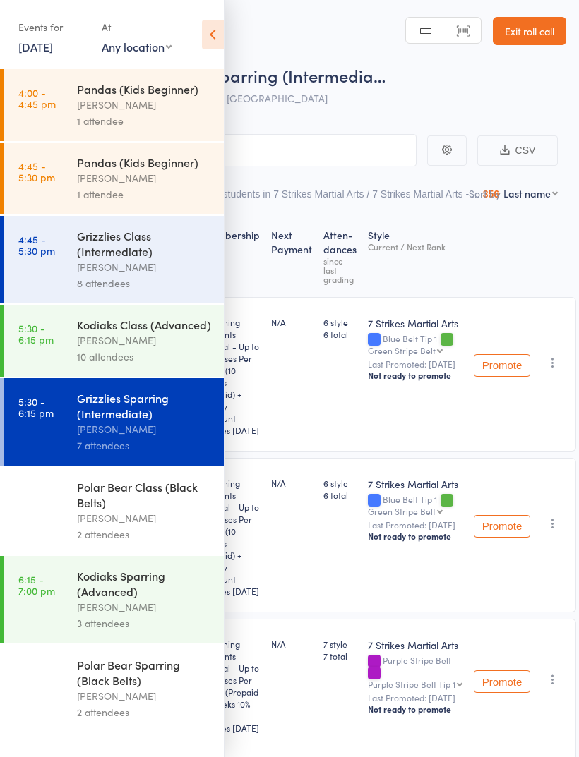
click at [210, 30] on icon at bounding box center [213, 35] width 22 height 30
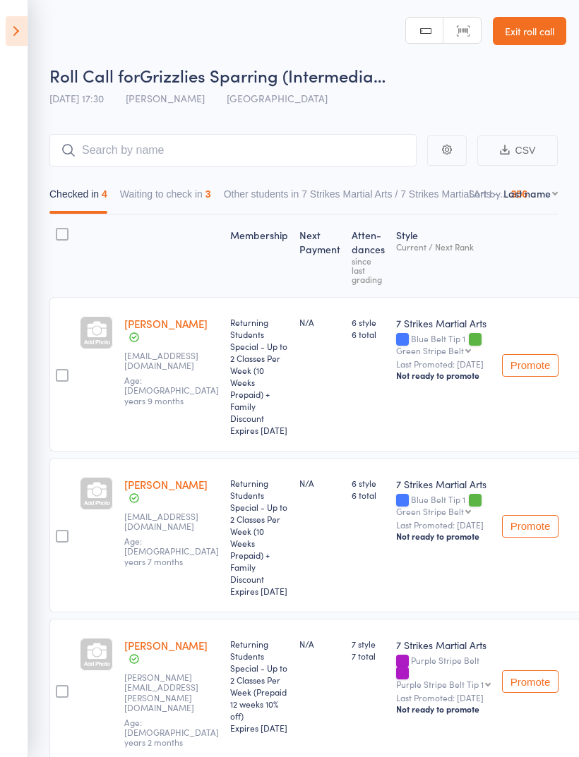
click at [167, 208] on button "Waiting to check in 3" at bounding box center [165, 197] width 91 height 32
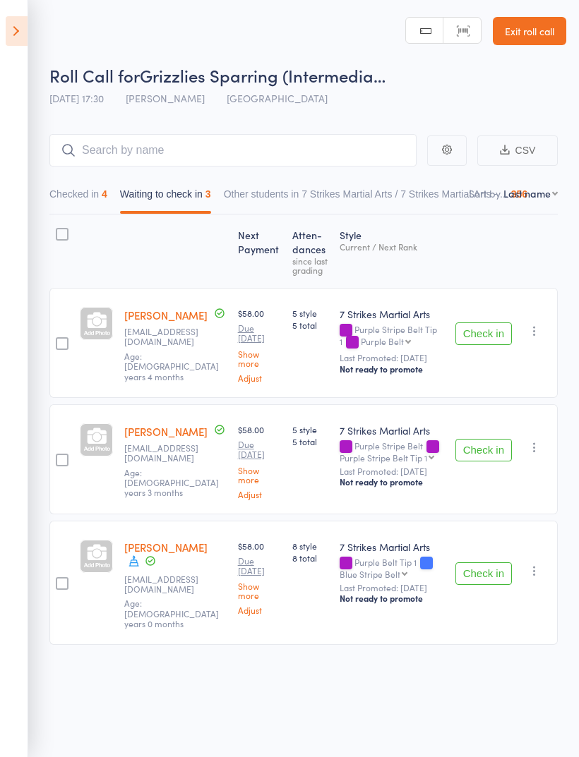
click at [486, 333] on button "Check in" at bounding box center [483, 333] width 56 height 23
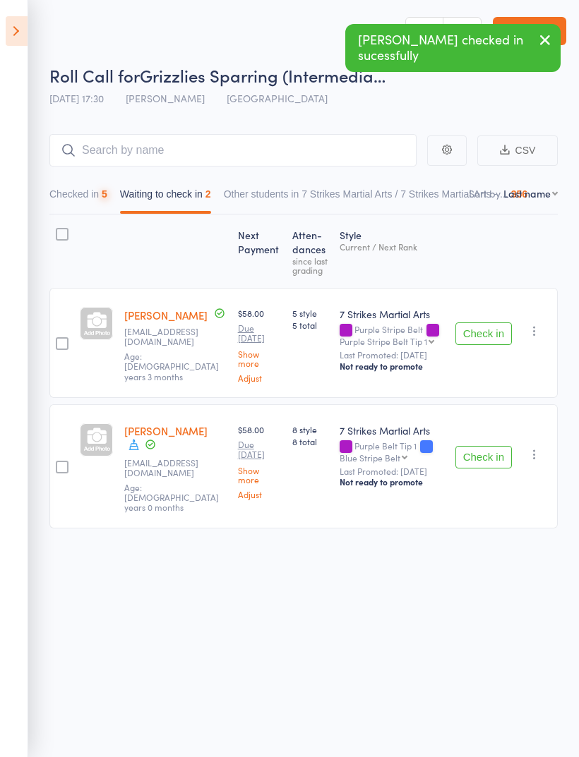
click at [495, 334] on button "Check in" at bounding box center [483, 333] width 56 height 23
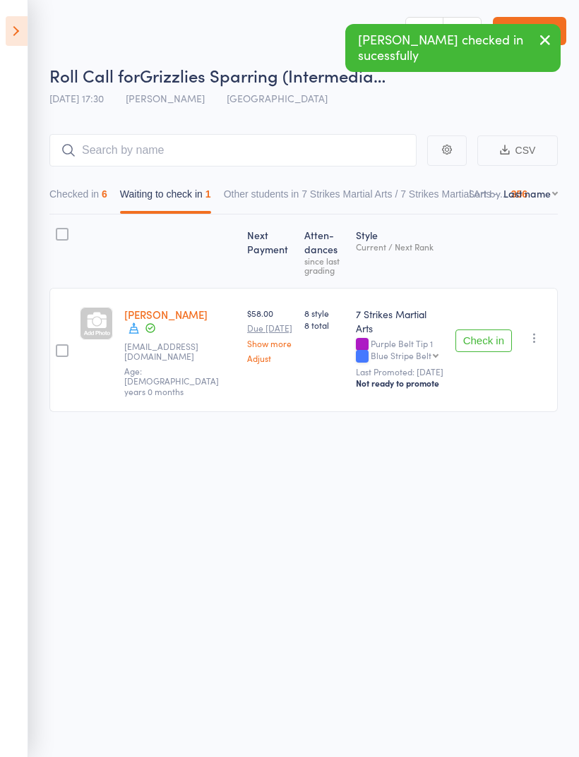
click at [74, 201] on button "Checked in 6" at bounding box center [78, 197] width 58 height 32
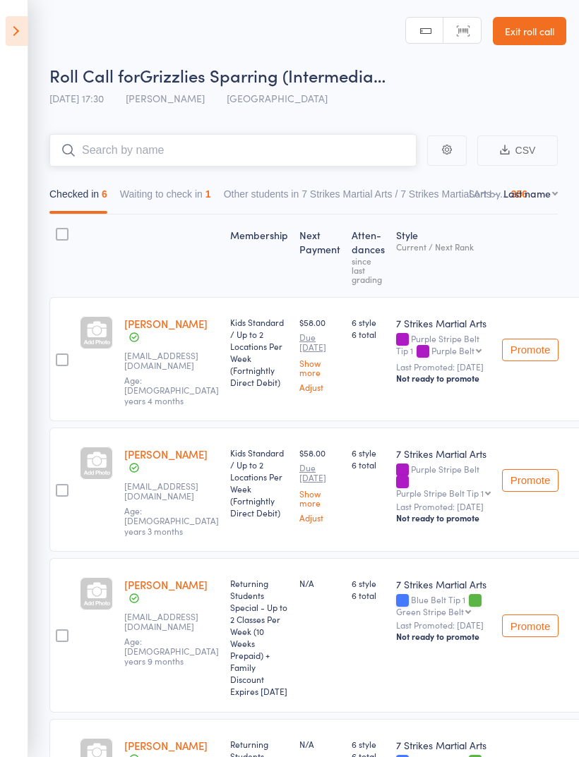
click at [332, 149] on input "search" at bounding box center [232, 150] width 367 height 32
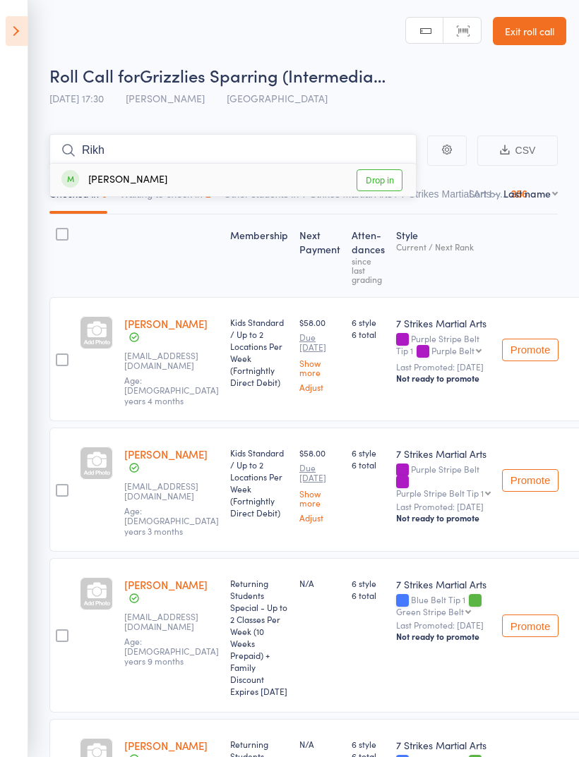
type input "Rikh"
click at [385, 186] on link "Drop in" at bounding box center [379, 180] width 46 height 22
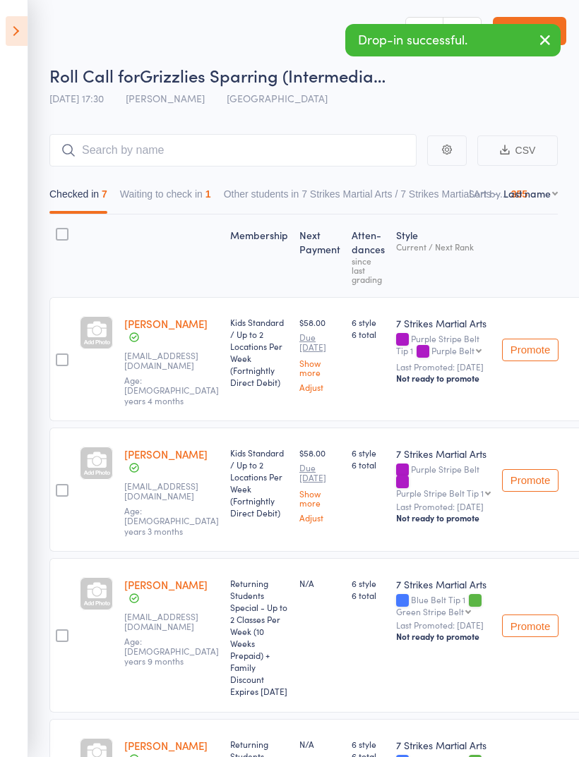
click at [17, 31] on icon at bounding box center [17, 31] width 22 height 30
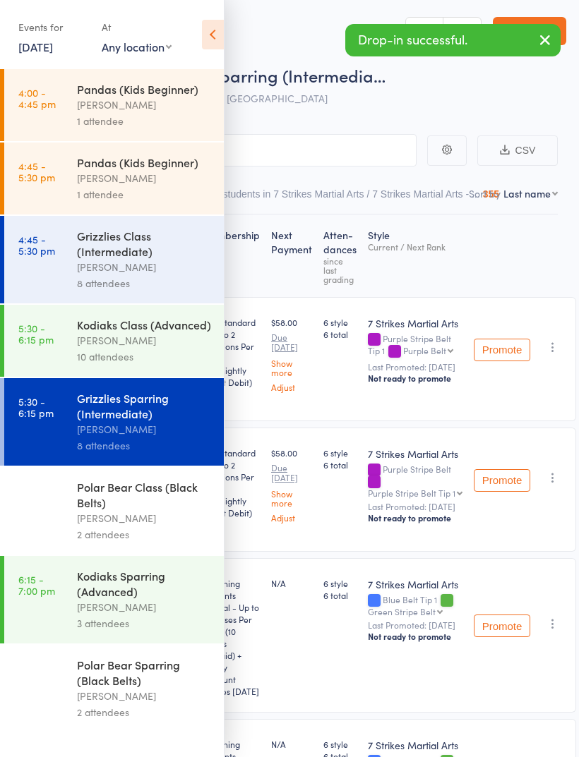
click at [94, 253] on div "Grizzlies Class (Intermediate)" at bounding box center [144, 243] width 135 height 31
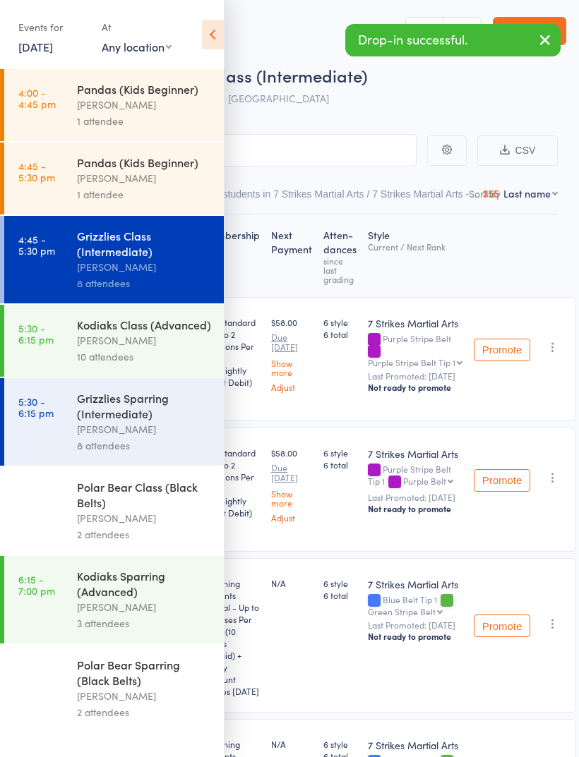
click at [211, 47] on icon at bounding box center [213, 35] width 22 height 30
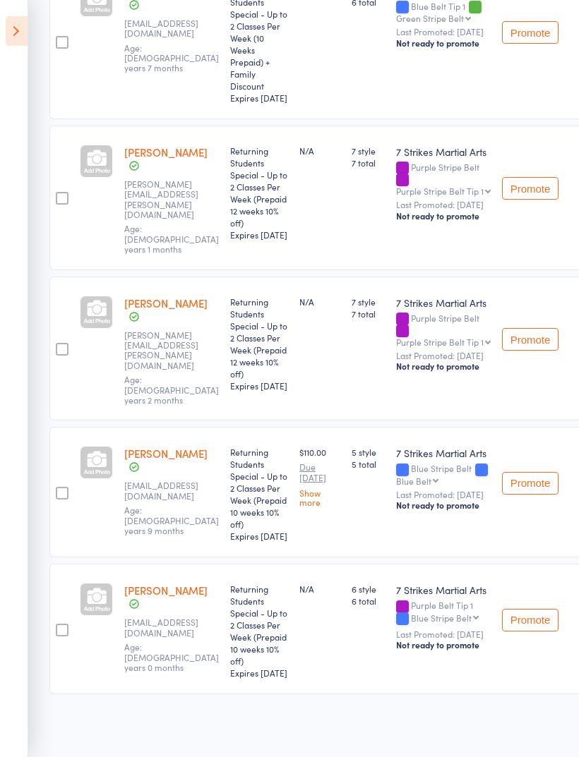
scroll to position [781, 19]
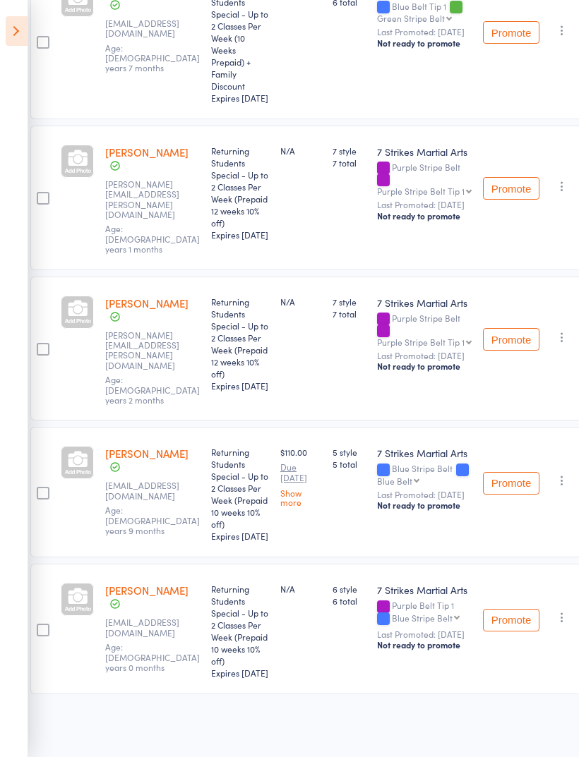
click at [555, 625] on icon "button" at bounding box center [562, 617] width 14 height 14
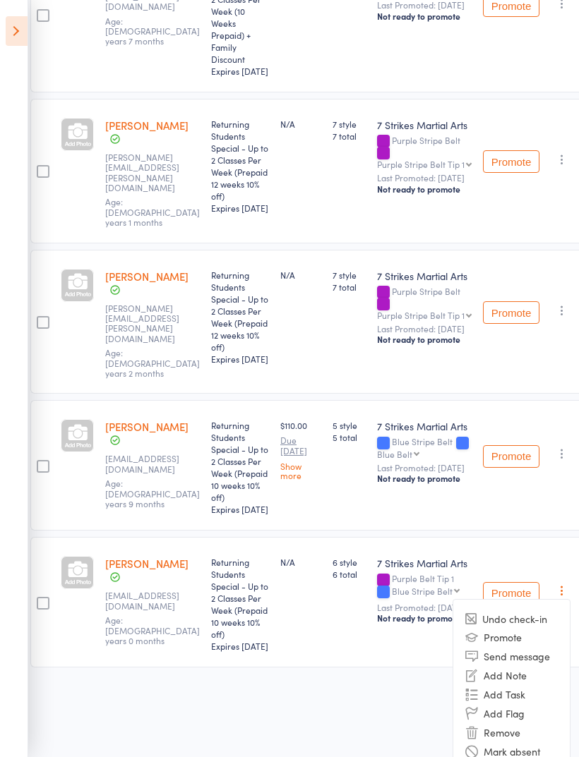
click at [386, 730] on div "Membership Next Payment Atten­dances since last grading Style Current / Next Ra…" at bounding box center [284, 81] width 508 height 1297
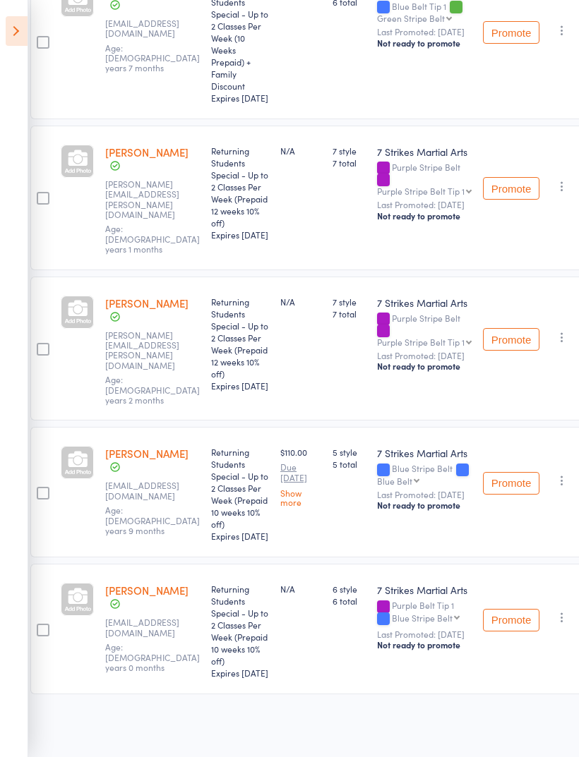
click at [16, 42] on icon at bounding box center [17, 31] width 22 height 30
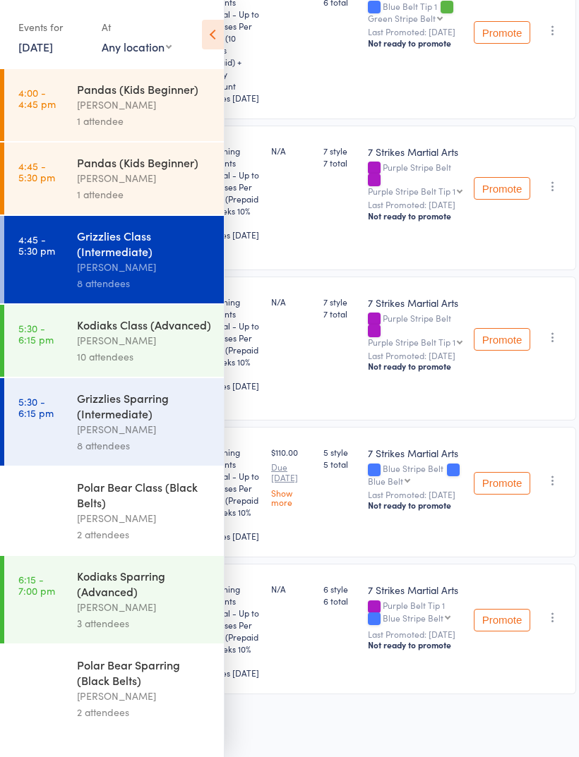
click at [97, 599] on div "Kodiaks Sparring (Advanced)" at bounding box center [144, 583] width 135 height 31
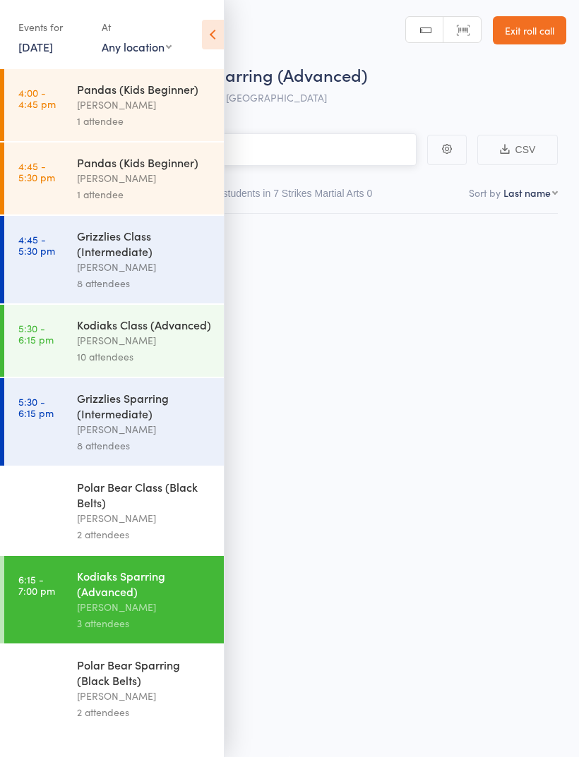
scroll to position [10, 0]
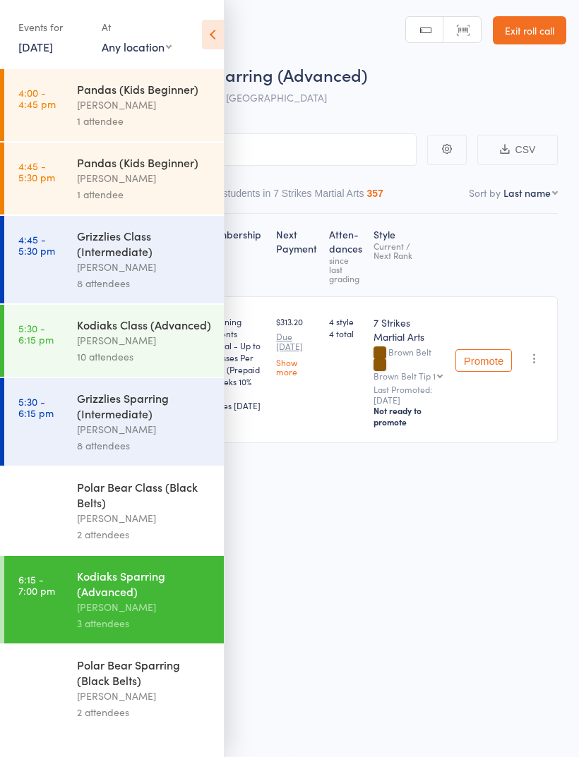
click at [220, 37] on icon at bounding box center [213, 35] width 22 height 30
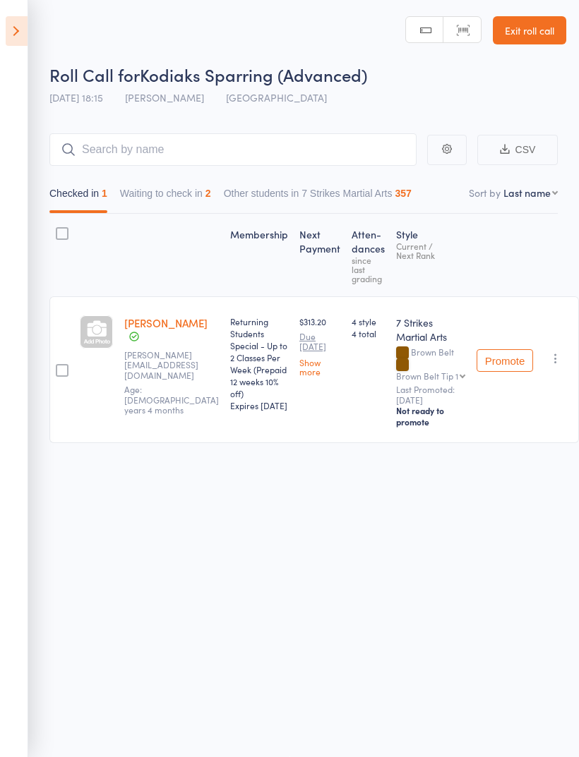
click at [190, 196] on button "Waiting to check in 2" at bounding box center [165, 197] width 91 height 32
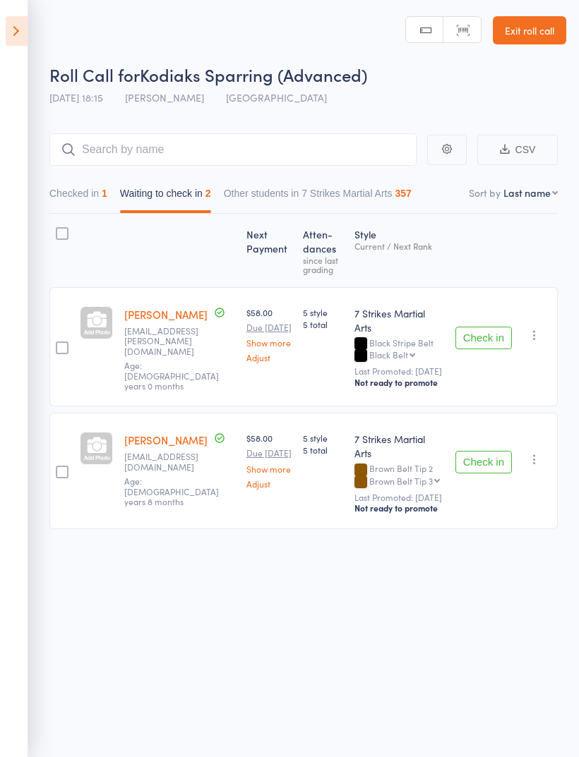
click at [484, 327] on button "Check in" at bounding box center [483, 338] width 56 height 23
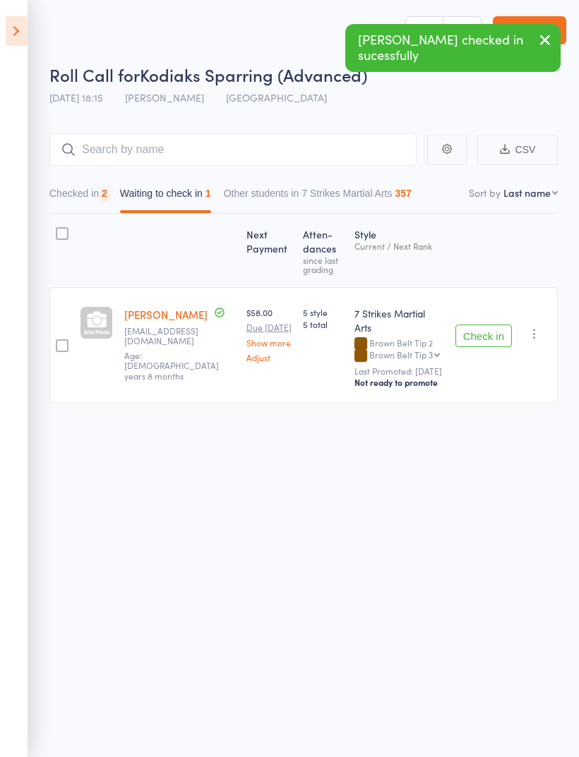
click at [485, 325] on button "Check in" at bounding box center [483, 336] width 56 height 23
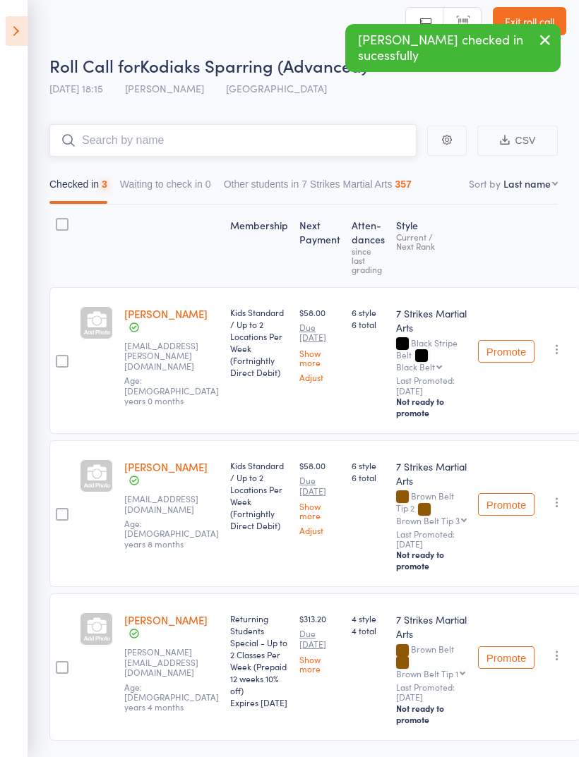
click at [272, 137] on input "search" at bounding box center [232, 140] width 367 height 32
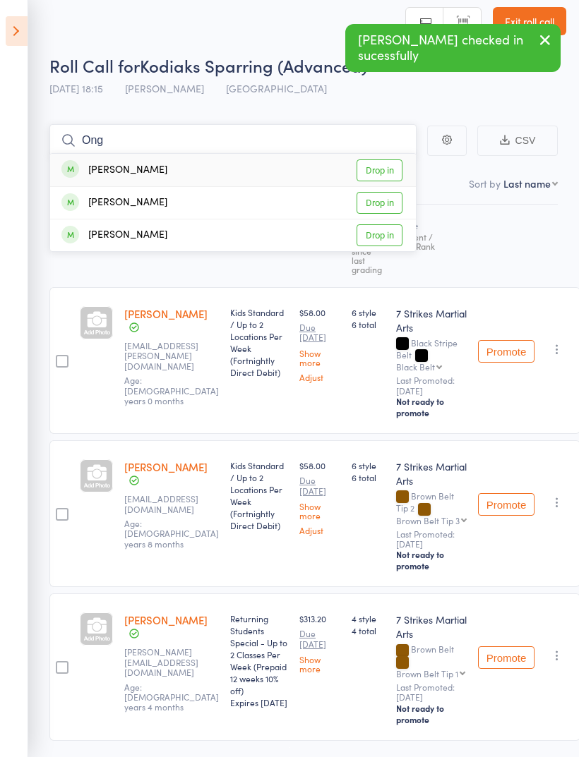
type input "Ong"
click at [383, 207] on link "Drop in" at bounding box center [379, 203] width 46 height 22
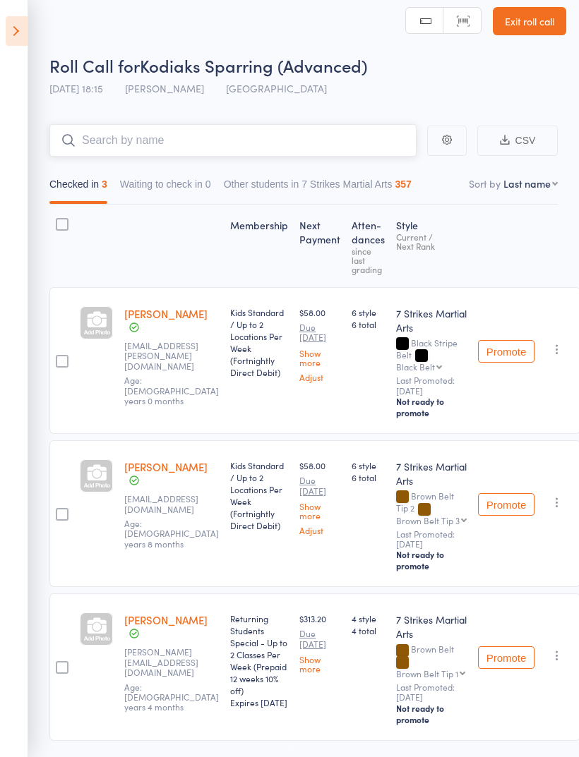
click at [308, 145] on input "search" at bounding box center [232, 140] width 367 height 32
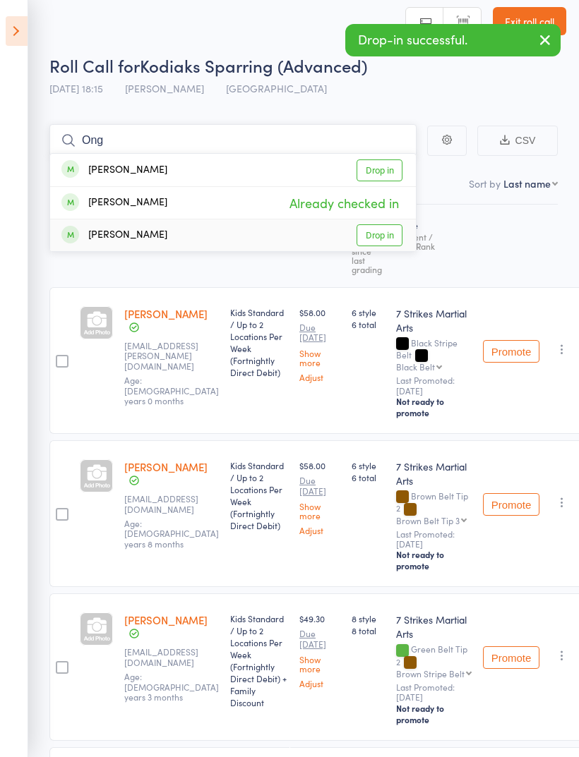
type input "Ong"
click at [386, 237] on link "Drop in" at bounding box center [379, 235] width 46 height 22
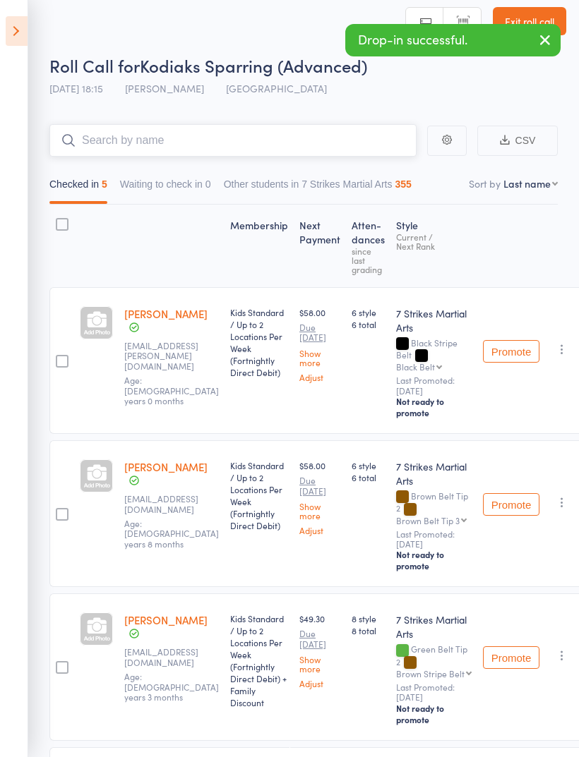
click at [304, 140] on input "search" at bounding box center [232, 140] width 367 height 32
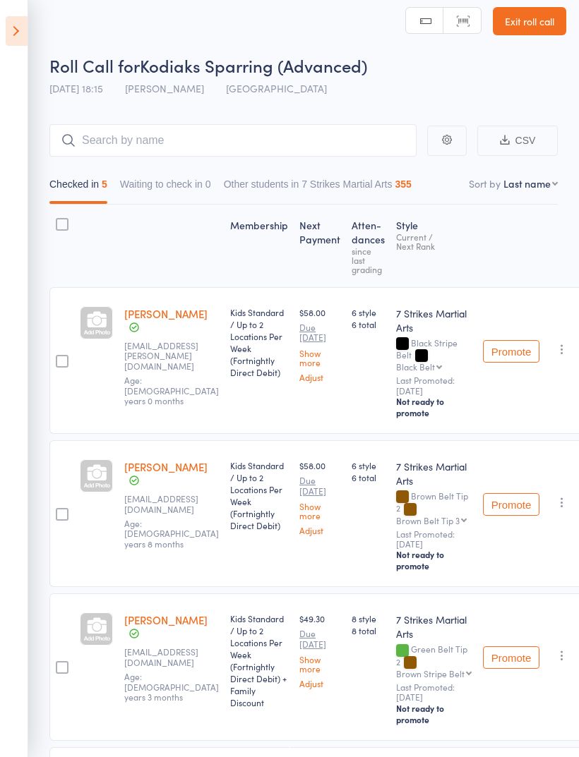
click at [20, 37] on icon at bounding box center [17, 31] width 22 height 30
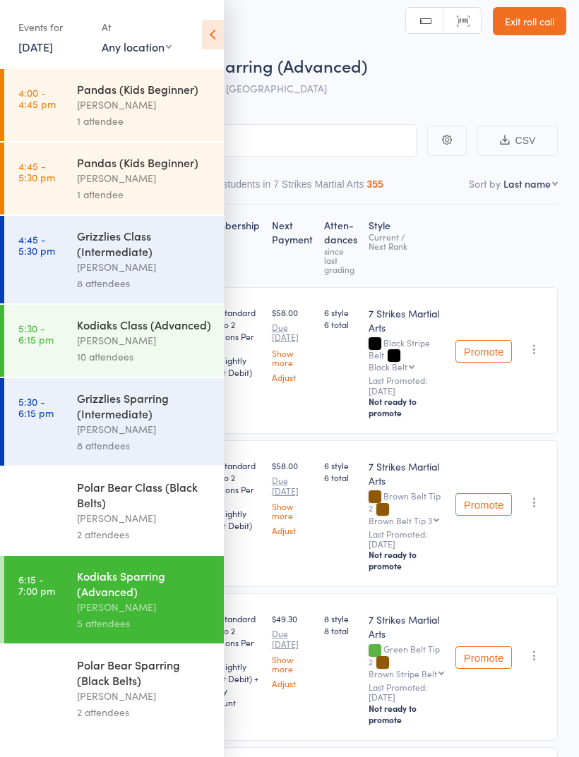
click at [163, 510] on div "Polar Bear Class (Black Belts)" at bounding box center [144, 494] width 135 height 31
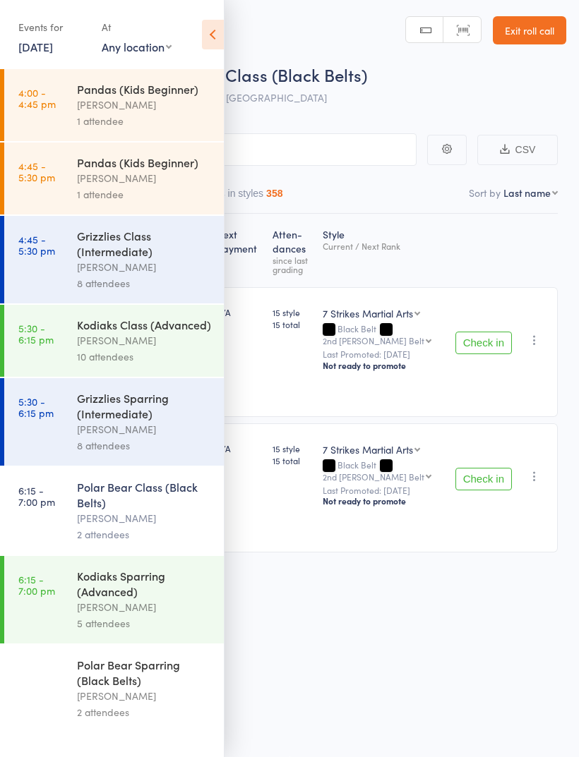
click at [214, 37] on icon at bounding box center [213, 35] width 22 height 30
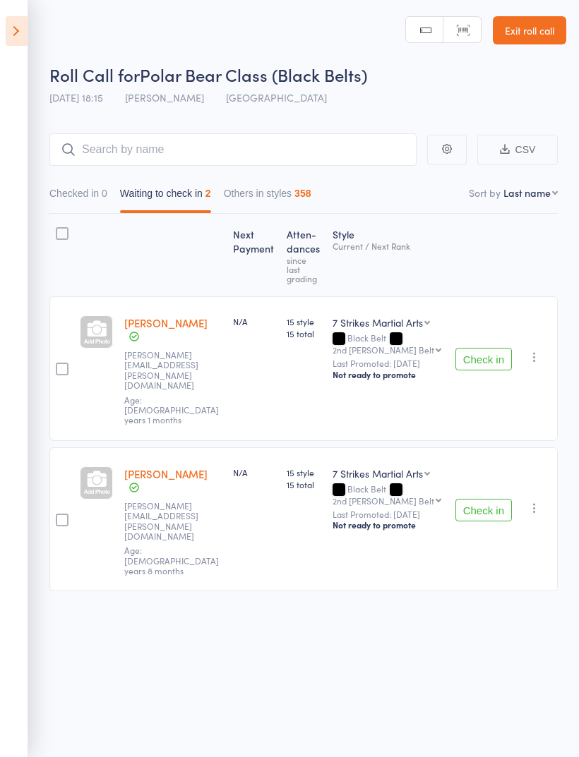
click at [488, 348] on button "Check in" at bounding box center [483, 359] width 56 height 23
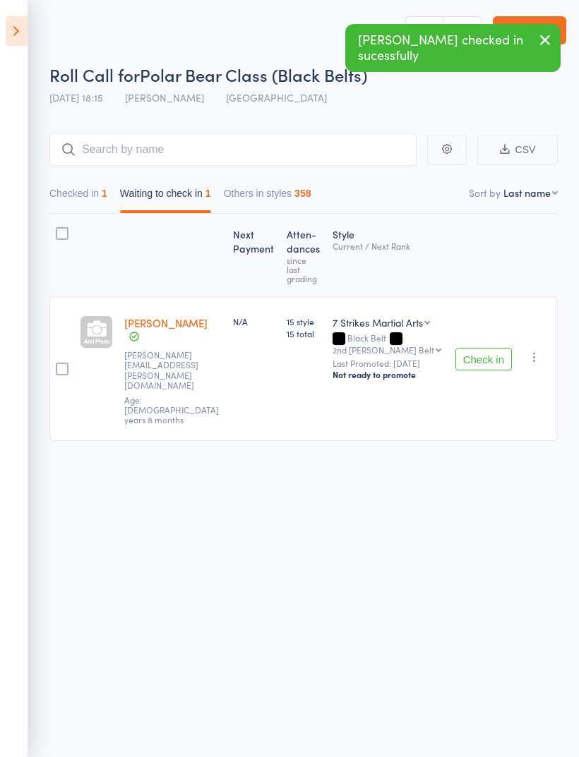
click at [490, 348] on button "Check in" at bounding box center [483, 359] width 56 height 23
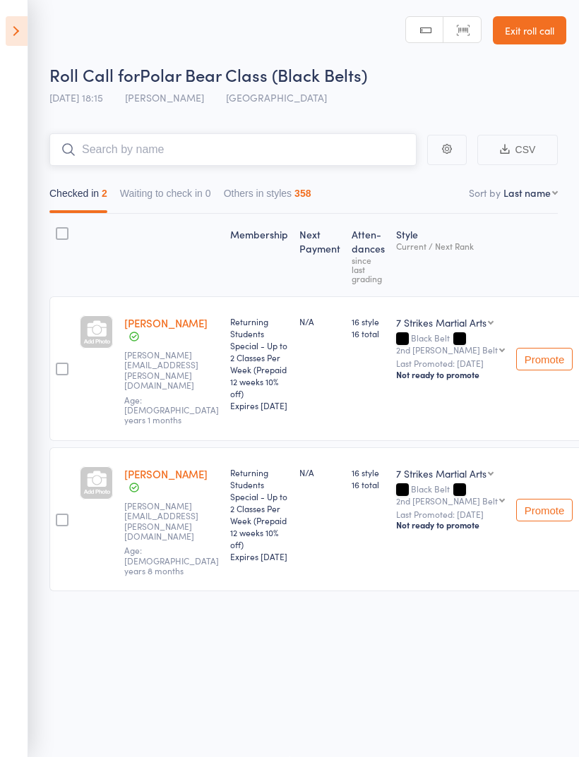
click at [320, 133] on input "search" at bounding box center [232, 149] width 367 height 32
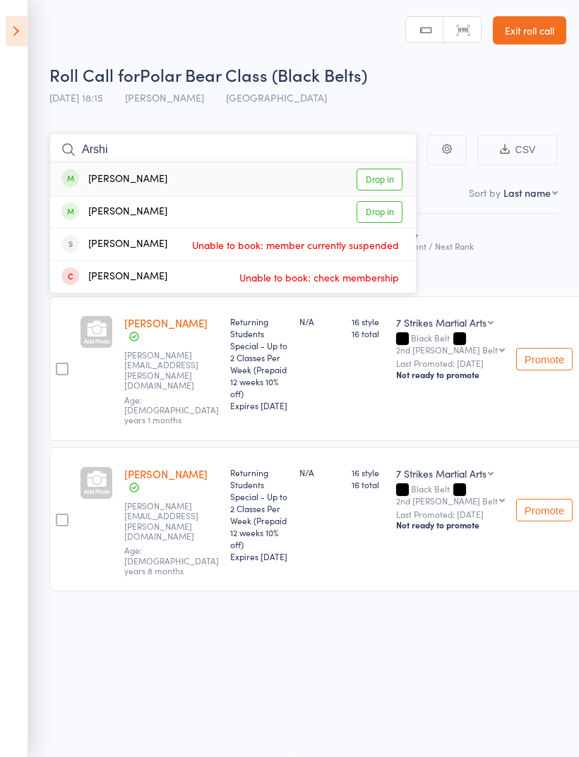
type input "Arshi"
click at [384, 170] on link "Drop in" at bounding box center [379, 180] width 46 height 22
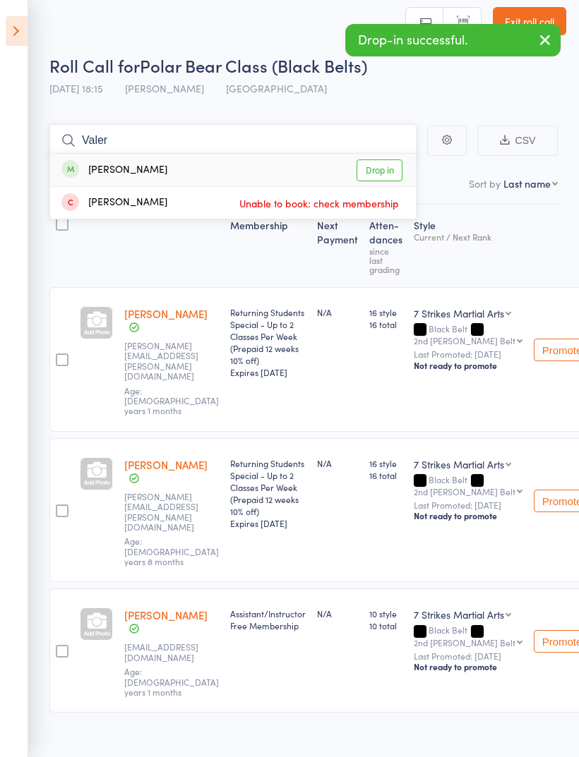
type input "Valer"
click at [379, 174] on link "Drop in" at bounding box center [379, 170] width 46 height 22
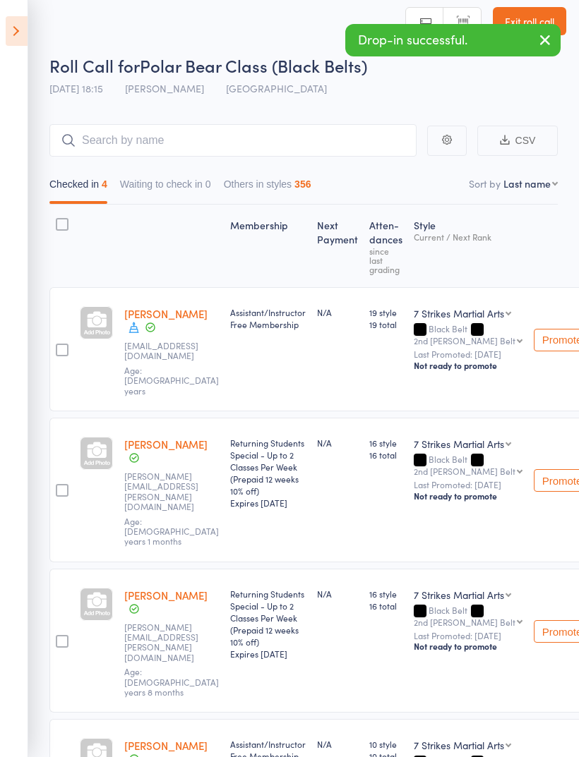
click at [13, 20] on icon at bounding box center [17, 31] width 22 height 30
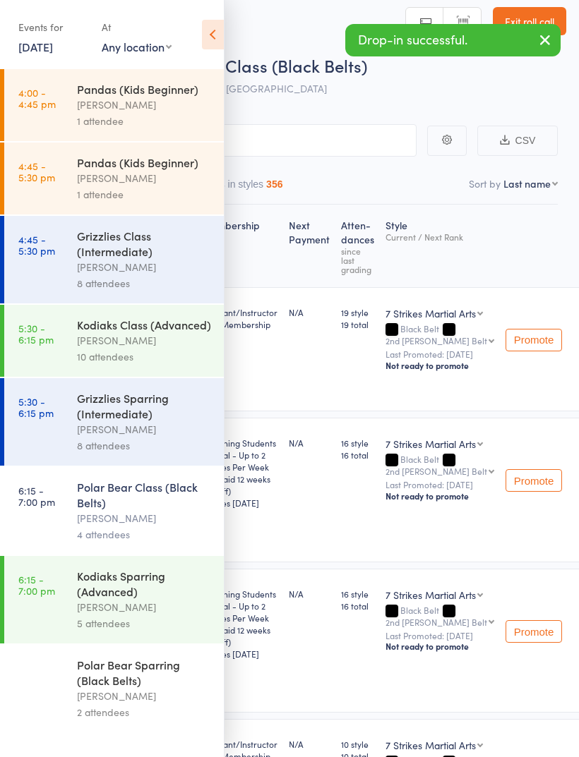
click at [148, 615] on div "[PERSON_NAME]" at bounding box center [144, 607] width 135 height 16
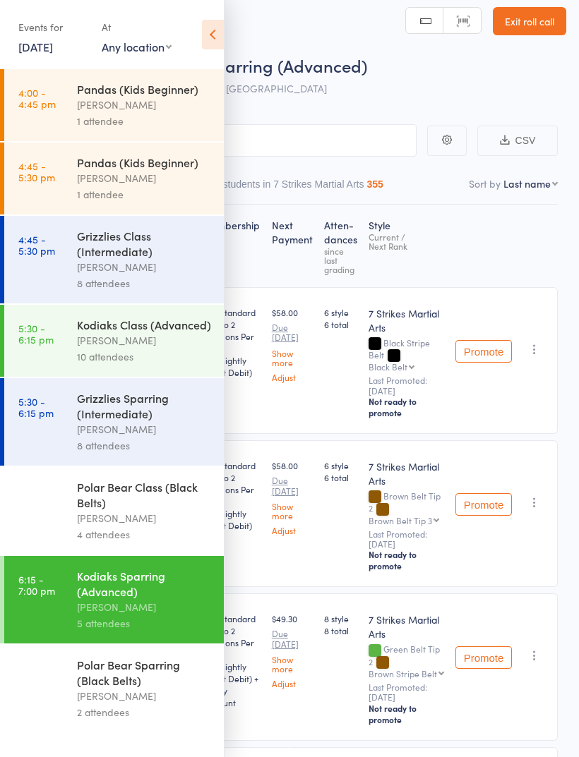
click at [218, 32] on icon at bounding box center [213, 35] width 22 height 30
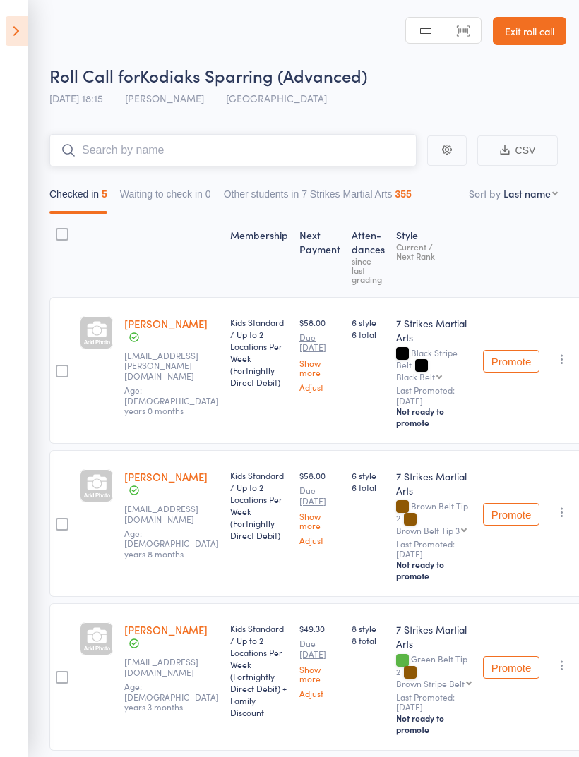
click at [294, 146] on input "search" at bounding box center [232, 150] width 367 height 32
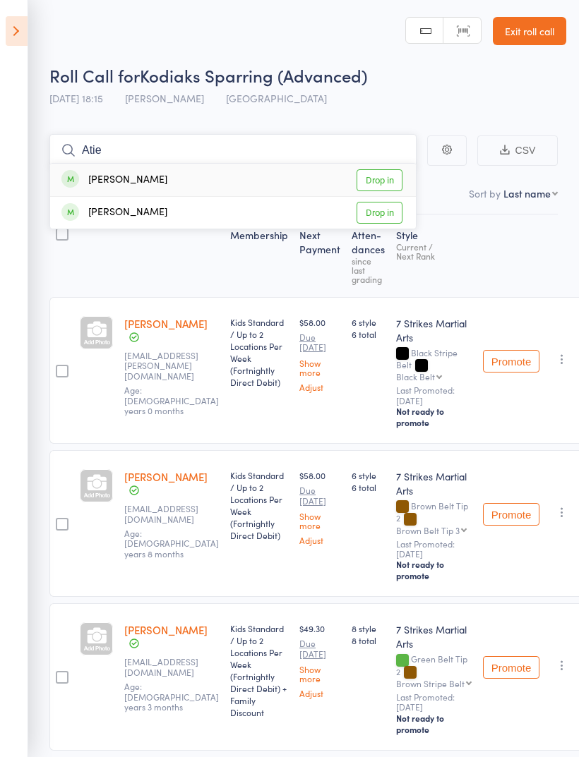
type input "Atie"
click at [382, 184] on link "Drop in" at bounding box center [379, 180] width 46 height 22
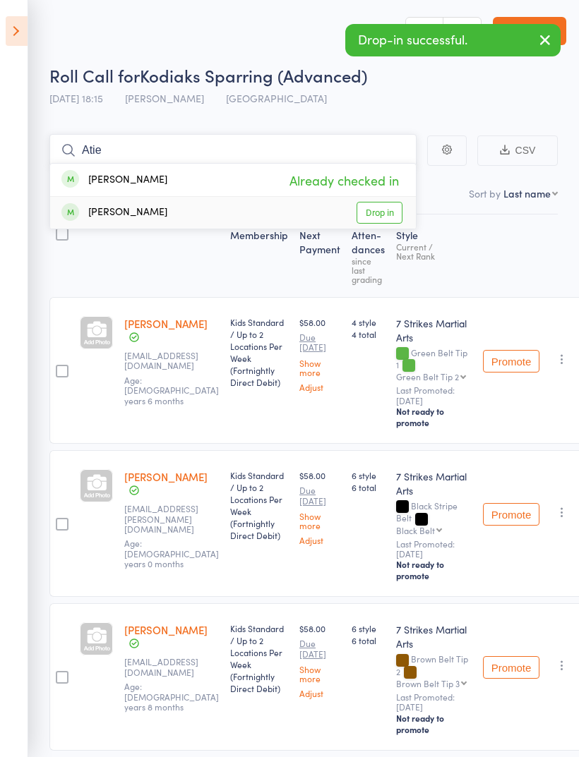
type input "Atie"
click at [383, 212] on link "Drop in" at bounding box center [379, 213] width 46 height 22
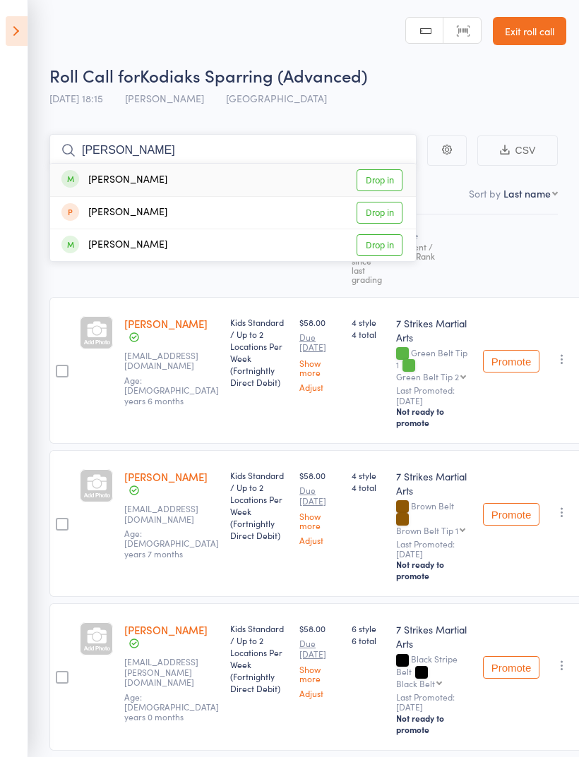
type input "[PERSON_NAME]"
click at [377, 186] on link "Drop in" at bounding box center [379, 180] width 46 height 22
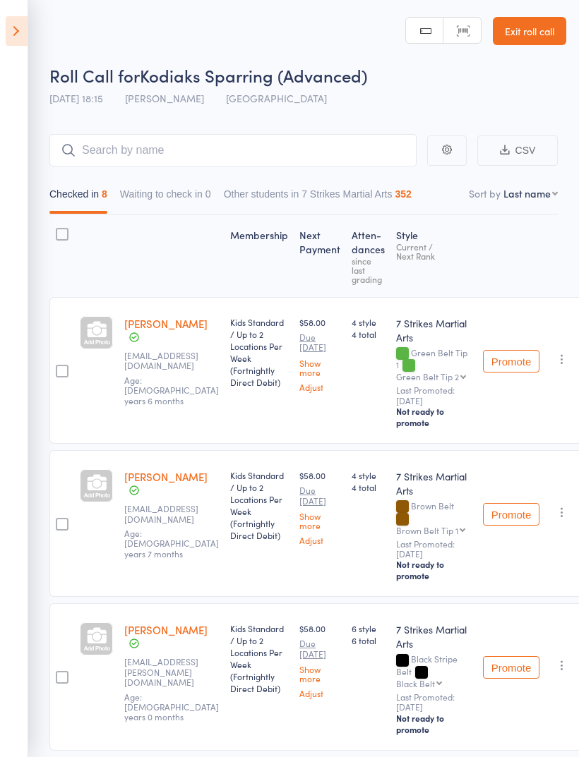
click at [14, 37] on icon at bounding box center [17, 31] width 22 height 30
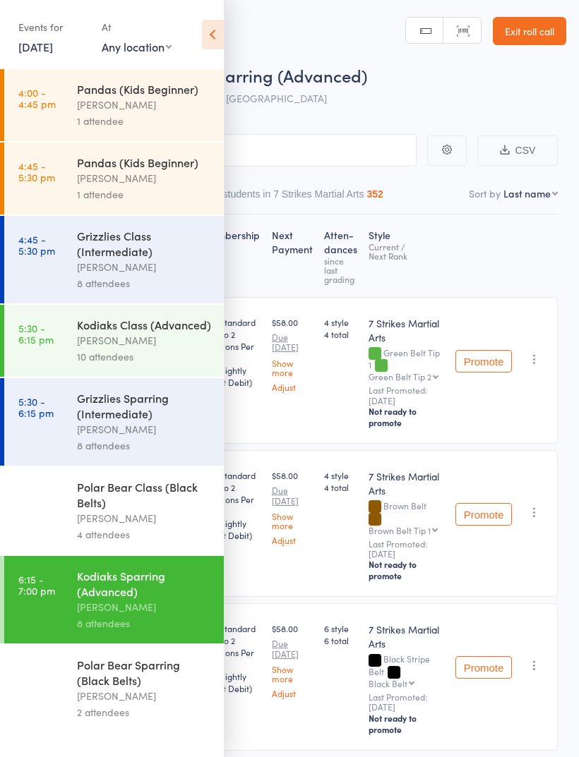
click at [68, 317] on link "5:30 - 6:15 pm Kodiaks Class (Advanced) [PERSON_NAME] 10 attendees" at bounding box center [113, 341] width 219 height 72
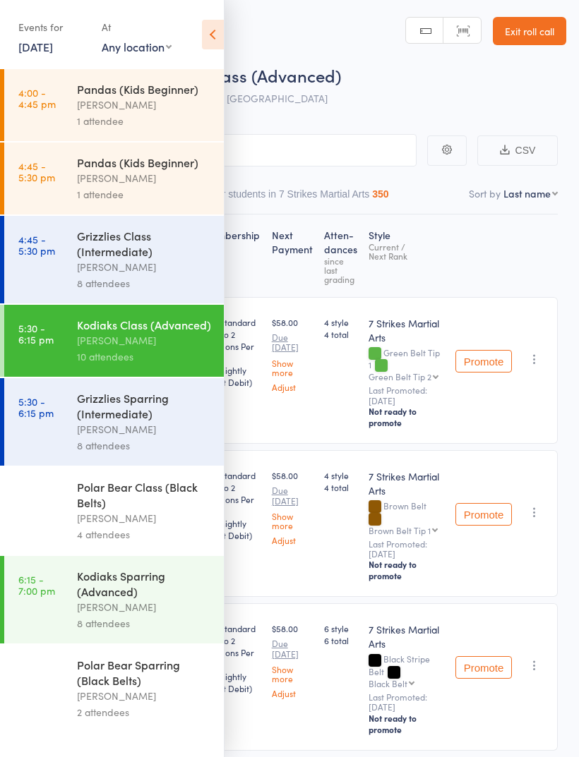
click at [213, 39] on icon at bounding box center [213, 35] width 22 height 30
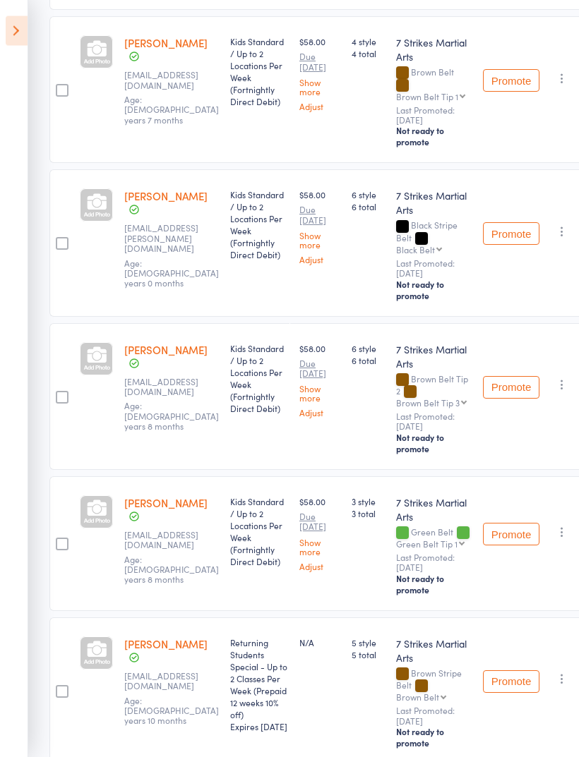
click at [16, 33] on icon at bounding box center [17, 31] width 22 height 30
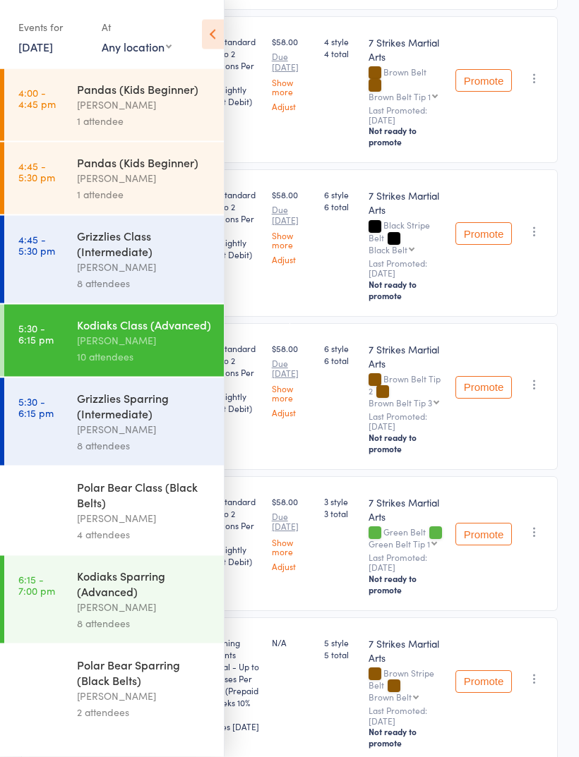
scroll to position [434, 0]
click at [86, 599] on div "Kodiaks Sparring (Advanced)" at bounding box center [144, 583] width 135 height 31
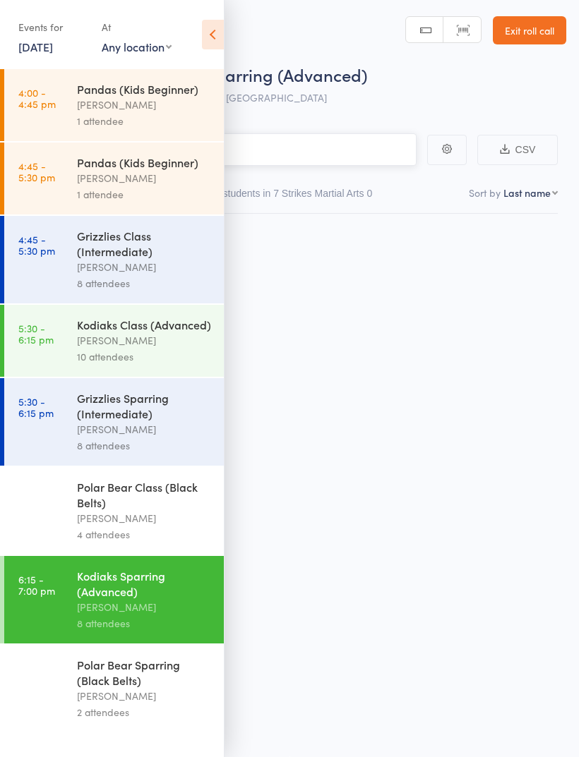
scroll to position [10, 0]
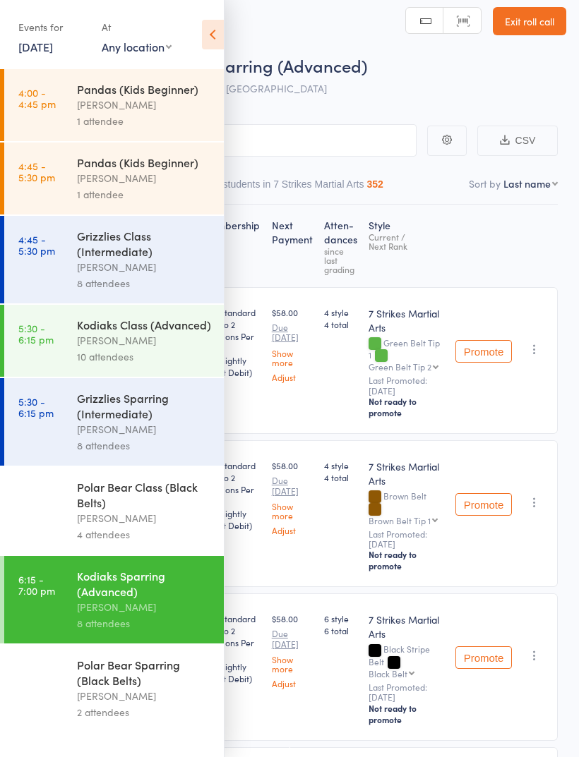
click at [213, 39] on icon at bounding box center [213, 35] width 22 height 30
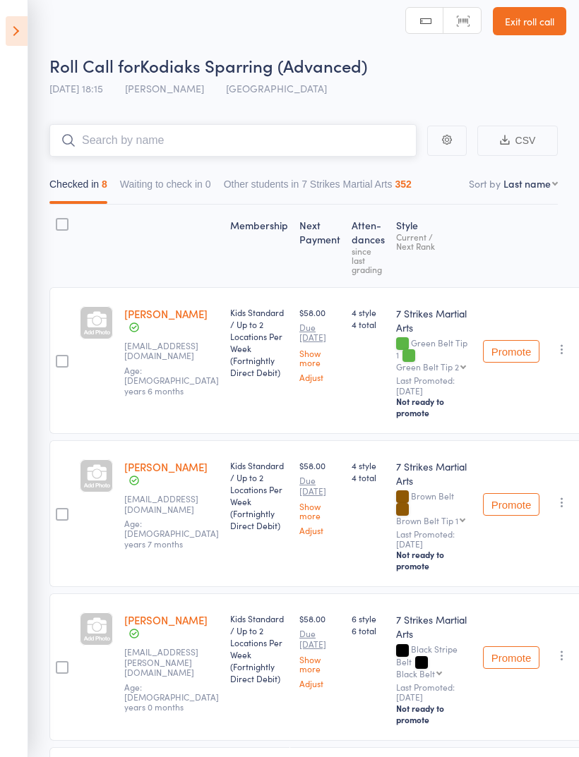
click at [188, 134] on input "search" at bounding box center [232, 140] width 367 height 32
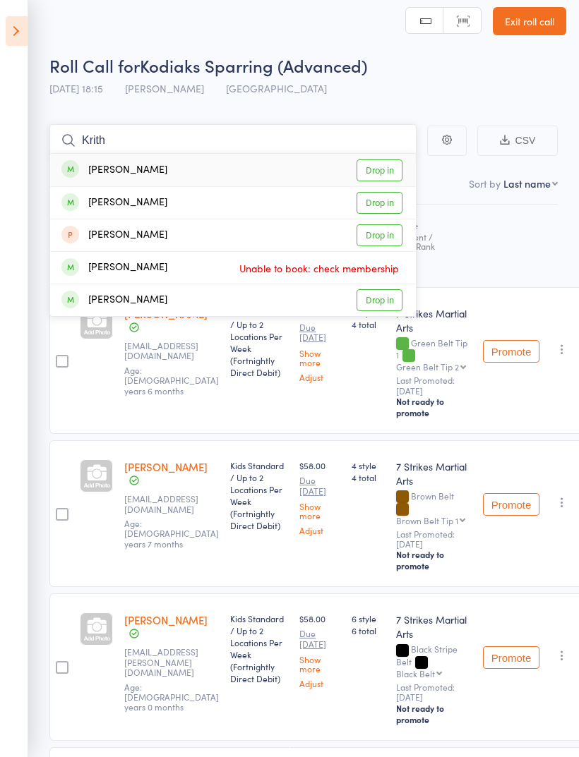
type input "Krith"
click at [385, 171] on link "Drop in" at bounding box center [379, 170] width 46 height 22
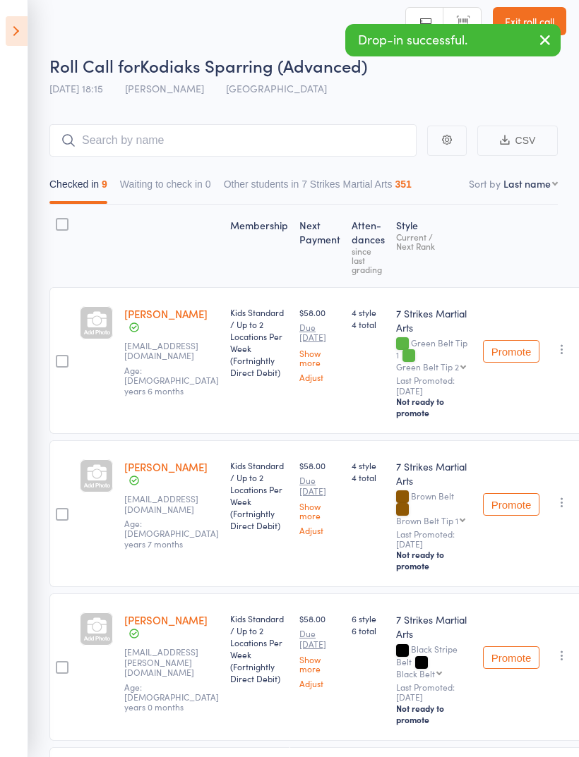
click at [8, 32] on icon at bounding box center [17, 31] width 22 height 30
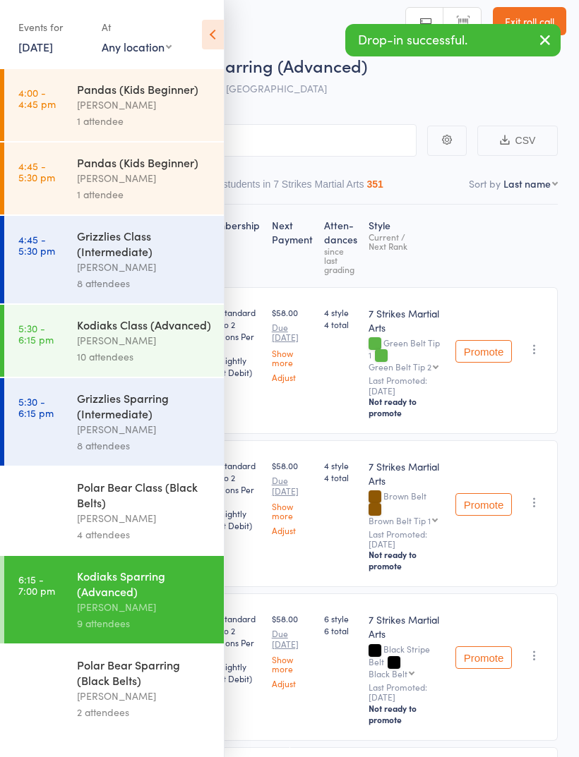
click at [167, 510] on div "Polar Bear Class (Black Belts)" at bounding box center [144, 494] width 135 height 31
